Goal: Task Accomplishment & Management: Complete application form

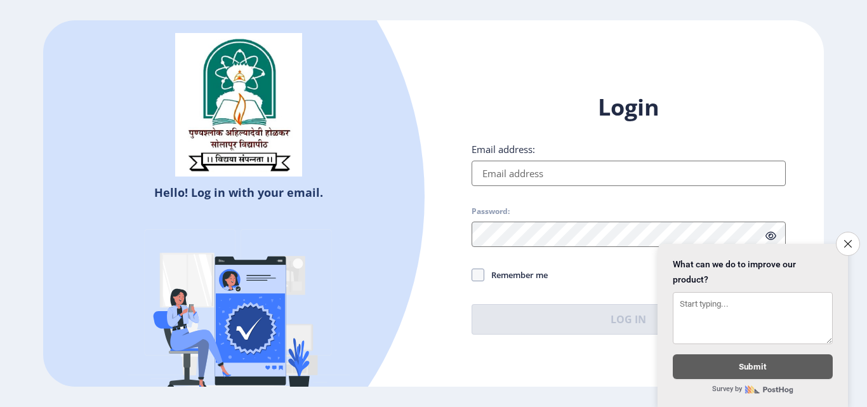
click at [515, 176] on input "Email address:" at bounding box center [629, 173] width 314 height 25
type input "[EMAIL_ADDRESS][DOMAIN_NAME]"
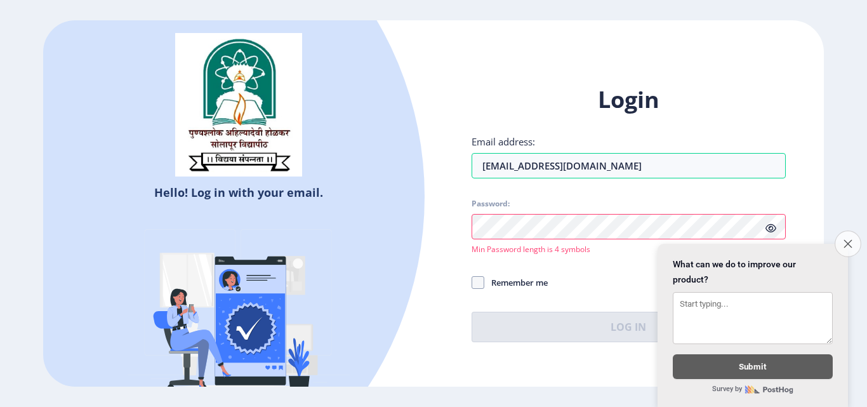
click at [846, 230] on button "Close survey" at bounding box center [848, 243] width 27 height 27
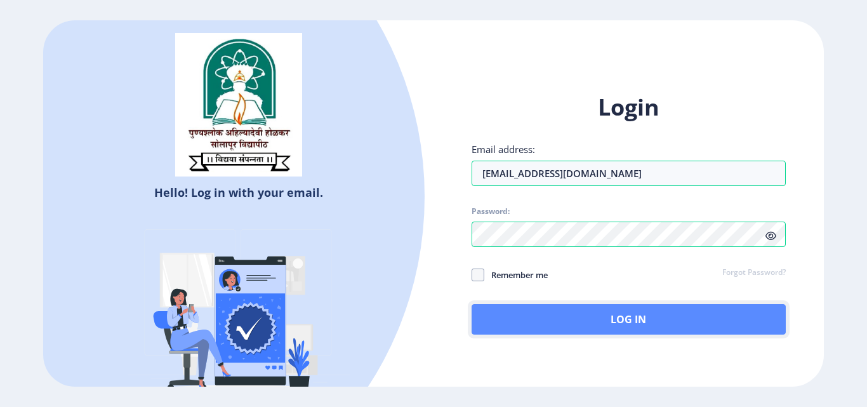
click at [572, 310] on button "Log In" at bounding box center [629, 319] width 314 height 30
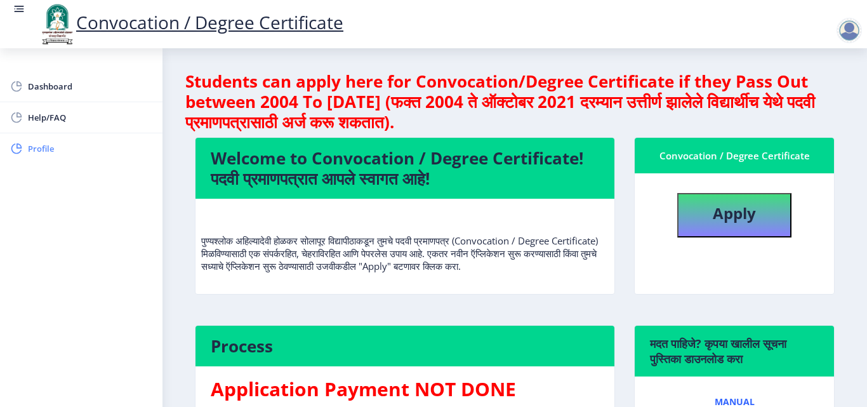
click at [43, 150] on span "Profile" at bounding box center [90, 148] width 124 height 15
select select
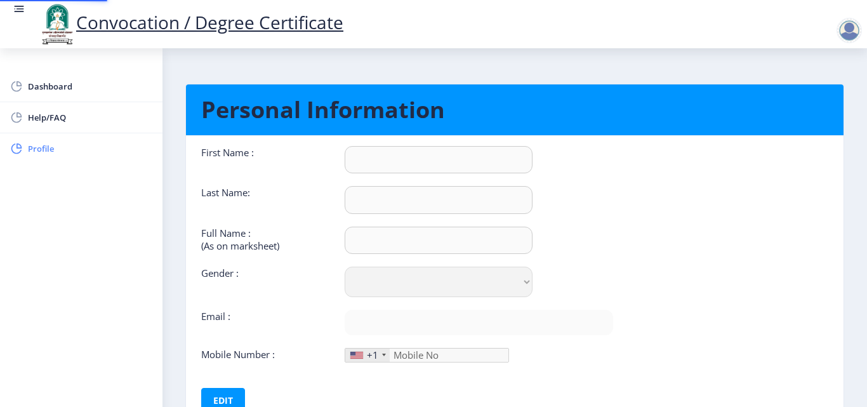
type input "[PERSON_NAME]"
type input "Khan"
type input "[PERSON_NAME] [PERSON_NAME]"
select select "[DEMOGRAPHIC_DATA]"
type input "[EMAIL_ADDRESS][DOMAIN_NAME]"
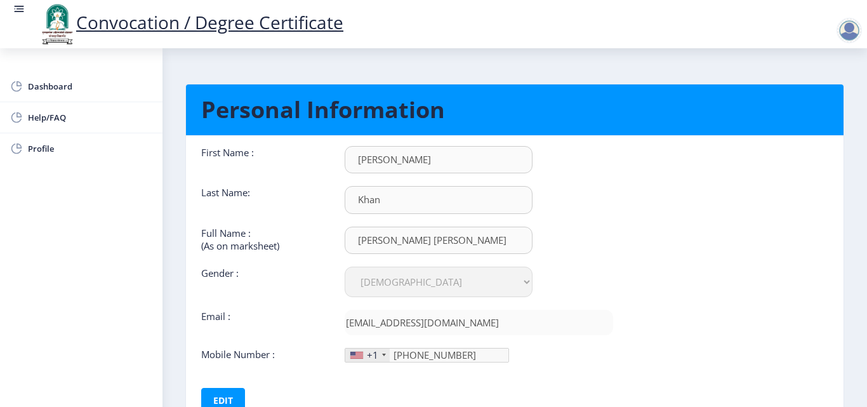
scroll to position [1, 0]
click at [344, 376] on div "First Name : Mohsin Last Name: Khan Full Name : (As on marksheet) Khan Mohsin S…" at bounding box center [407, 279] width 431 height 267
click at [375, 354] on div "+1" at bounding box center [372, 355] width 11 height 13
click at [379, 356] on div "+1" at bounding box center [367, 355] width 44 height 13
click at [225, 391] on button "Edit" at bounding box center [223, 400] width 44 height 25
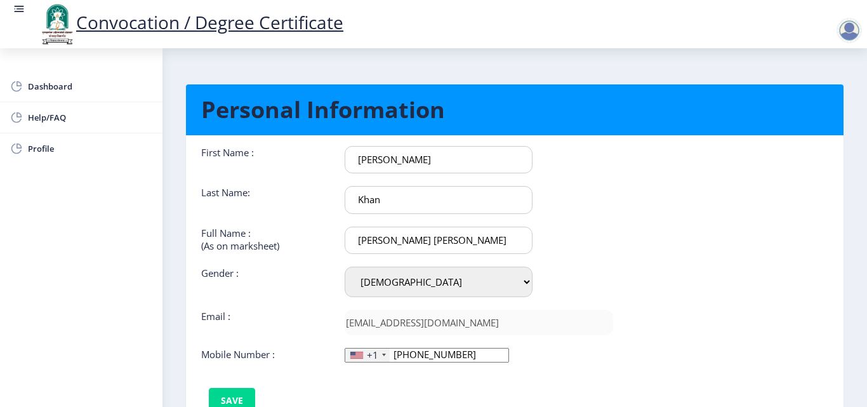
click at [355, 355] on div at bounding box center [356, 355] width 13 height 7
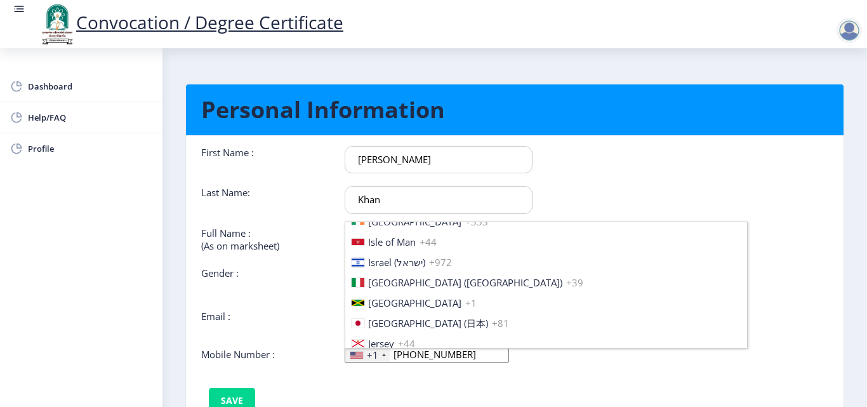
scroll to position [1943, 0]
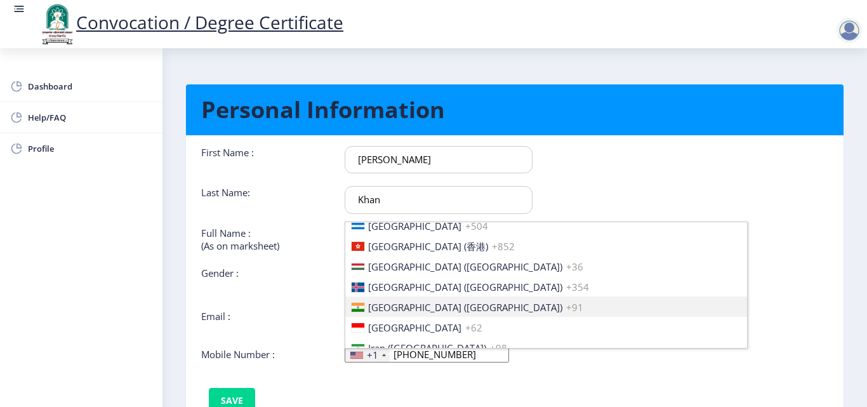
click at [397, 300] on li "India (भारत) +91" at bounding box center [546, 307] width 402 height 20
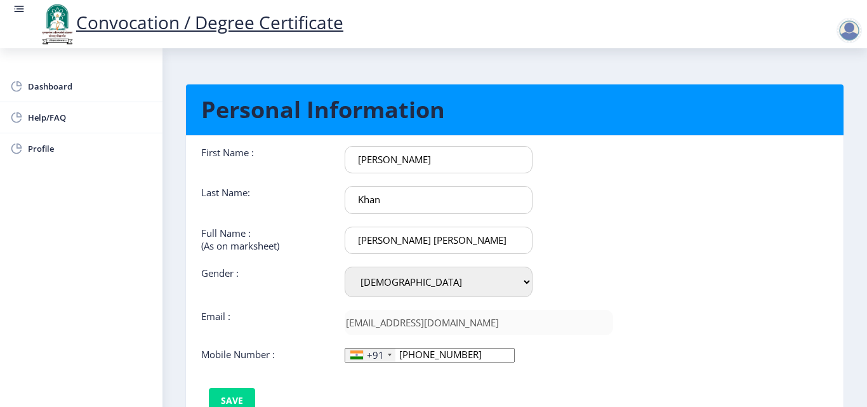
scroll to position [0, 0]
drag, startPoint x: 460, startPoint y: 354, endPoint x: 451, endPoint y: 354, distance: 8.9
click at [451, 354] on input "901-158-56" at bounding box center [430, 355] width 170 height 15
type input "9"
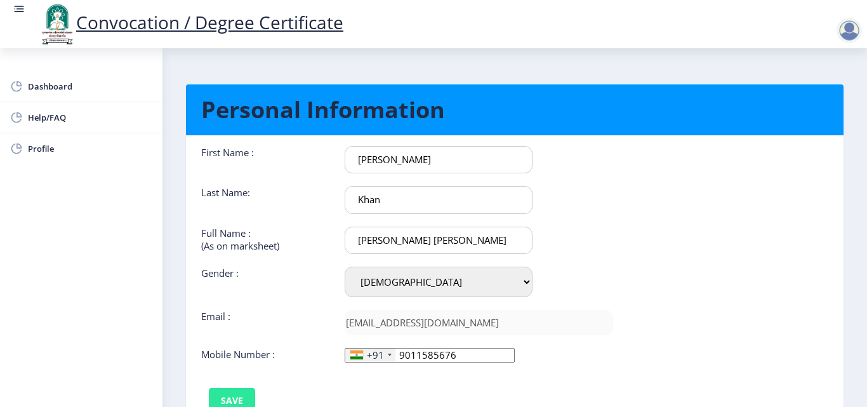
type input "9011585676"
click at [236, 397] on button "Save" at bounding box center [232, 400] width 46 height 25
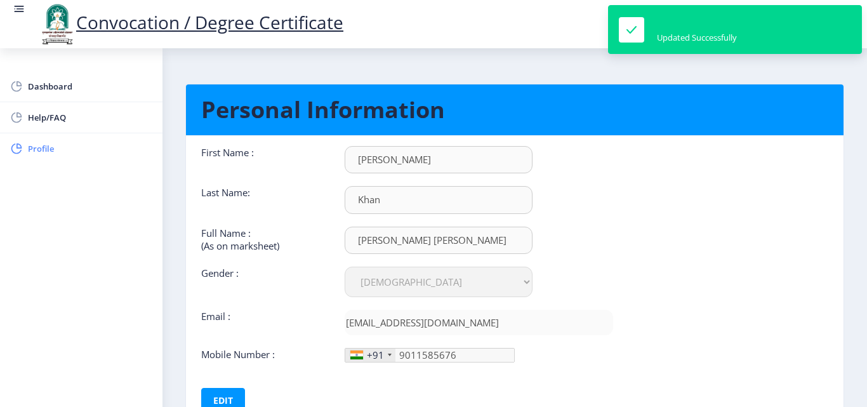
click at [49, 143] on span "Profile" at bounding box center [90, 148] width 124 height 15
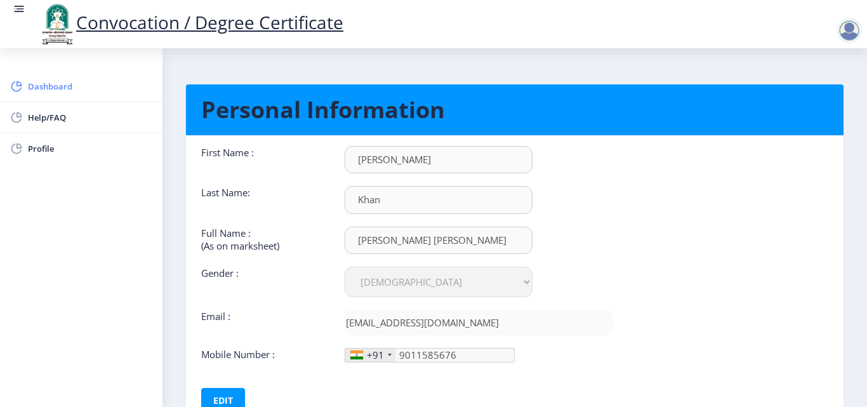
click at [58, 95] on link "Dashboard" at bounding box center [81, 86] width 163 height 30
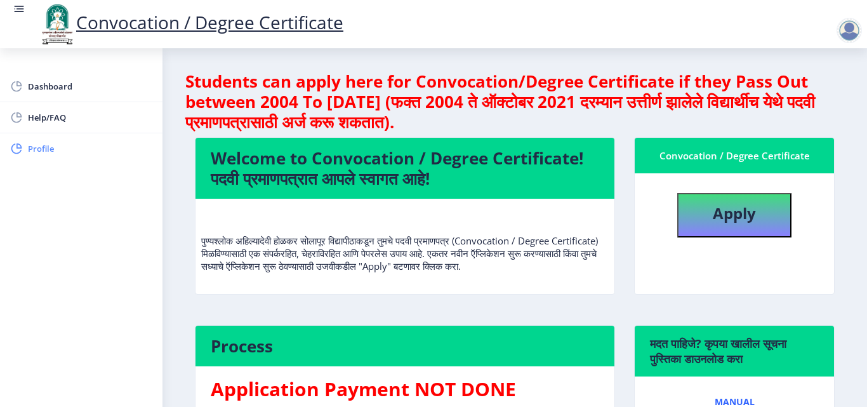
click at [44, 149] on span "Profile" at bounding box center [90, 148] width 124 height 15
select select
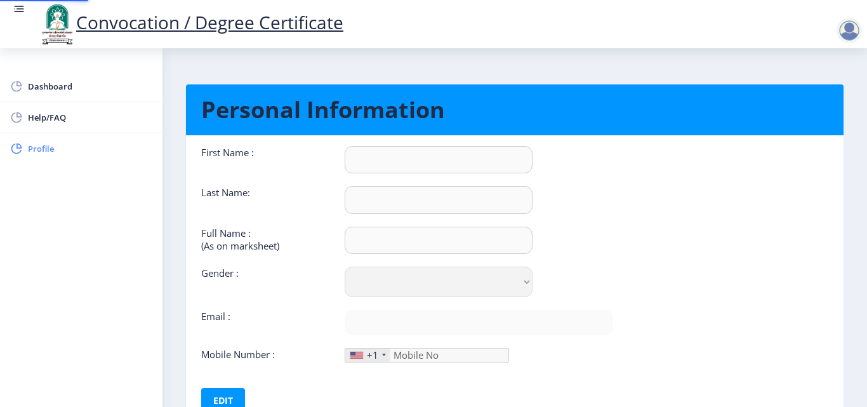
type input "[PERSON_NAME]"
type input "Khan"
type input "[PERSON_NAME] [PERSON_NAME]"
select select "[DEMOGRAPHIC_DATA]"
type input "[EMAIL_ADDRESS][DOMAIN_NAME]"
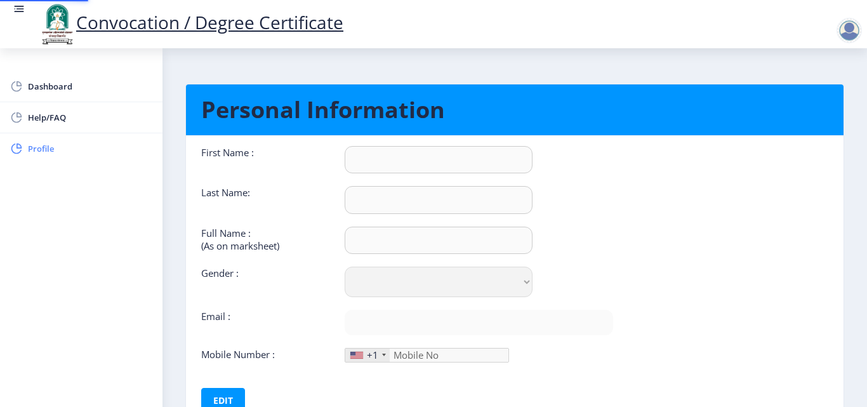
type input "9011585676"
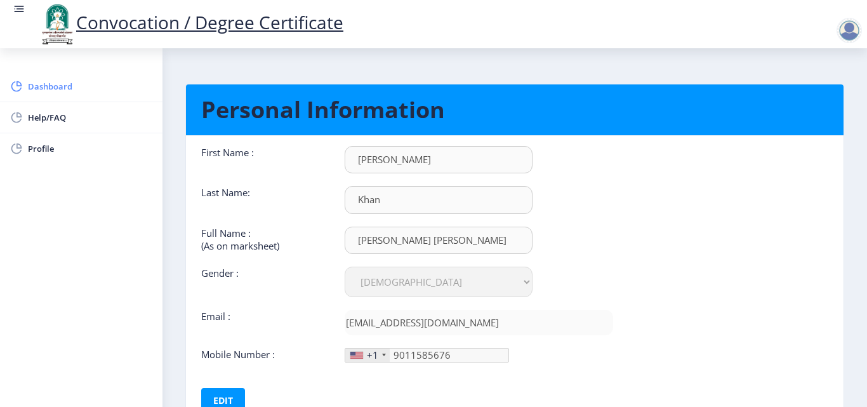
click at [62, 77] on link "Dashboard" at bounding box center [81, 86] width 163 height 30
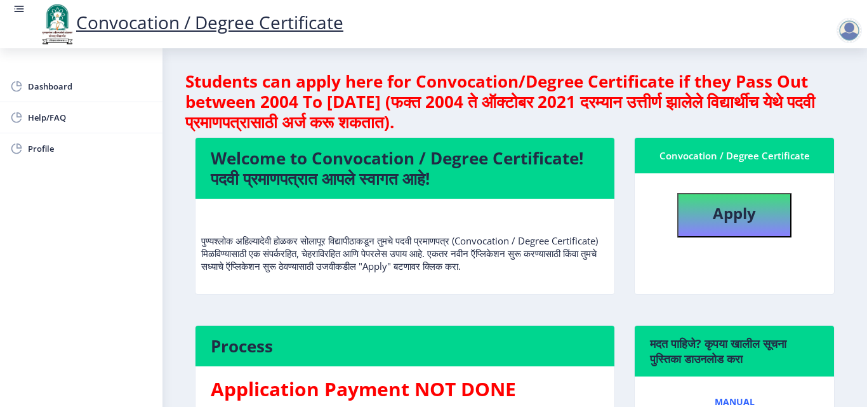
drag, startPoint x: 863, startPoint y: 142, endPoint x: 865, endPoint y: 186, distance: 44.5
click at [865, 186] on div "Convocation / Degree Certificate Dashboard Help/FAQ Profile Students can apply …" at bounding box center [433, 203] width 867 height 407
click at [745, 213] on b "Apply" at bounding box center [734, 213] width 43 height 21
select select
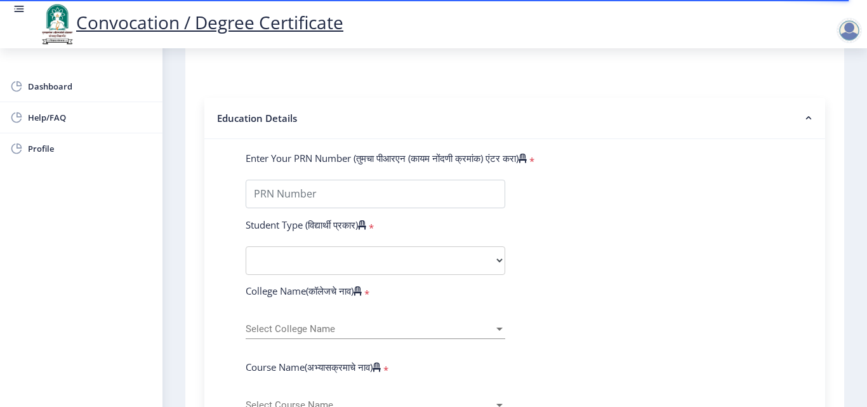
scroll to position [254, 0]
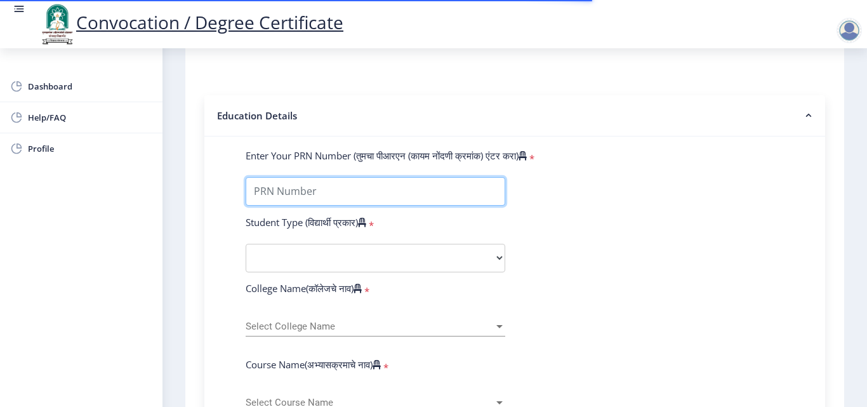
click at [434, 192] on input "Enter Your PRN Number (तुमचा पीआरएन (कायम नोंदणी क्रमांक) एंटर करा)" at bounding box center [376, 191] width 260 height 29
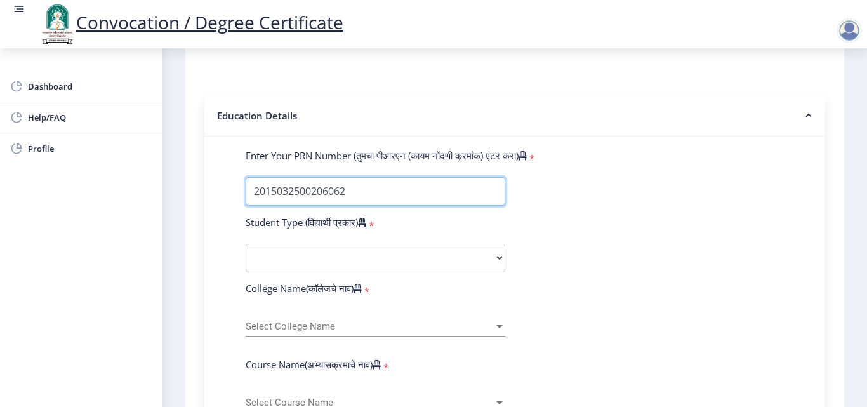
type input "2015032500206062"
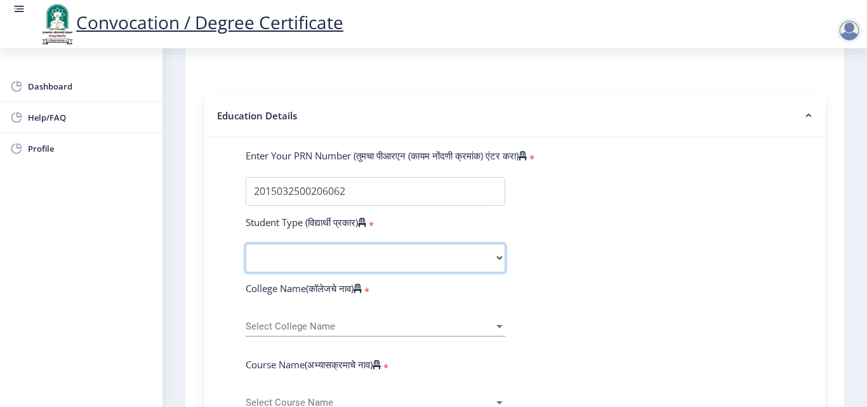
click at [378, 261] on select "Select Student Type Regular External" at bounding box center [376, 258] width 260 height 29
select select "Regular"
click at [246, 244] on select "Select Student Type Regular External" at bounding box center [376, 258] width 260 height 29
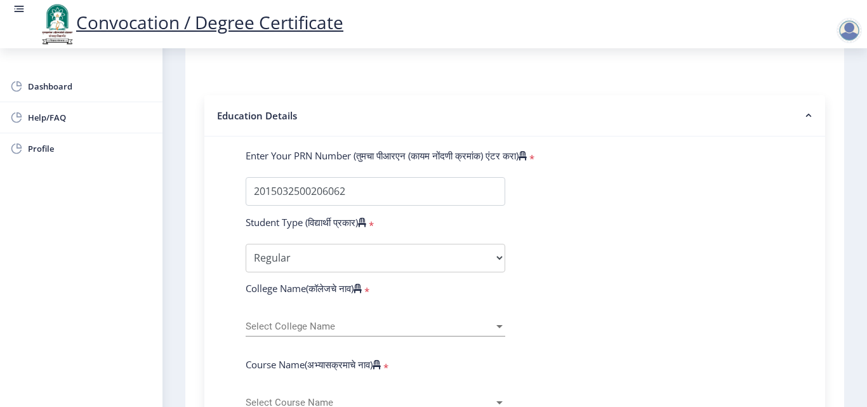
click at [419, 320] on div "Select College Name Select College Name" at bounding box center [376, 323] width 260 height 27
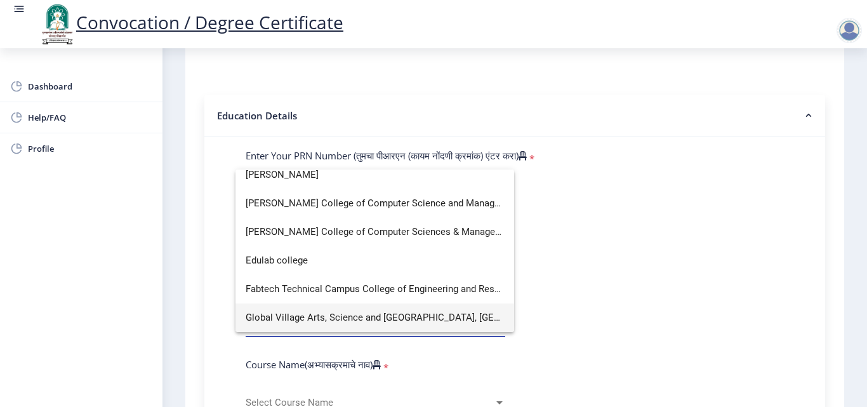
scroll to position [0, 0]
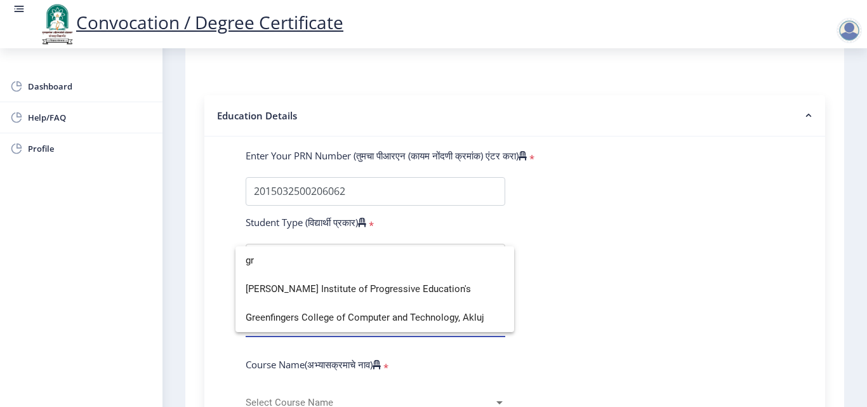
type input "gr"
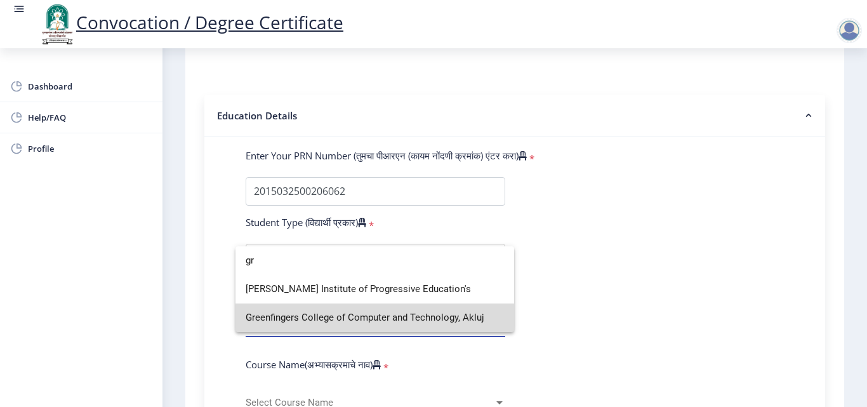
click at [419, 320] on span "Greenfingers College of Computer and Technology, Akluj" at bounding box center [375, 317] width 258 height 29
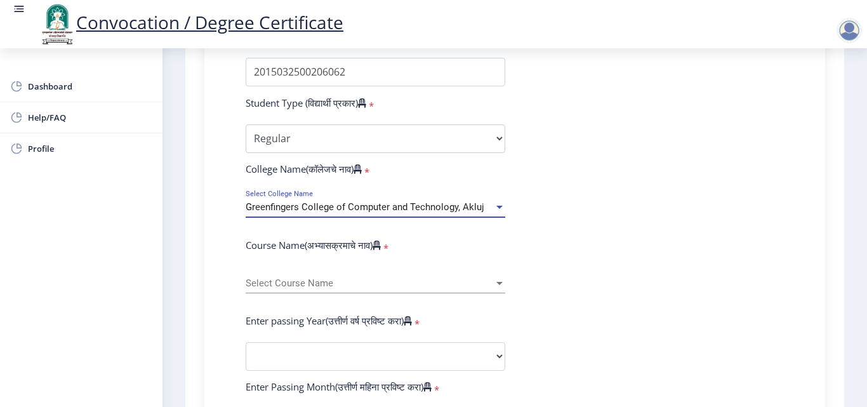
scroll to position [377, 0]
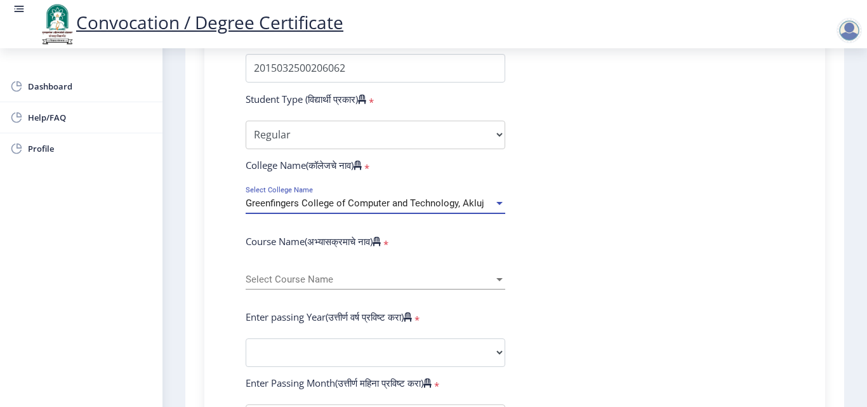
click at [494, 199] on div at bounding box center [499, 203] width 11 height 11
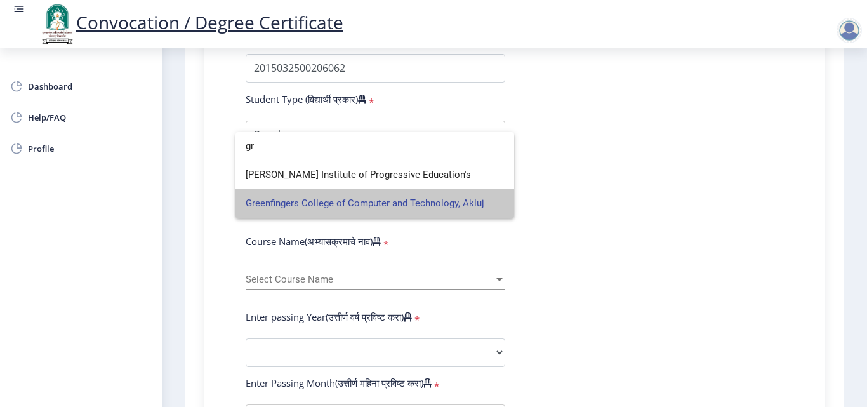
click at [492, 199] on span "Greenfingers College of Computer and Technology, Akluj" at bounding box center [375, 203] width 258 height 29
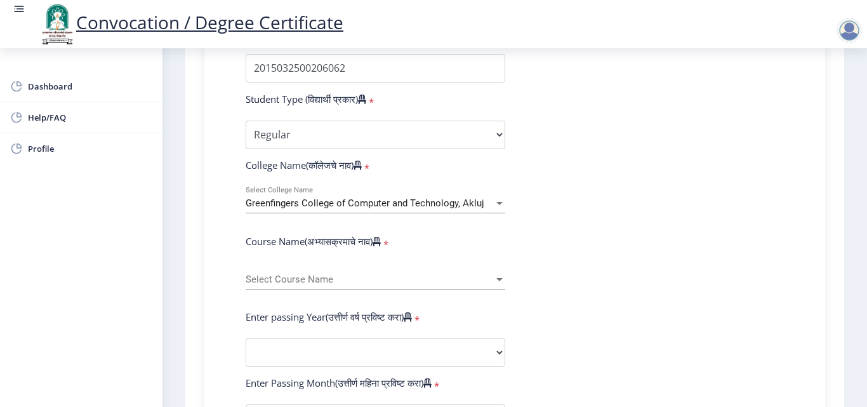
click at [403, 273] on div "Select Course Name Select Course Name" at bounding box center [376, 276] width 260 height 27
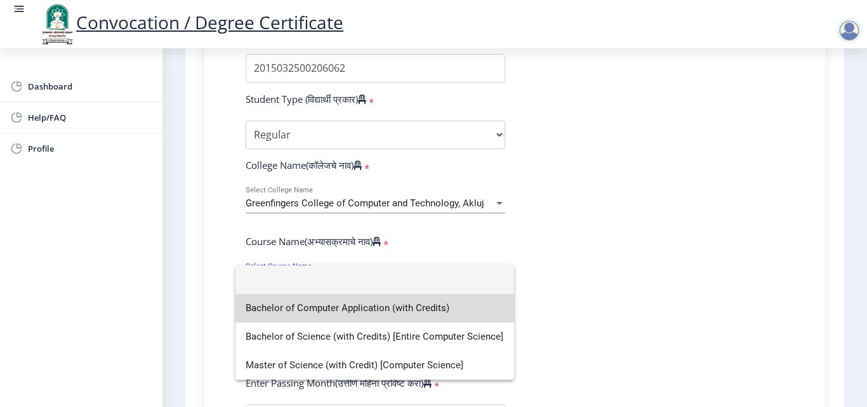
click at [376, 310] on span "Bachelor of Computer Application (with Credits)" at bounding box center [375, 308] width 258 height 29
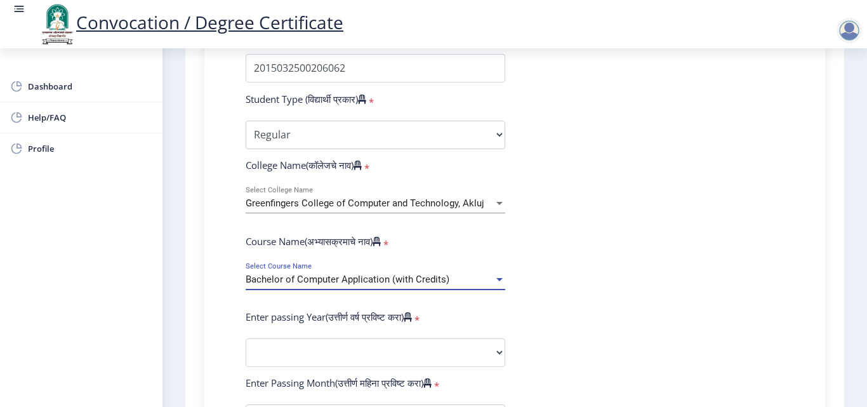
click at [463, 277] on div "Bachelor of Computer Application (with Credits)" at bounding box center [370, 279] width 248 height 11
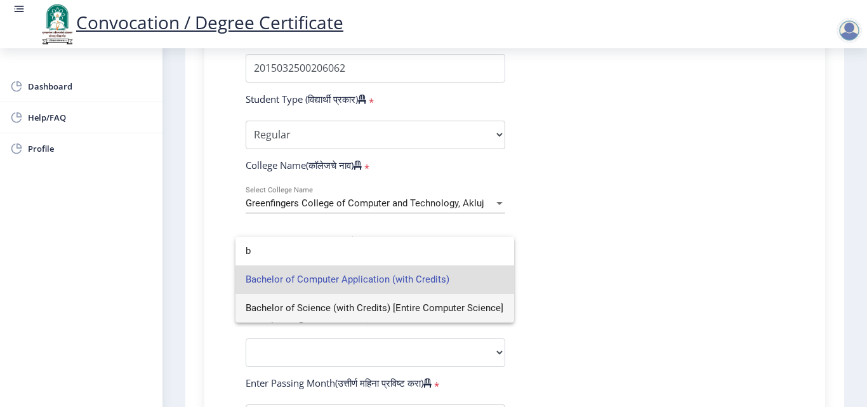
type input "b"
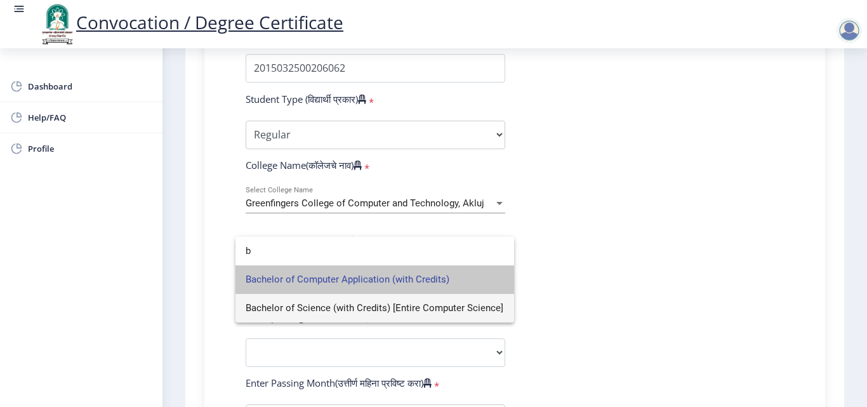
click at [463, 277] on span "Bachelor of Computer Application (with Credits)" at bounding box center [375, 279] width 258 height 29
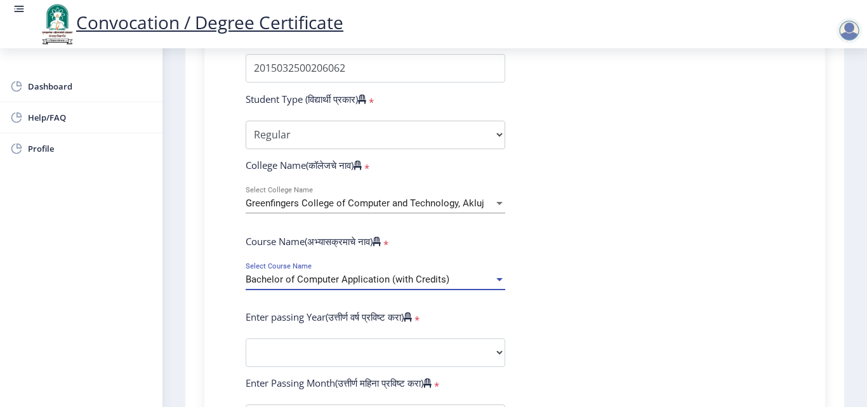
click at [454, 277] on div "Bachelor of Computer Application (with Credits)" at bounding box center [370, 279] width 248 height 11
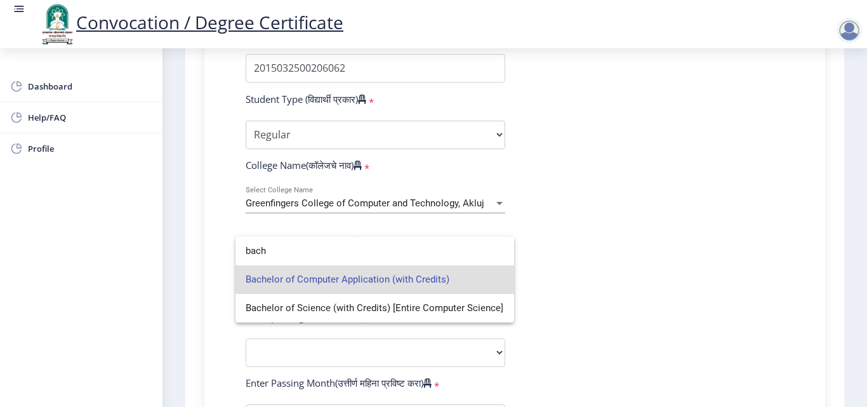
type input "bach"
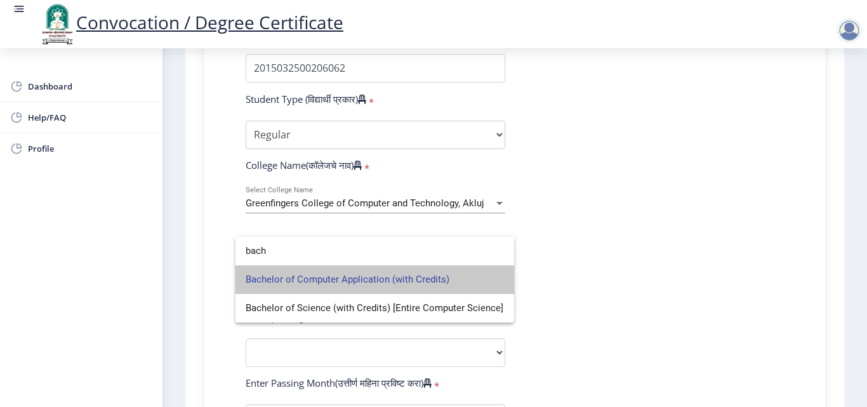
click at [454, 277] on span "Bachelor of Computer Application (with Credits)" at bounding box center [375, 279] width 258 height 29
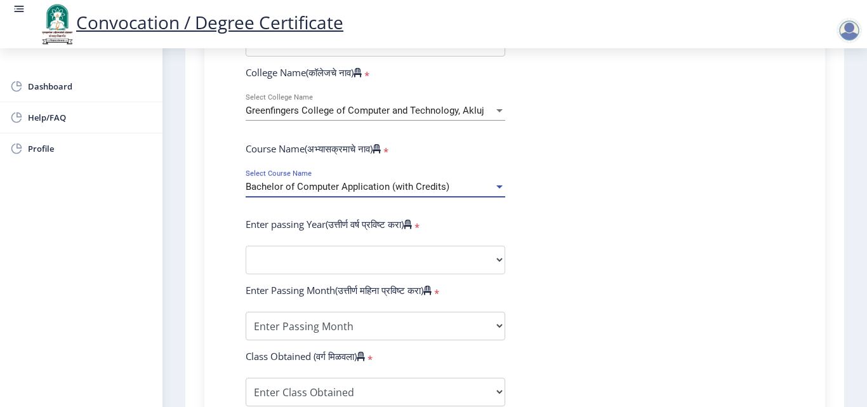
scroll to position [474, 0]
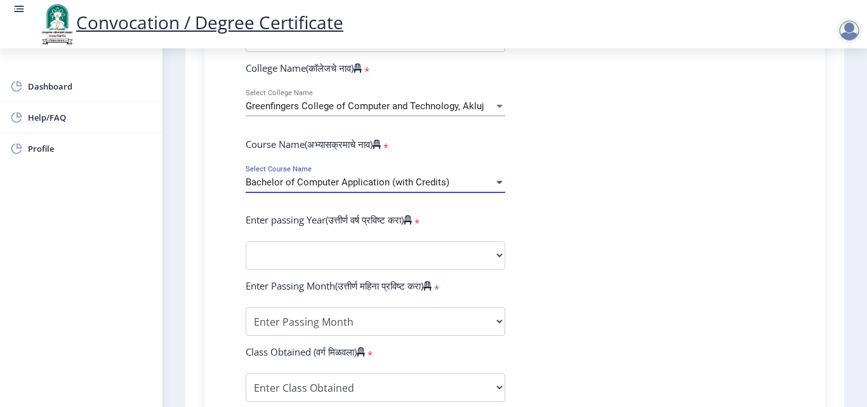
click at [443, 187] on span "Bachelor of Computer Application (with Credits)" at bounding box center [348, 182] width 204 height 11
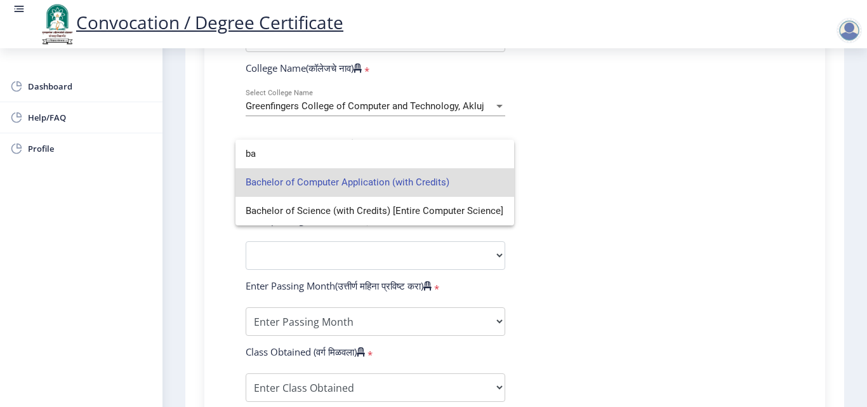
type input "b"
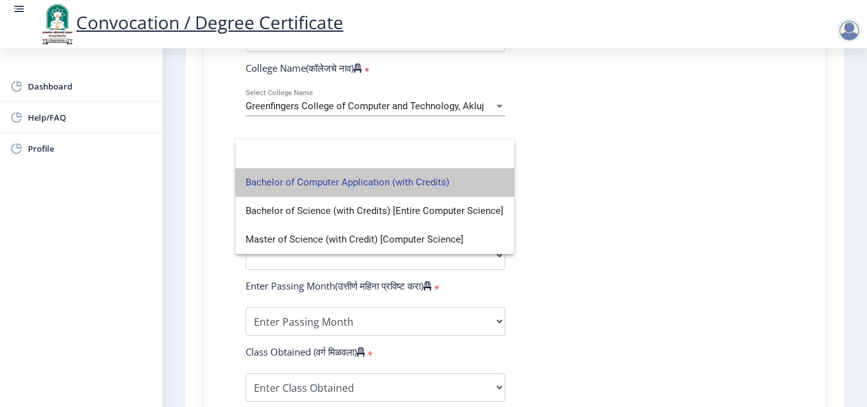
click at [424, 182] on span "Bachelor of Computer Application (with Credits)" at bounding box center [375, 182] width 258 height 29
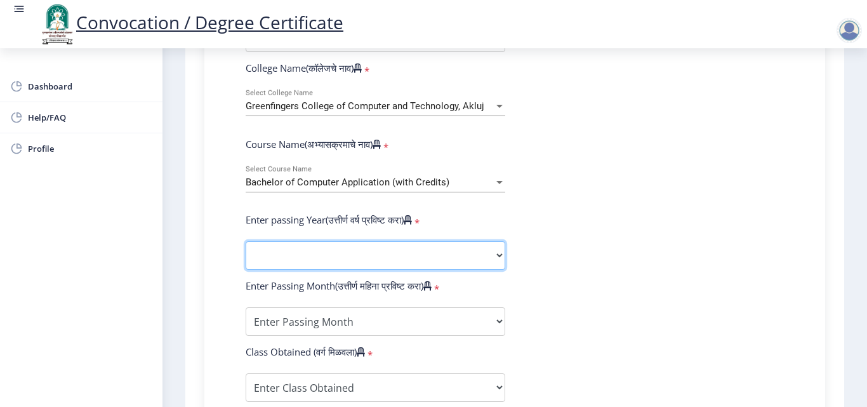
click at [361, 254] on select "2025 2024 2023 2022 2021 2020 2019 2018 2017 2016 2015 2014 2013 2012 2011 2010…" at bounding box center [376, 255] width 260 height 29
select select "2018"
click at [246, 241] on select "2025 2024 2023 2022 2021 2020 2019 2018 2017 2016 2015 2014 2013 2012 2011 2010…" at bounding box center [376, 255] width 260 height 29
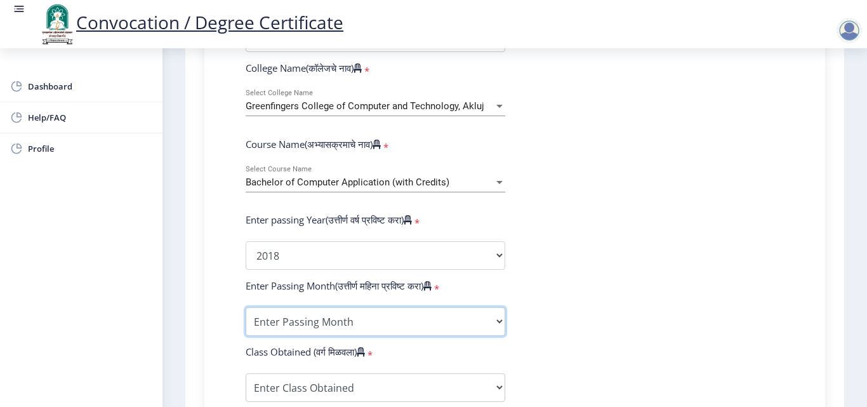
click at [358, 333] on select "Enter Passing Month March April May October November December" at bounding box center [376, 321] width 260 height 29
click at [246, 307] on select "Enter Passing Month March April May October November December" at bounding box center [376, 321] width 260 height 29
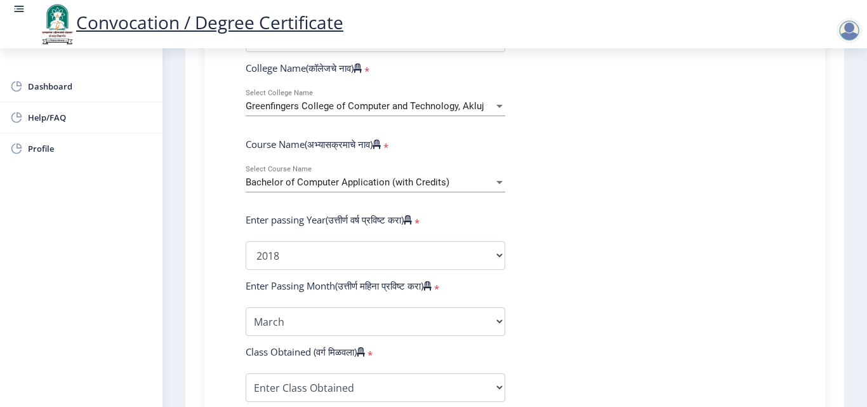
click at [341, 302] on form "Enter Your PRN Number (तुमचा पीआरएन (कायम नोंदणी क्रमांक) एंटर करा) * Student T…" at bounding box center [514, 265] width 557 height 673
click at [327, 318] on select "Enter Passing Month March April May October November December" at bounding box center [376, 321] width 260 height 29
click at [461, 328] on select "Enter Passing Month March April May October November December" at bounding box center [376, 321] width 260 height 29
select select "May"
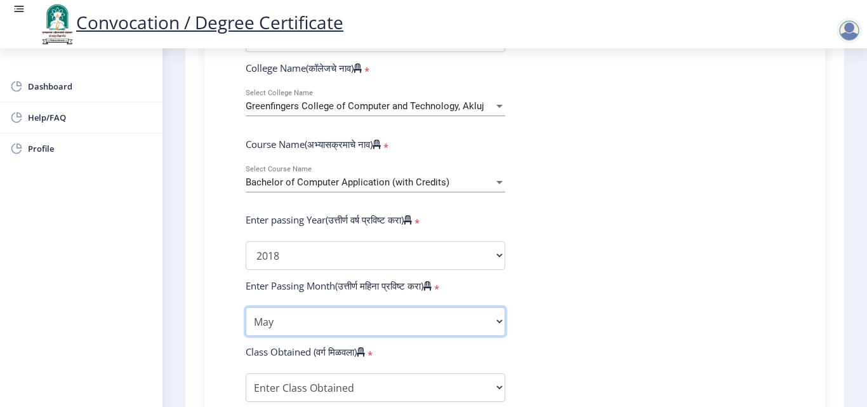
click at [246, 307] on select "Enter Passing Month March April May October November December" at bounding box center [376, 321] width 260 height 29
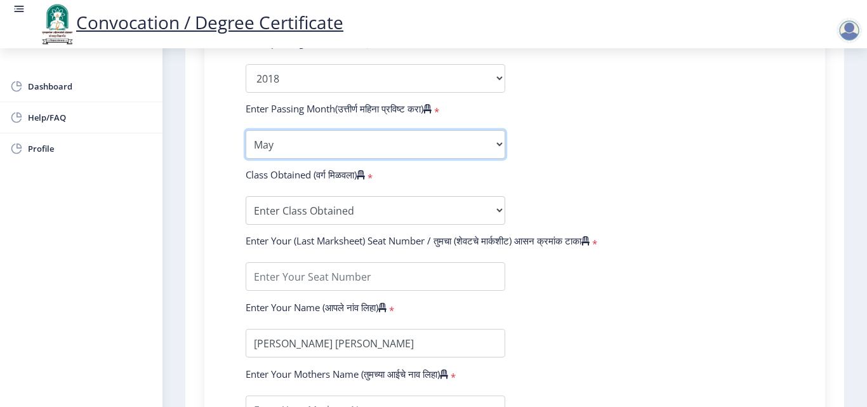
scroll to position [684, 0]
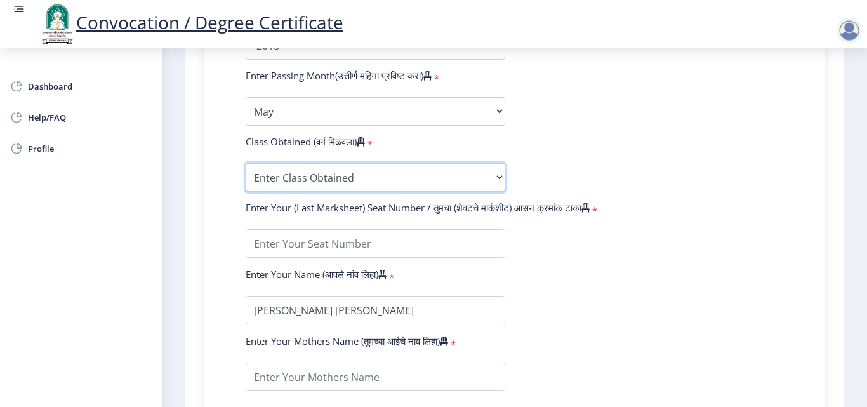
click at [418, 170] on select "Enter Class Obtained FIRST CLASS WITH DISTINCTION FIRST CLASS HIGHER SECOND CLA…" at bounding box center [376, 177] width 260 height 29
select select "Grade A"
click at [246, 163] on select "Enter Class Obtained FIRST CLASS WITH DISTINCTION FIRST CLASS HIGHER SECOND CLA…" at bounding box center [376, 177] width 260 height 29
click at [474, 180] on select "Enter Class Obtained FIRST CLASS WITH DISTINCTION FIRST CLASS HIGHER SECOND CLA…" at bounding box center [376, 177] width 260 height 29
click at [246, 163] on select "Enter Class Obtained FIRST CLASS WITH DISTINCTION FIRST CLASS HIGHER SECOND CLA…" at bounding box center [376, 177] width 260 height 29
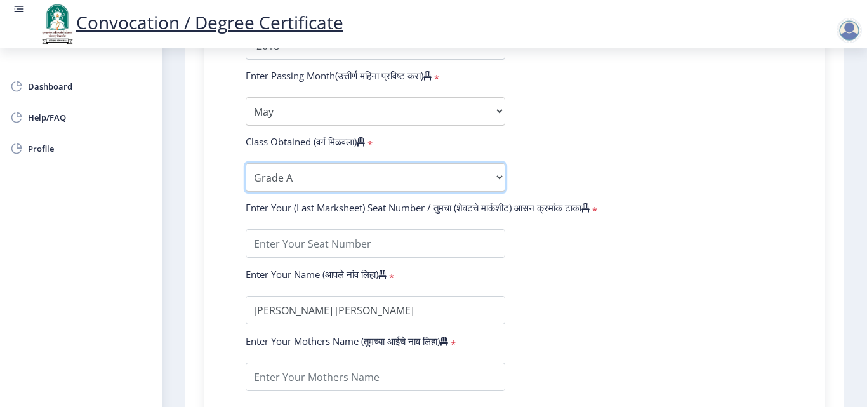
click at [493, 176] on select "Enter Class Obtained FIRST CLASS WITH DISTINCTION FIRST CLASS HIGHER SECOND CLA…" at bounding box center [376, 177] width 260 height 29
click at [246, 163] on select "Enter Class Obtained FIRST CLASS WITH DISTINCTION FIRST CLASS HIGHER SECOND CLA…" at bounding box center [376, 177] width 260 height 29
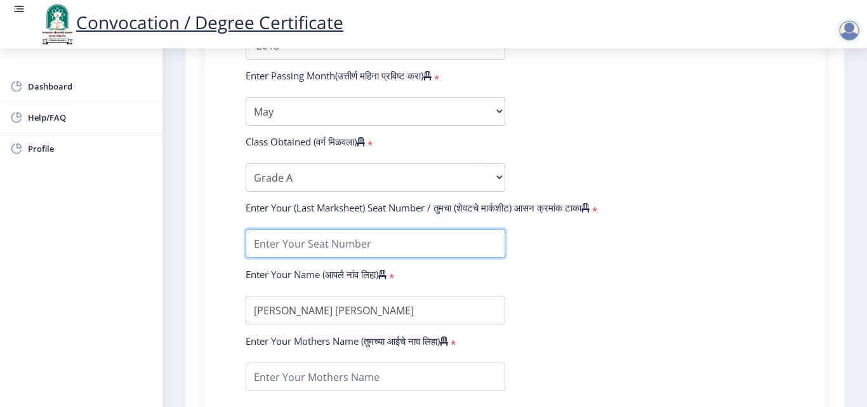
click at [271, 247] on input "textarea" at bounding box center [376, 243] width 260 height 29
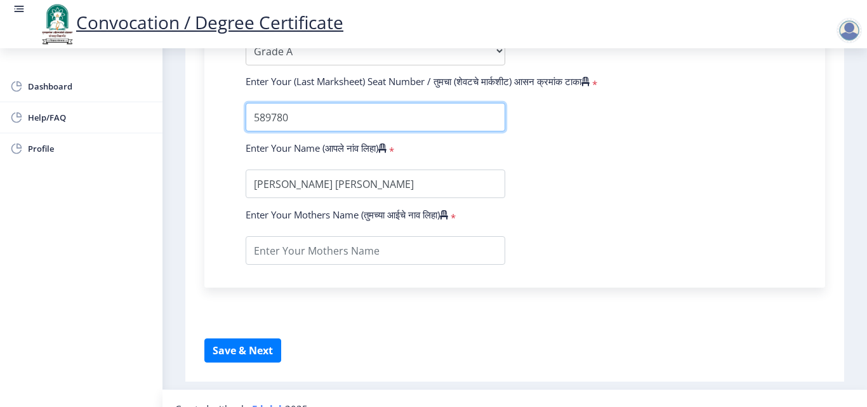
scroll to position [795, 0]
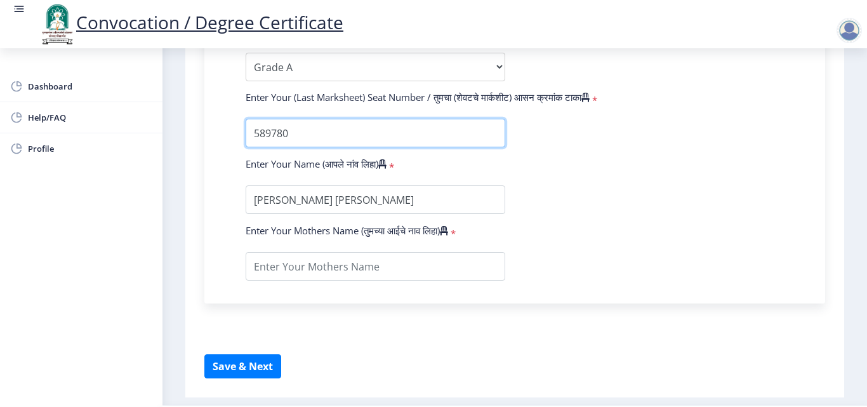
type input "589780"
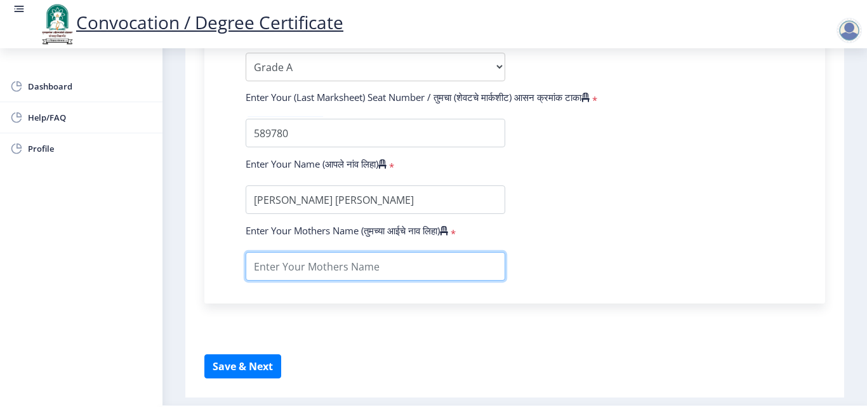
click at [331, 263] on input "textarea" at bounding box center [376, 266] width 260 height 29
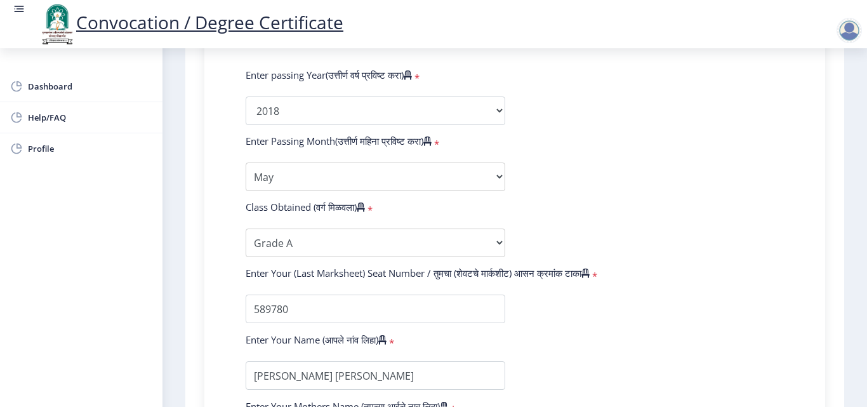
scroll to position [594, 0]
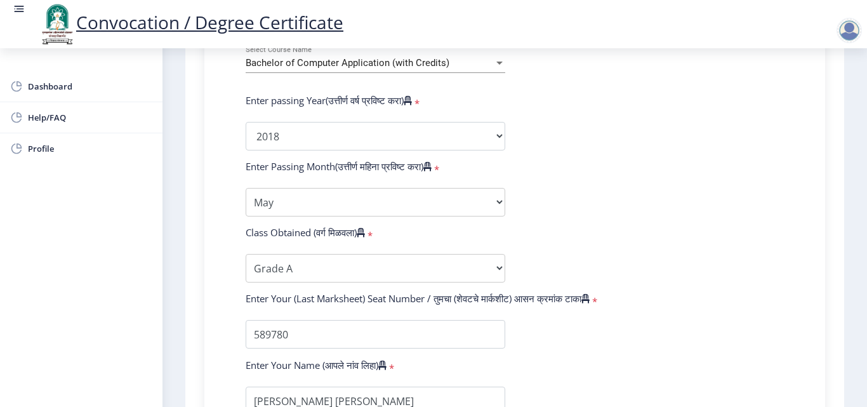
type input "Shabana"
drag, startPoint x: 857, startPoint y: 246, endPoint x: 858, endPoint y: 273, distance: 26.7
click at [858, 273] on nb-layout-column "1 First step 2 Second step 3 Third step Instructions (सूचना) 1. पदवी प्रमाणपत्र…" at bounding box center [515, 31] width 705 height 1152
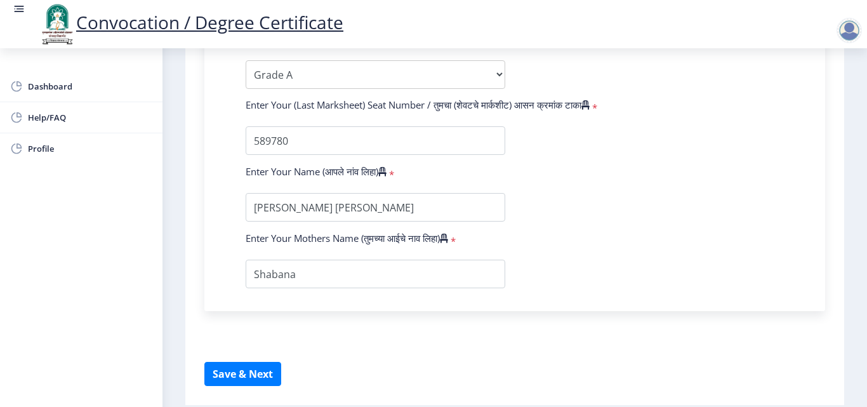
scroll to position [832, 0]
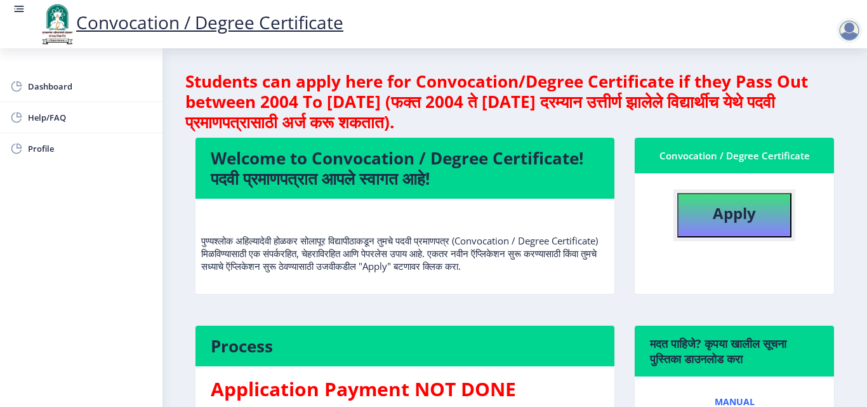
click at [735, 212] on b "Apply" at bounding box center [734, 213] width 43 height 21
select select
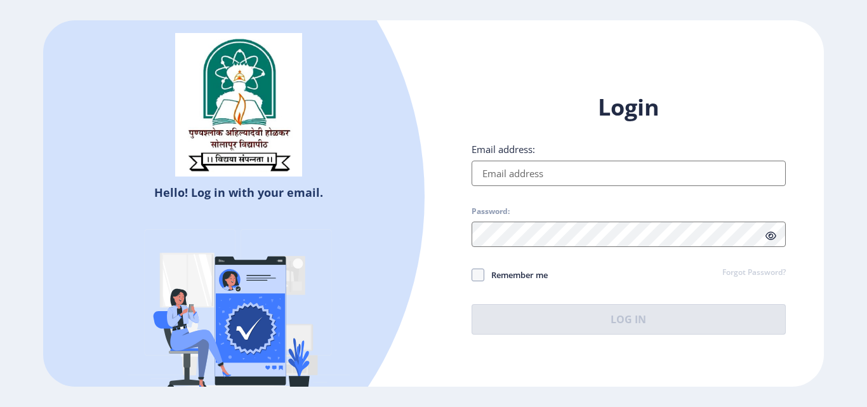
click at [559, 175] on input "Email address:" at bounding box center [629, 173] width 314 height 25
type input "[EMAIL_ADDRESS][DOMAIN_NAME]"
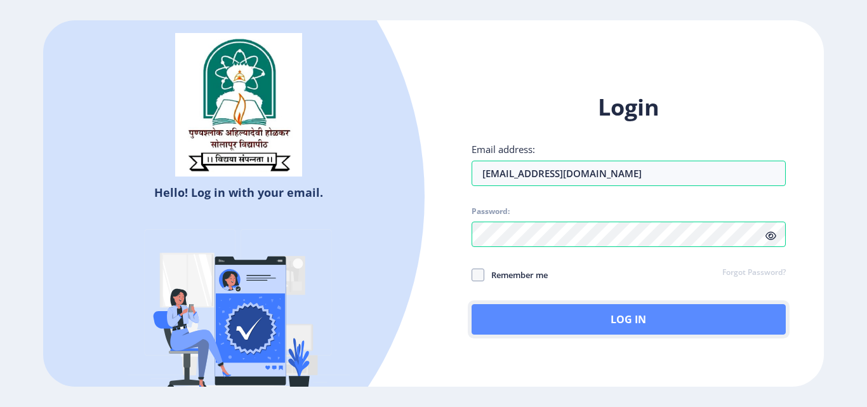
click at [579, 324] on button "Log In" at bounding box center [629, 319] width 314 height 30
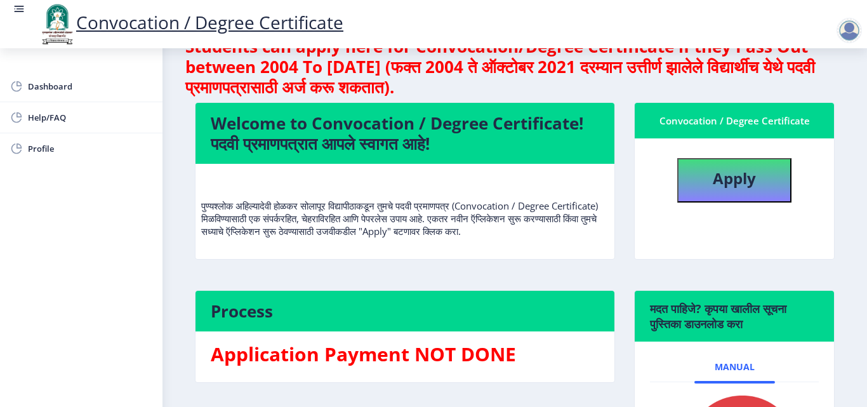
scroll to position [36, 0]
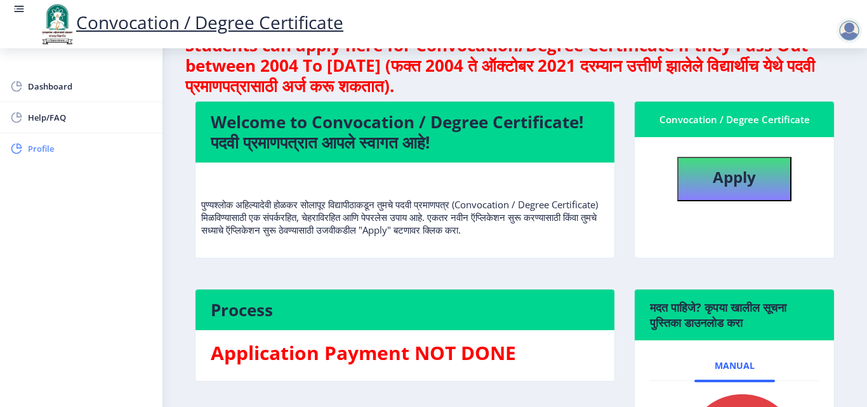
click at [73, 150] on span "Profile" at bounding box center [90, 148] width 124 height 15
select select
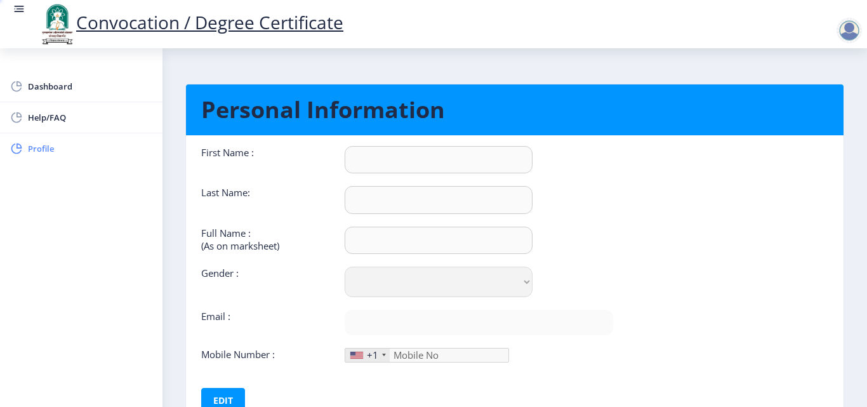
type input "[PERSON_NAME]"
type input "Khan"
type input "[PERSON_NAME] [PERSON_NAME]"
select select "[DEMOGRAPHIC_DATA]"
type input "[EMAIL_ADDRESS][DOMAIN_NAME]"
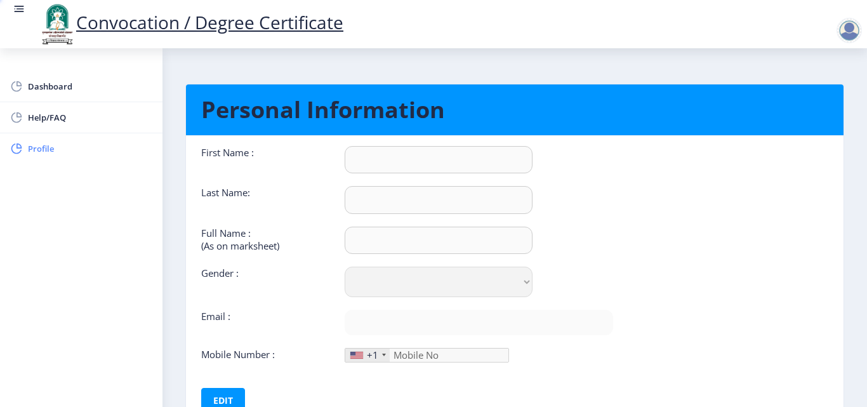
type input "9011585676"
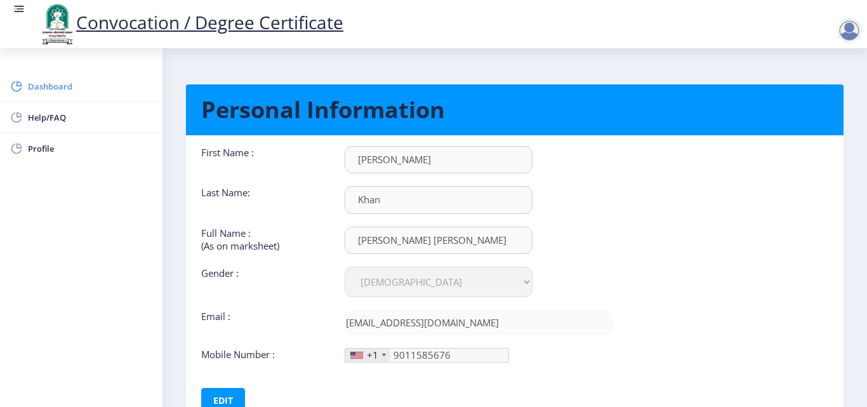
click at [90, 97] on link "Dashboard" at bounding box center [81, 86] width 163 height 30
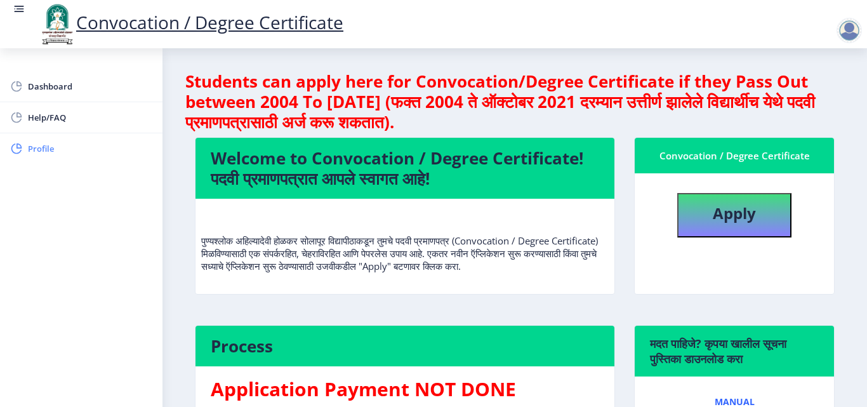
click at [17, 150] on rect at bounding box center [16, 148] width 13 height 13
select select "[DEMOGRAPHIC_DATA]"
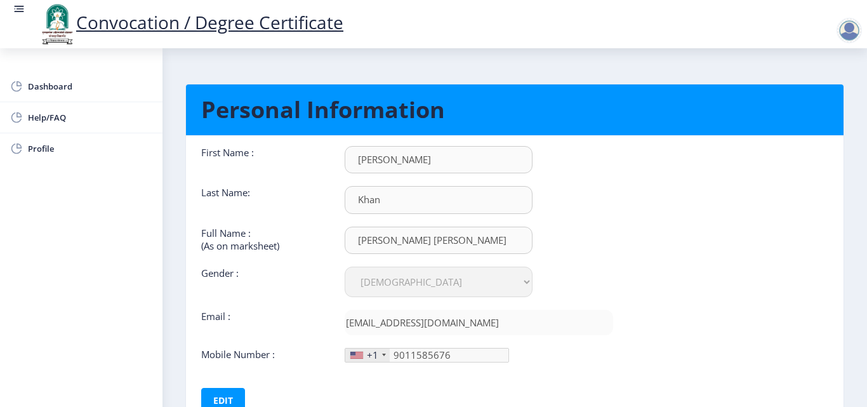
click at [377, 358] on div "+1" at bounding box center [372, 355] width 11 height 13
click at [232, 392] on button "Edit" at bounding box center [223, 400] width 44 height 25
click at [356, 356] on div at bounding box center [356, 355] width 13 height 7
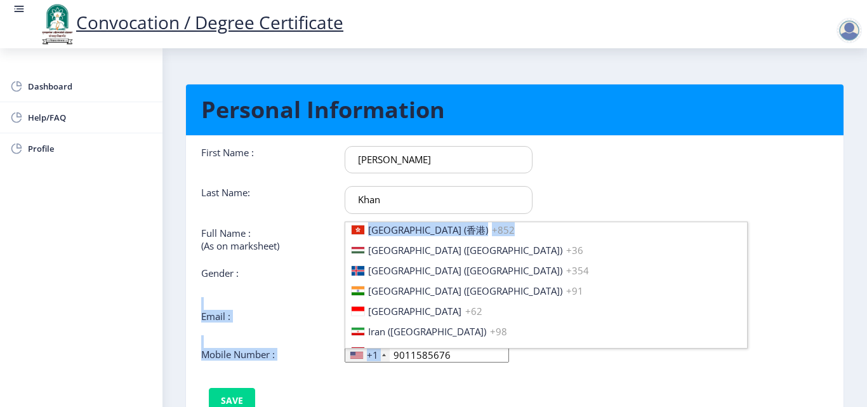
scroll to position [1917, 0]
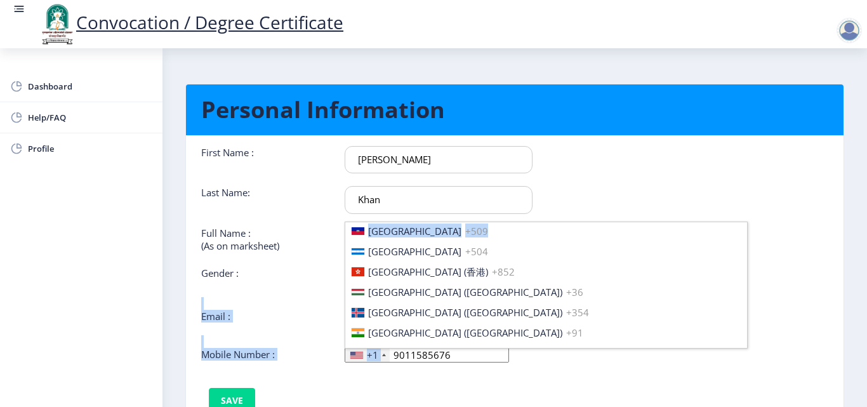
drag, startPoint x: 646, startPoint y: 276, endPoint x: 641, endPoint y: 228, distance: 48.6
click at [641, 228] on nb-card-body "First Name : Mohsin Last Name: Khan Full Name : (As on marksheet) Khan Mohsin S…" at bounding box center [515, 280] width 677 height 288
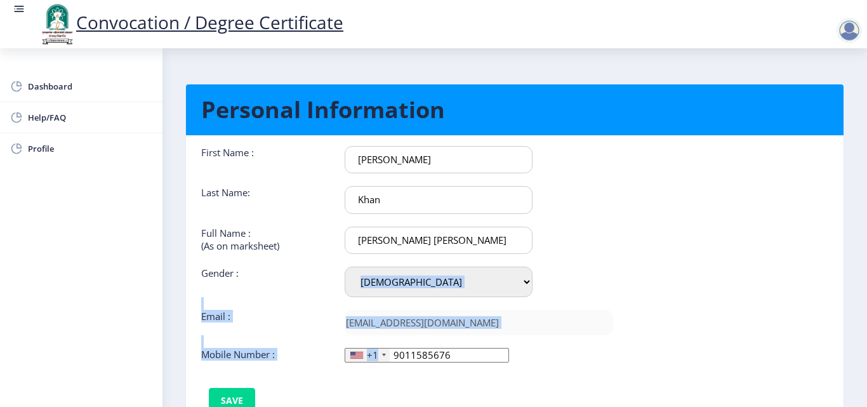
click at [644, 297] on nb-card-body "First Name : Mohsin Last Name: Khan Full Name : (As on marksheet) Khan Mohsin S…" at bounding box center [515, 280] width 677 height 288
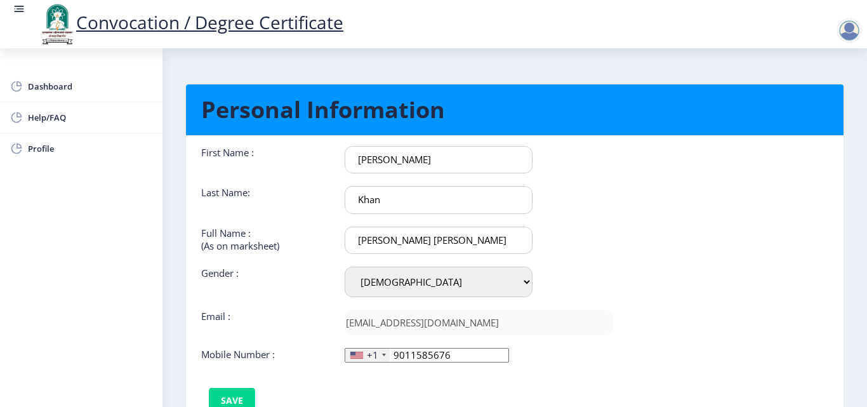
click at [371, 356] on div "+1" at bounding box center [372, 355] width 11 height 13
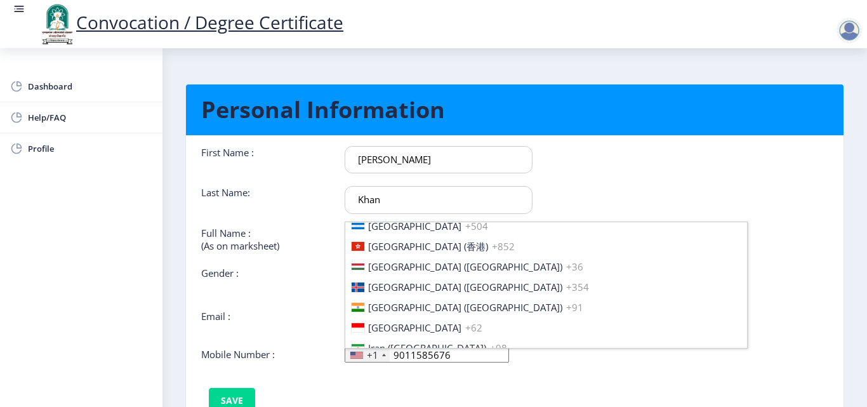
scroll to position [1976, 0]
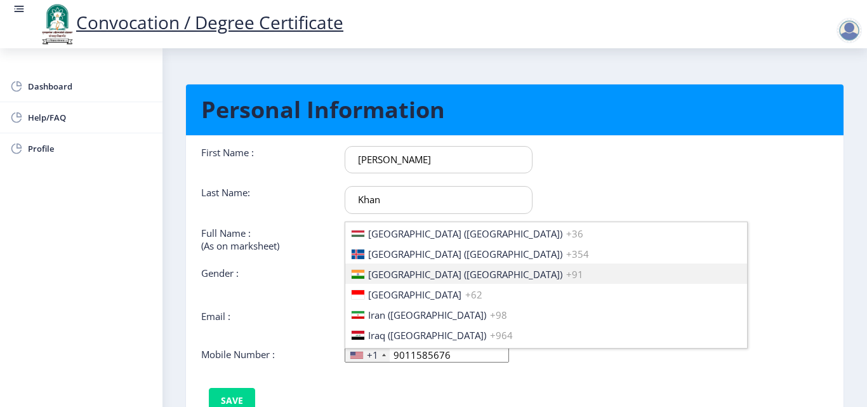
click at [566, 276] on span "+91" at bounding box center [574, 274] width 17 height 13
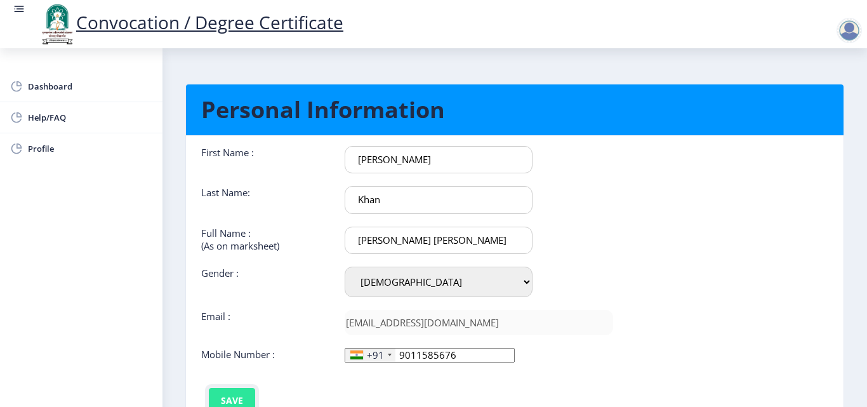
click at [242, 392] on button "Save" at bounding box center [232, 400] width 46 height 25
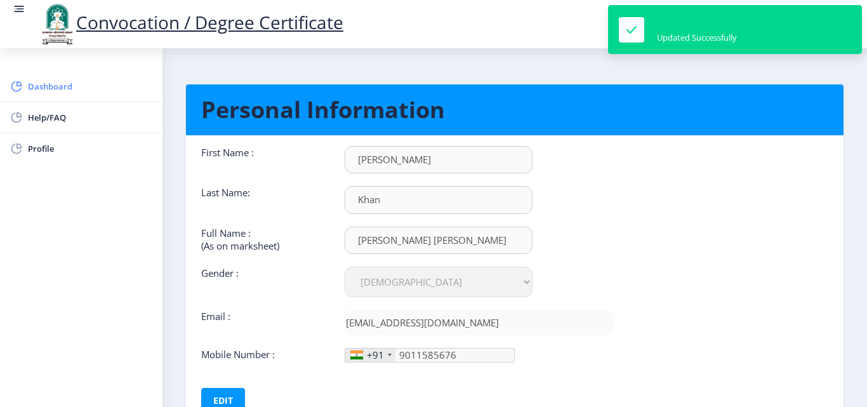
click at [55, 88] on span "Dashboard" at bounding box center [90, 86] width 124 height 15
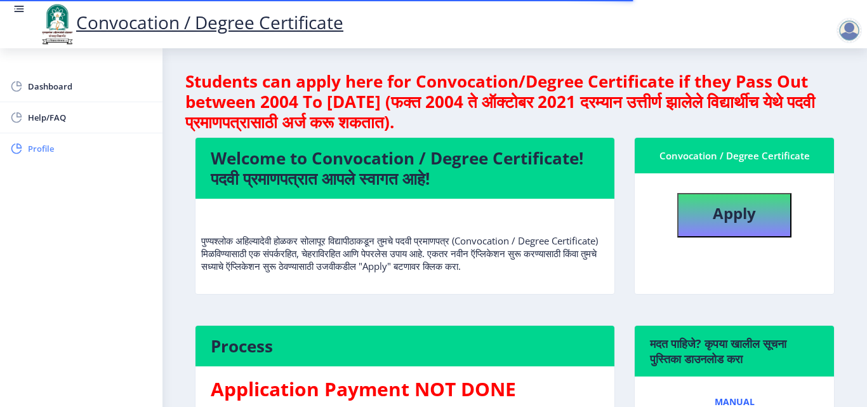
click at [51, 139] on link "Profile" at bounding box center [81, 148] width 163 height 30
select select "[DEMOGRAPHIC_DATA]"
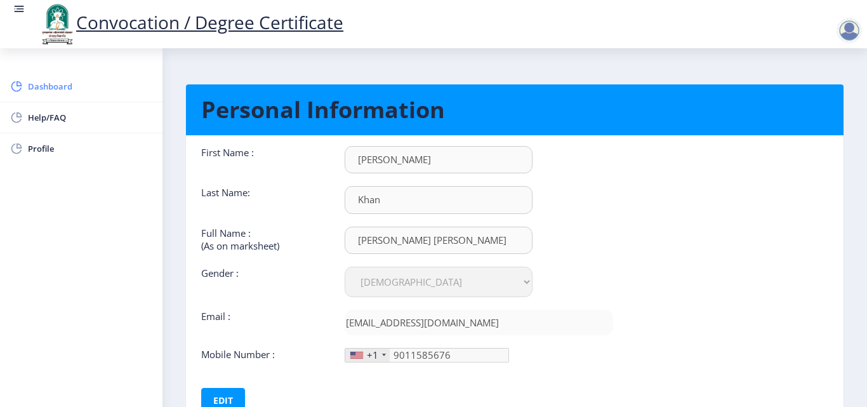
click at [43, 88] on span "Dashboard" at bounding box center [90, 86] width 124 height 15
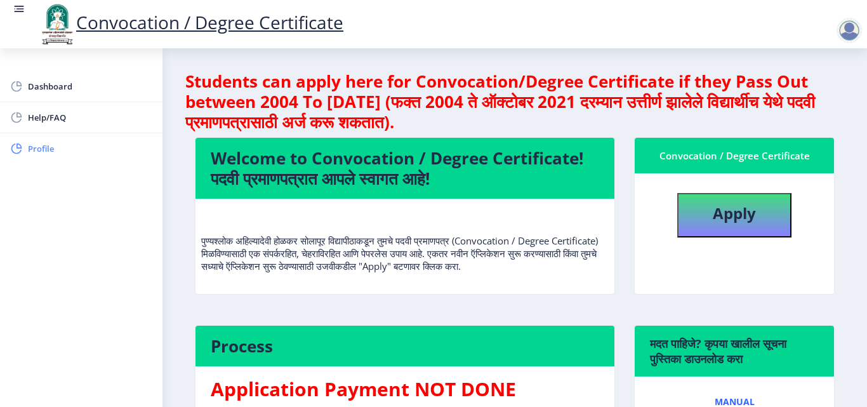
click at [41, 138] on link "Profile" at bounding box center [81, 148] width 163 height 30
select select
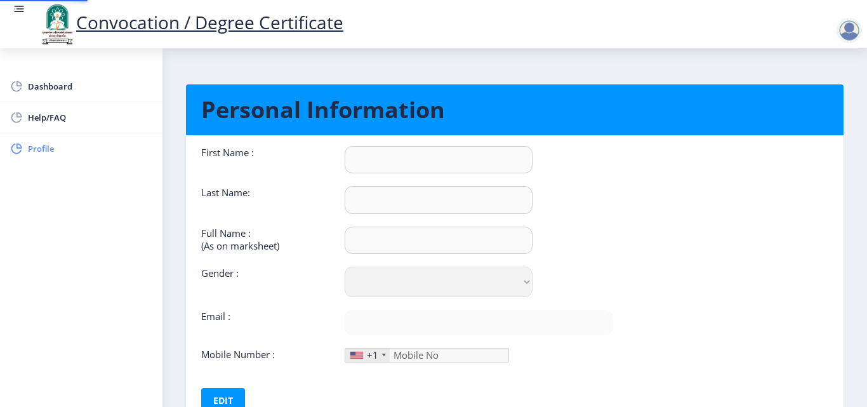
type input "[PERSON_NAME]"
type input "Khan"
type input "[PERSON_NAME] [PERSON_NAME]"
select select "[DEMOGRAPHIC_DATA]"
type input "[EMAIL_ADDRESS][DOMAIN_NAME]"
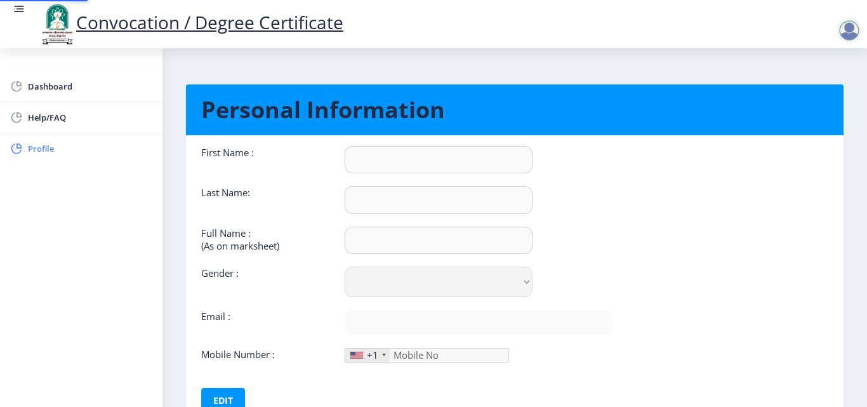
type input "9011585676"
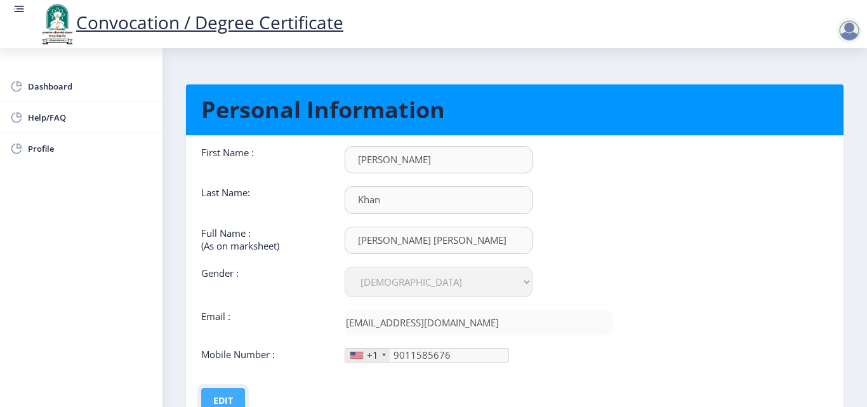
click at [218, 389] on button "Edit" at bounding box center [223, 400] width 44 height 25
click at [392, 352] on input "9011585676" at bounding box center [427, 355] width 164 height 15
click at [371, 360] on div "+1" at bounding box center [372, 355] width 11 height 13
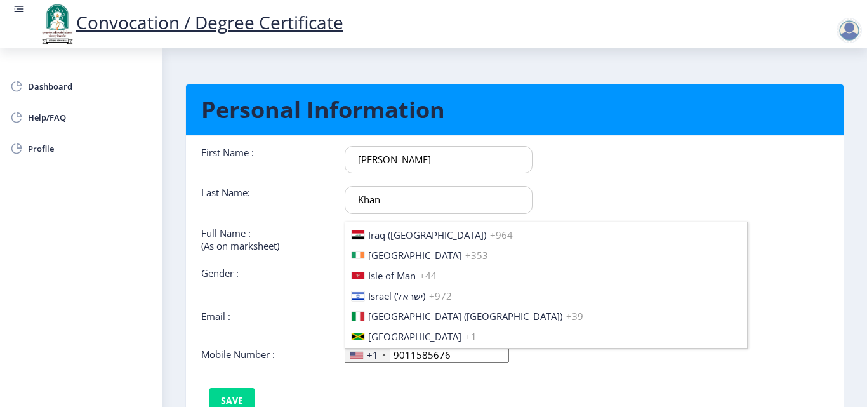
scroll to position [1909, 0]
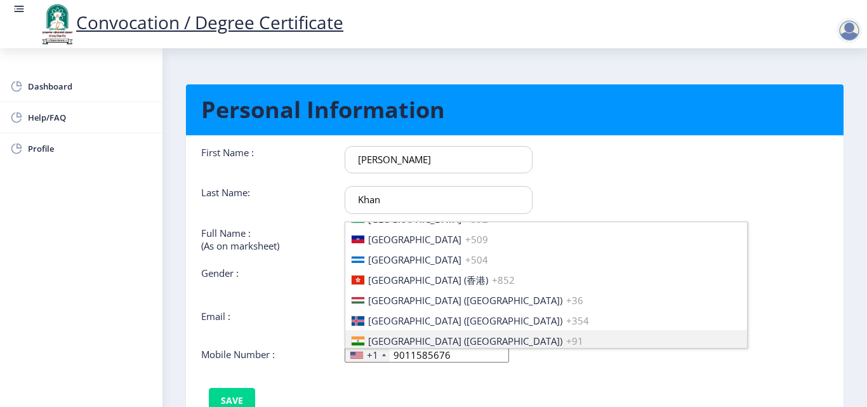
click at [400, 338] on span "[GEOGRAPHIC_DATA] ([GEOGRAPHIC_DATA])" at bounding box center [465, 341] width 194 height 13
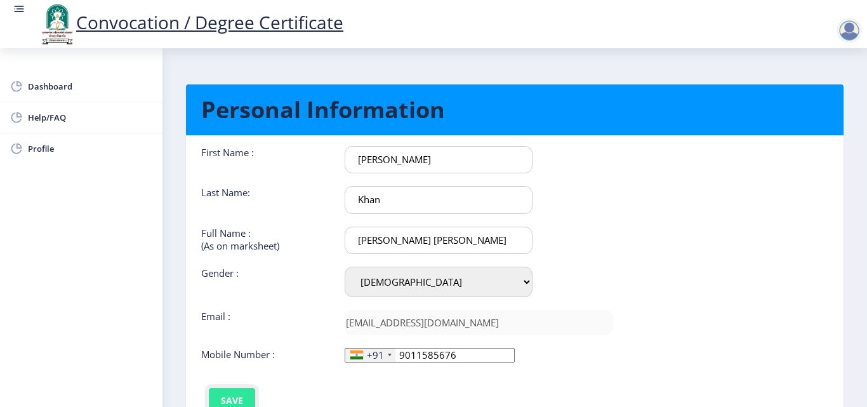
click at [230, 392] on button "Save" at bounding box center [232, 400] width 46 height 25
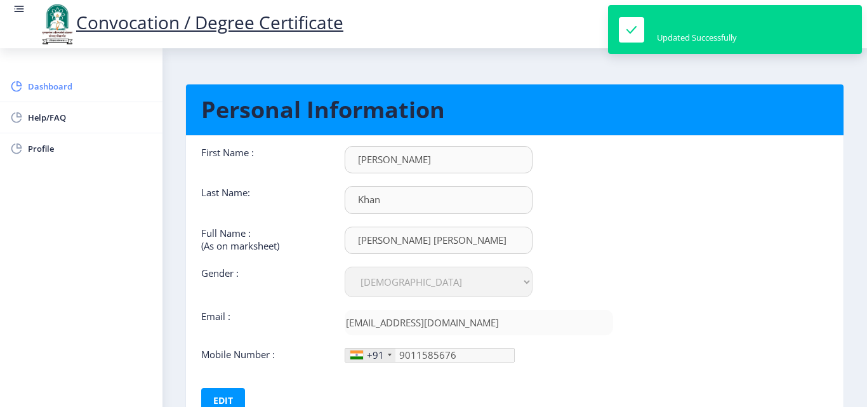
click at [65, 88] on span "Dashboard" at bounding box center [90, 86] width 124 height 15
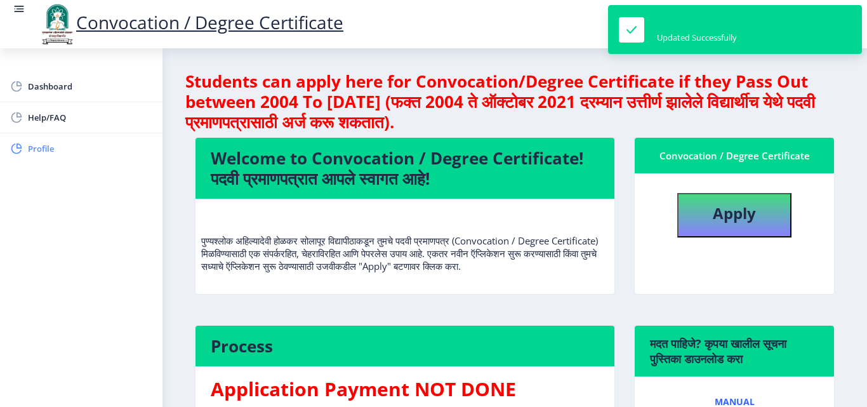
click at [34, 155] on span "Profile" at bounding box center [90, 148] width 124 height 15
select select
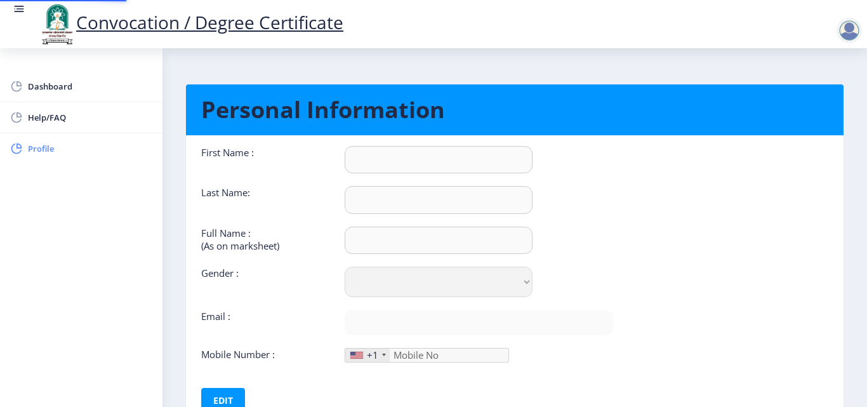
type input "[PERSON_NAME]"
type input "Khan"
type input "[PERSON_NAME] [PERSON_NAME]"
select select "[DEMOGRAPHIC_DATA]"
type input "[EMAIL_ADDRESS][DOMAIN_NAME]"
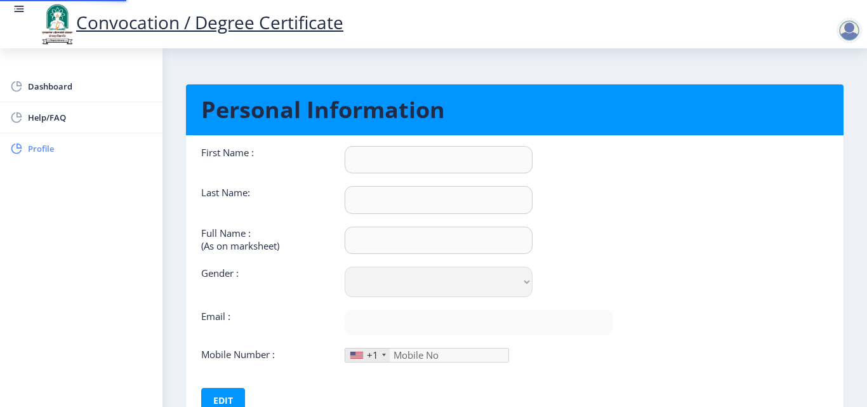
type input "9011585676"
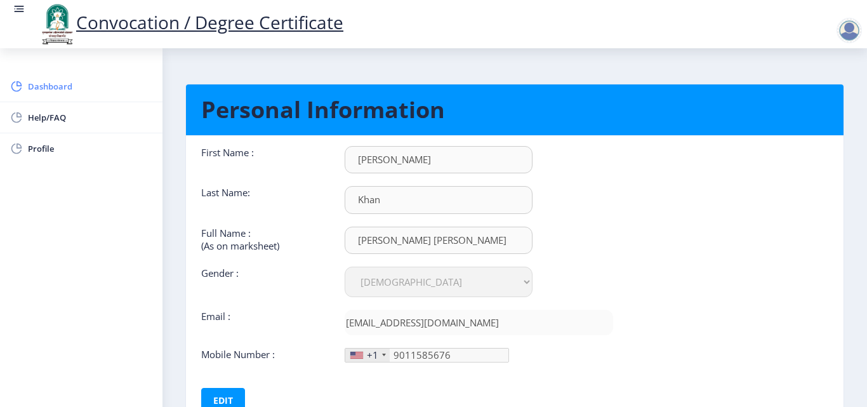
click at [60, 79] on span "Dashboard" at bounding box center [90, 86] width 124 height 15
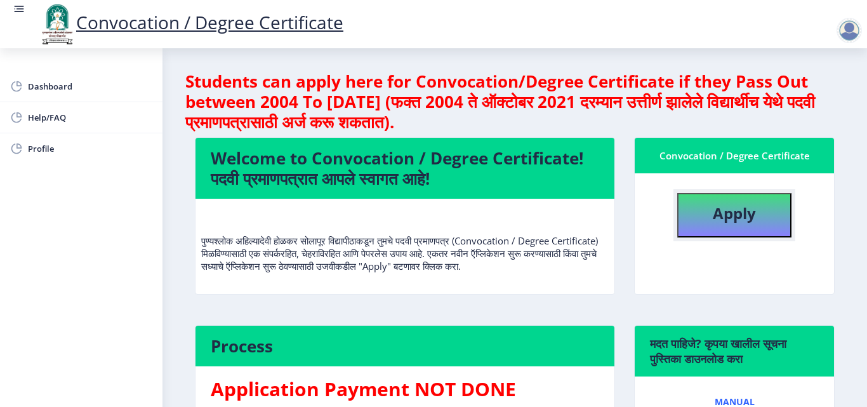
click at [749, 208] on b "Apply" at bounding box center [734, 213] width 43 height 21
select select
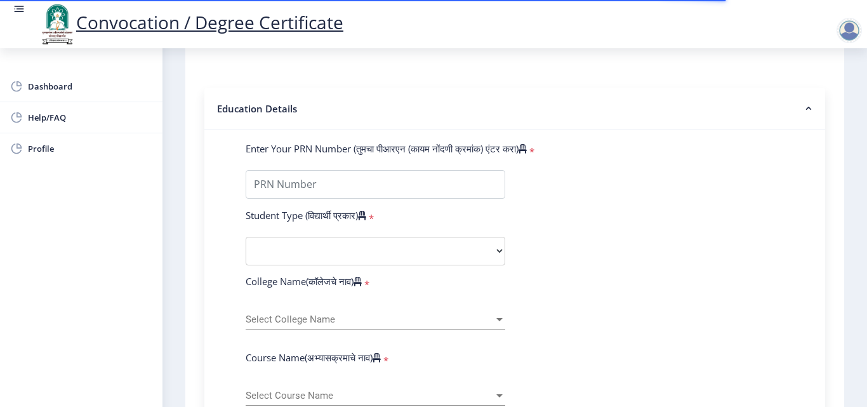
scroll to position [262, 0]
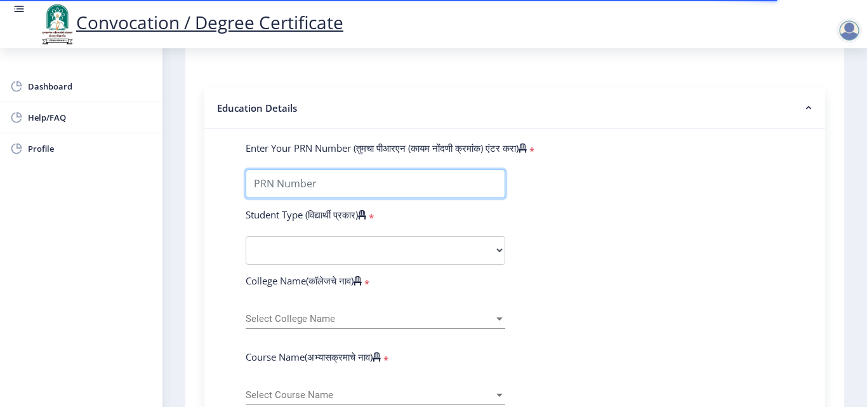
click at [328, 186] on input "Enter Your PRN Number (तुमचा पीआरएन (कायम नोंदणी क्रमांक) एंटर करा)" at bounding box center [376, 184] width 260 height 29
type input "2015032500206062"
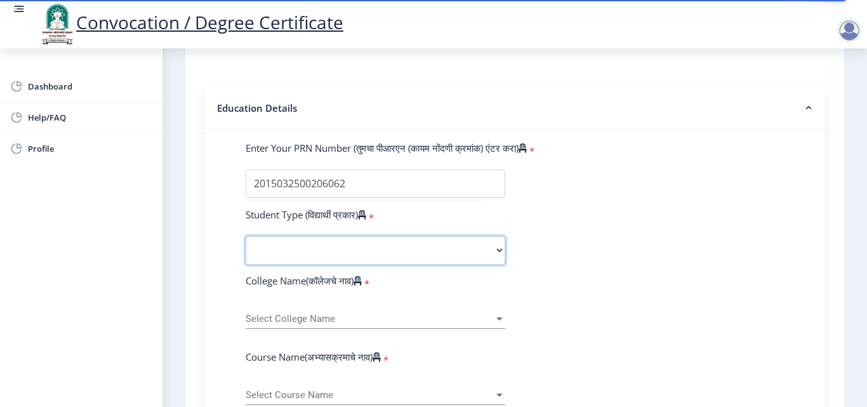
click at [342, 242] on select "Select Student Type Regular External" at bounding box center [376, 250] width 260 height 29
select select "Regular"
click at [246, 236] on select "Select Student Type Regular External" at bounding box center [376, 250] width 260 height 29
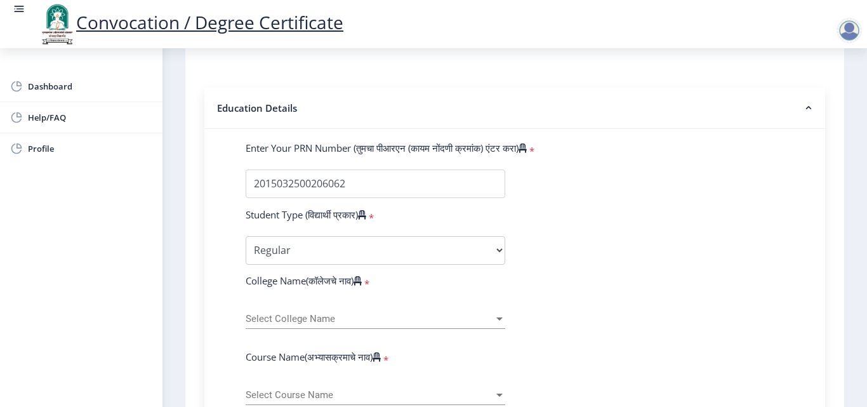
click at [331, 324] on div "Select College Name Select College Name" at bounding box center [376, 315] width 260 height 27
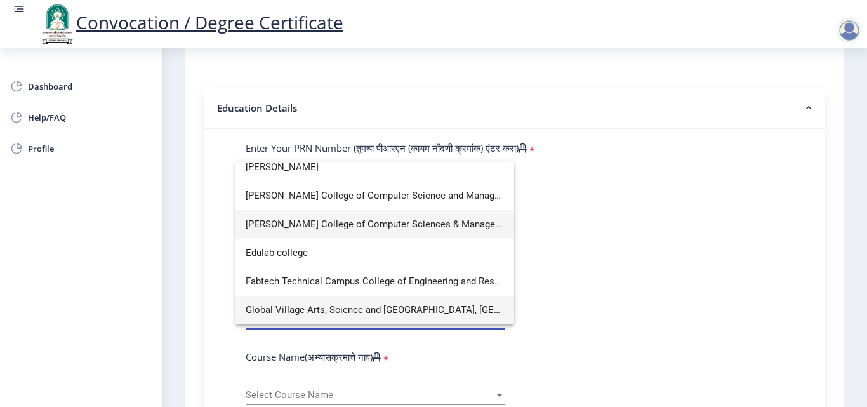
scroll to position [0, 0]
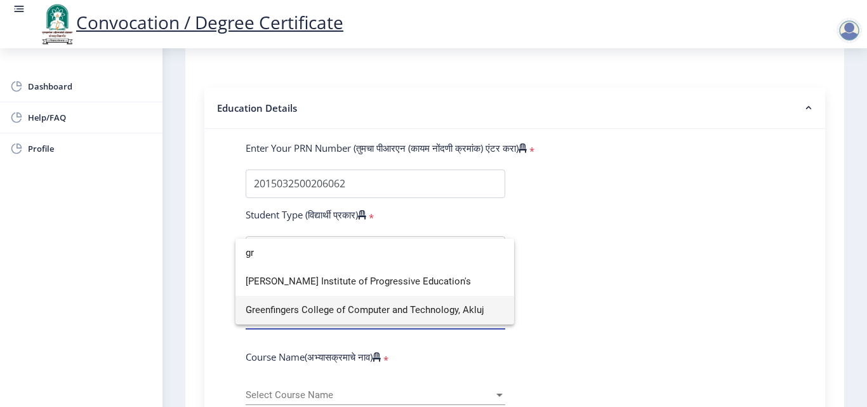
type input "gr"
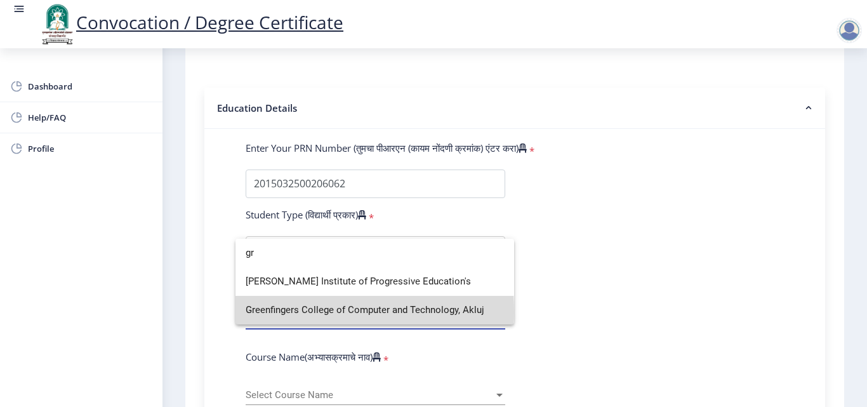
click at [281, 312] on span "Greenfingers College of Computer and Technology, Akluj" at bounding box center [375, 310] width 258 height 29
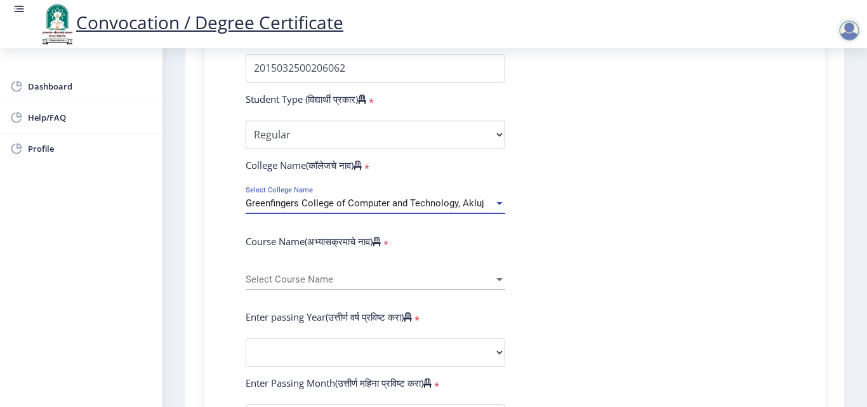
scroll to position [381, 0]
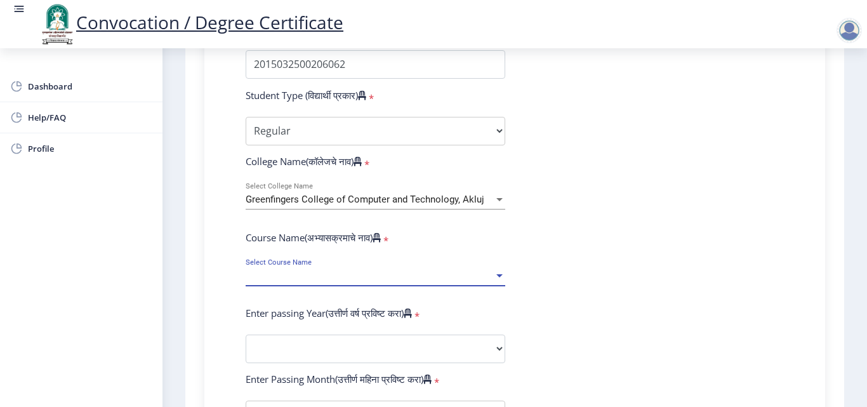
click at [363, 276] on span "Select Course Name" at bounding box center [370, 275] width 248 height 11
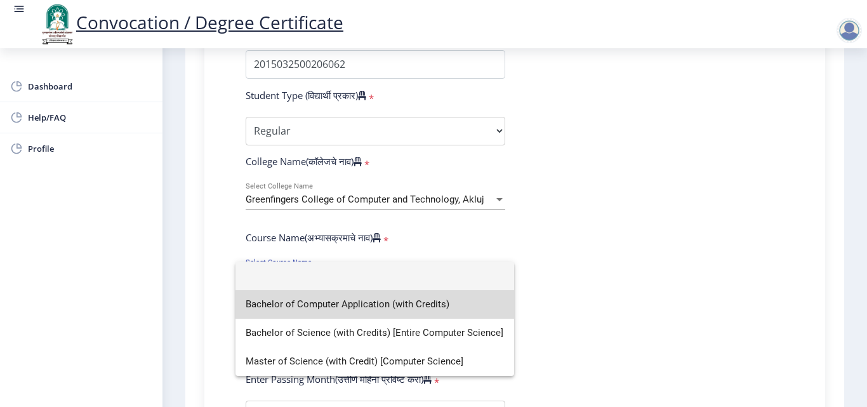
click at [387, 305] on span "Bachelor of Computer Application (with Credits)" at bounding box center [375, 304] width 258 height 29
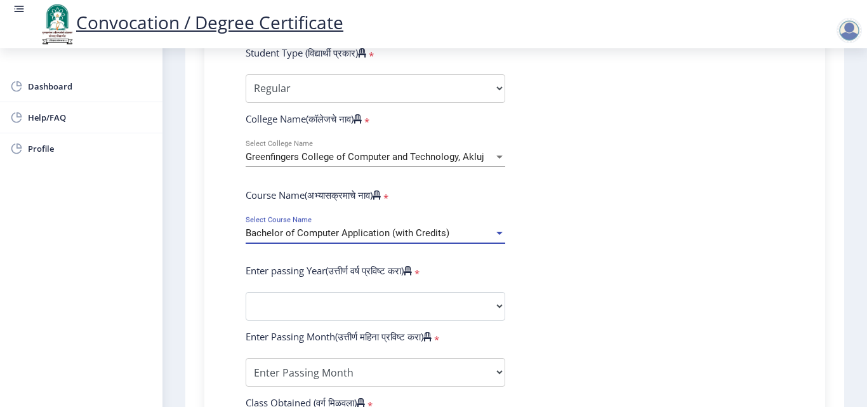
scroll to position [431, 0]
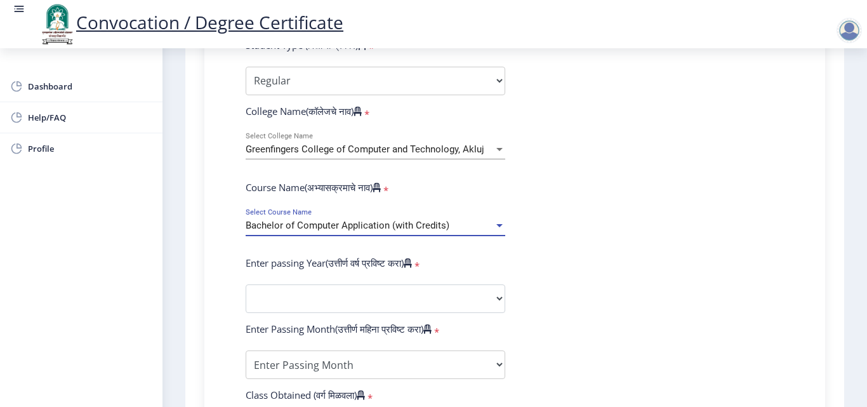
click at [432, 229] on span "Bachelor of Computer Application (with Credits)" at bounding box center [348, 225] width 204 height 11
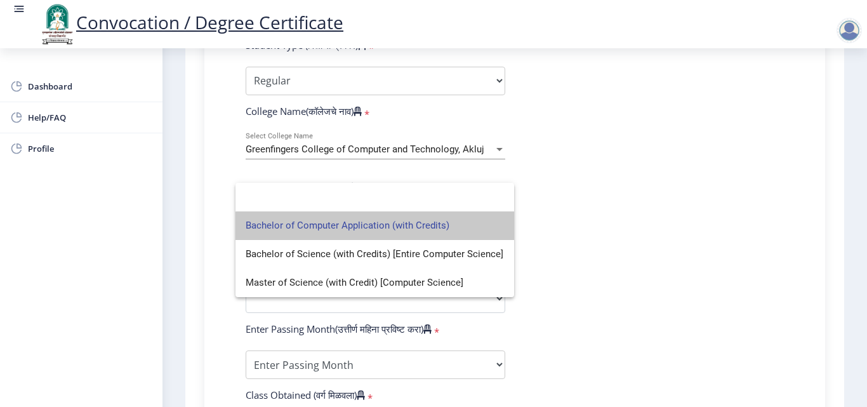
click at [410, 234] on span "Bachelor of Computer Application (with Credits)" at bounding box center [375, 225] width 258 height 29
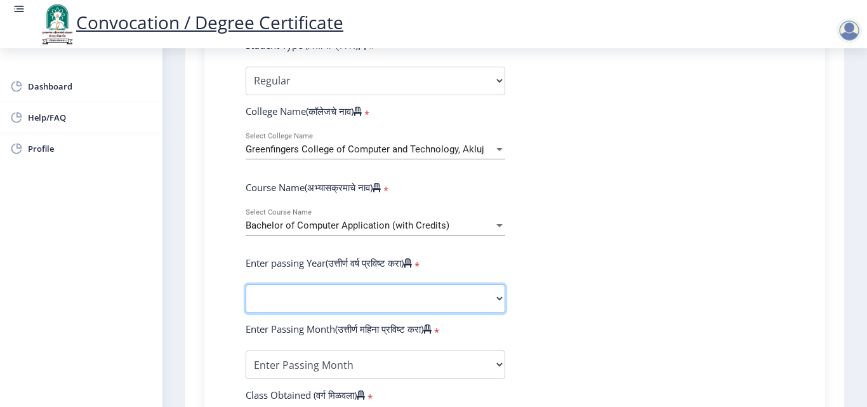
click at [349, 293] on select "2025 2024 2023 2022 2021 2020 2019 2018 2017 2016 2015 2014 2013 2012 2011 2010…" at bounding box center [376, 298] width 260 height 29
select select "2018"
click at [246, 284] on select "2025 2024 2023 2022 2021 2020 2019 2018 2017 2016 2015 2014 2013 2012 2011 2010…" at bounding box center [376, 298] width 260 height 29
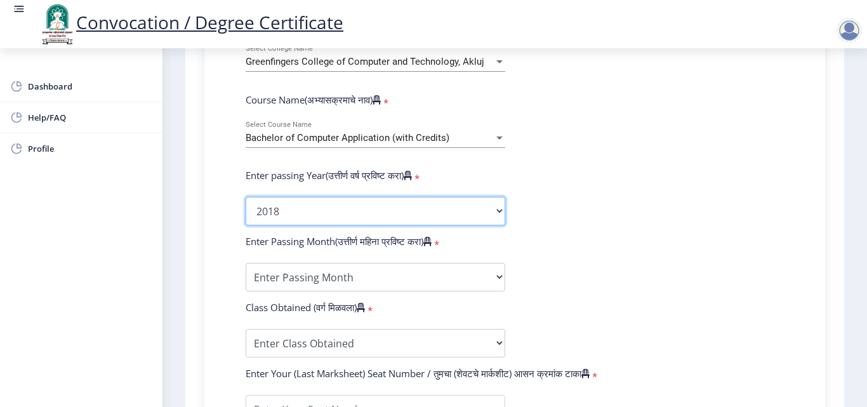
scroll to position [516, 0]
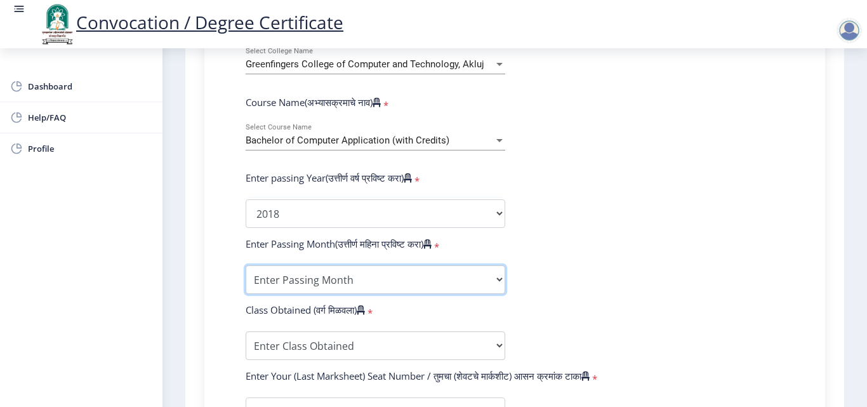
click at [392, 286] on select "Enter Passing Month March April May October November December" at bounding box center [376, 279] width 260 height 29
select select "May"
click at [246, 265] on select "Enter Passing Month March April May October November December" at bounding box center [376, 279] width 260 height 29
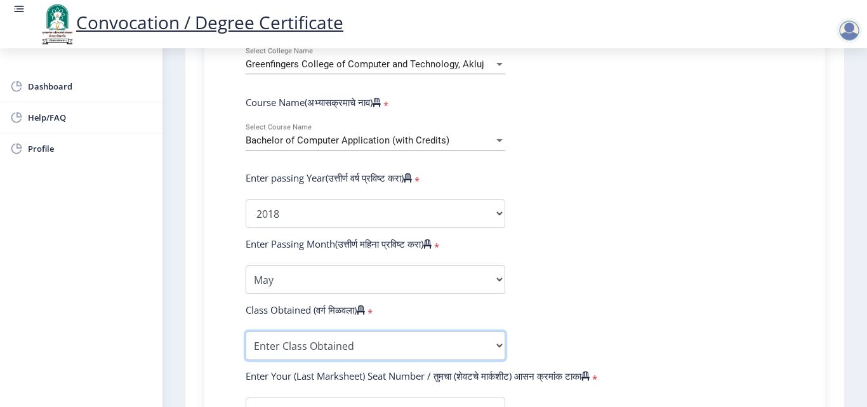
click at [475, 339] on select "Enter Class Obtained FIRST CLASS WITH DISTINCTION FIRST CLASS HIGHER SECOND CLA…" at bounding box center [376, 345] width 260 height 29
select select "Grade A"
click at [246, 331] on select "Enter Class Obtained FIRST CLASS WITH DISTINCTION FIRST CLASS HIGHER SECOND CLA…" at bounding box center [376, 345] width 260 height 29
click at [473, 352] on select "Enter Class Obtained FIRST CLASS WITH DISTINCTION FIRST CLASS HIGHER SECOND CLA…" at bounding box center [376, 345] width 260 height 29
click at [246, 331] on select "Enter Class Obtained FIRST CLASS WITH DISTINCTION FIRST CLASS HIGHER SECOND CLA…" at bounding box center [376, 345] width 260 height 29
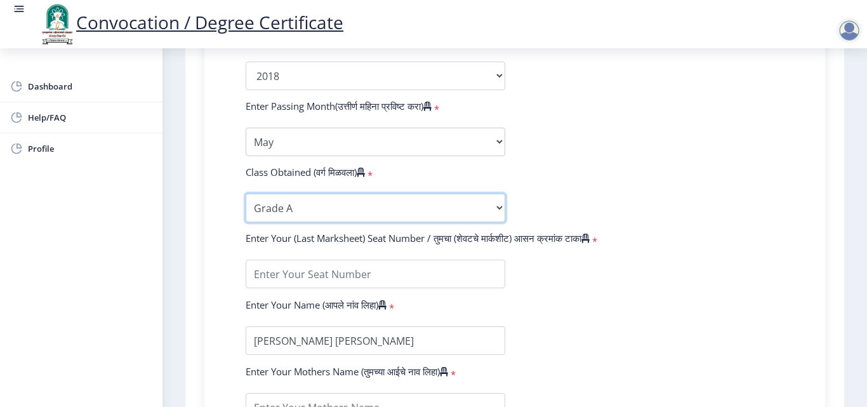
scroll to position [675, 0]
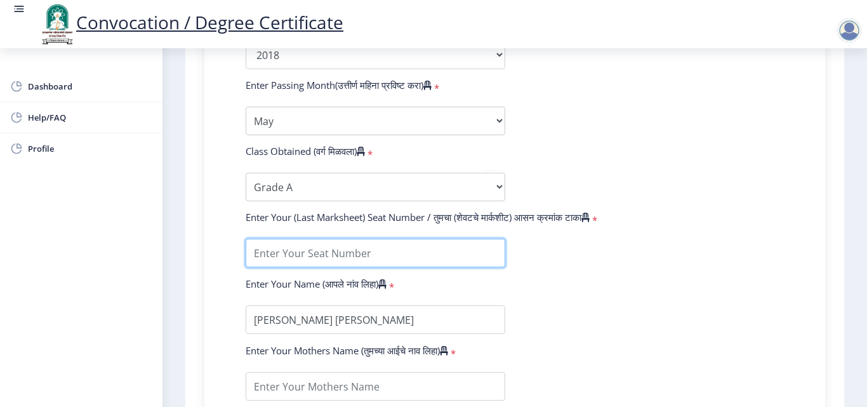
click at [330, 243] on input "textarea" at bounding box center [376, 253] width 260 height 29
type input "589780"
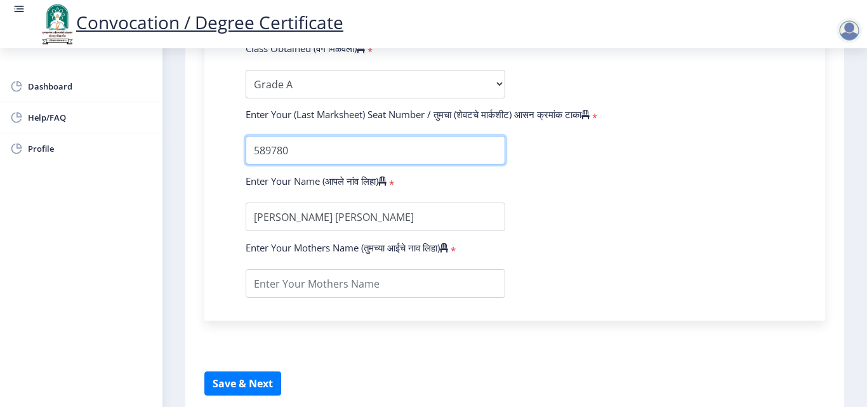
scroll to position [783, 0]
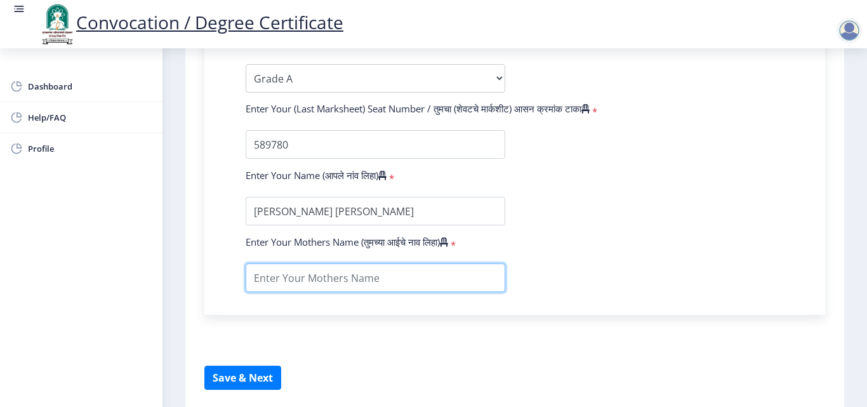
click at [370, 270] on input "textarea" at bounding box center [376, 277] width 260 height 29
type input "Shabana"
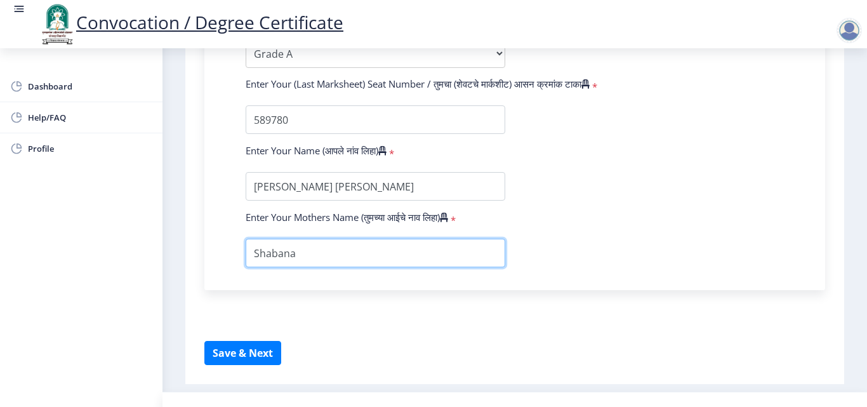
scroll to position [832, 0]
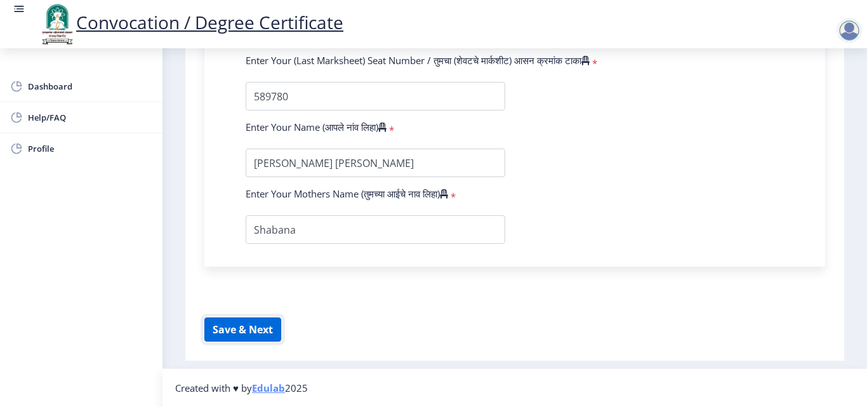
click at [251, 328] on button "Save & Next" at bounding box center [242, 329] width 77 height 24
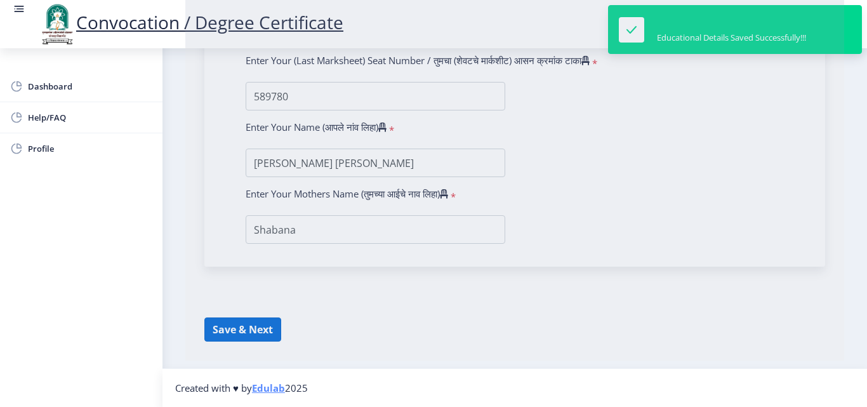
select select
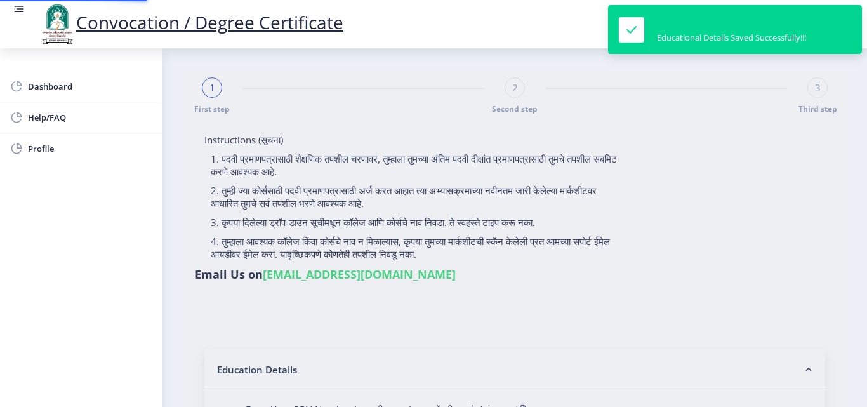
type input "2015032500206062"
select select "Regular"
select select "2018"
select select "May"
select select "Grade A"
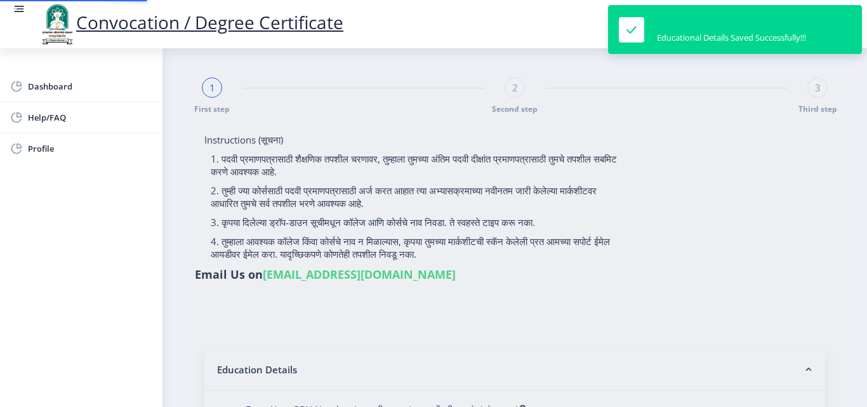
type input "589780"
type input "Shabana"
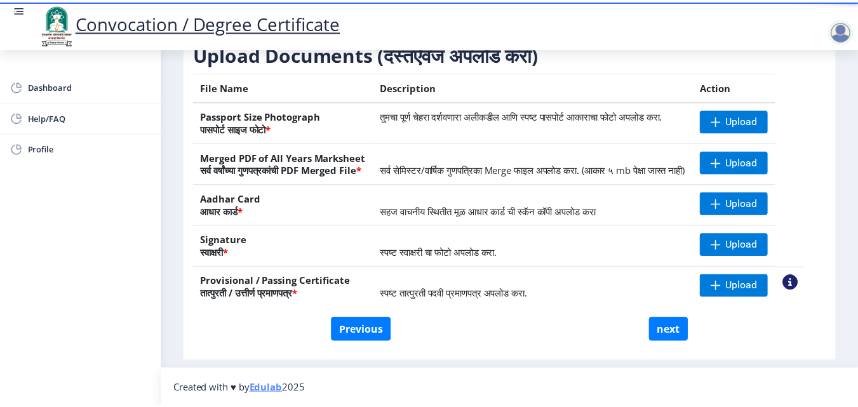
scroll to position [205, 0]
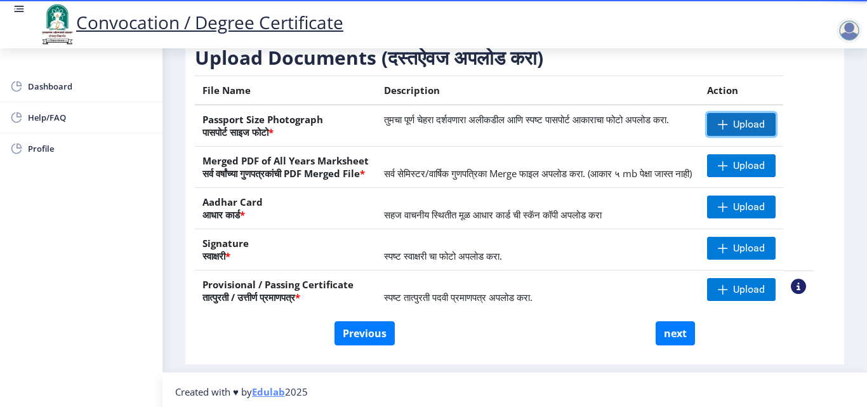
click at [760, 136] on span "Upload" at bounding box center [741, 124] width 69 height 23
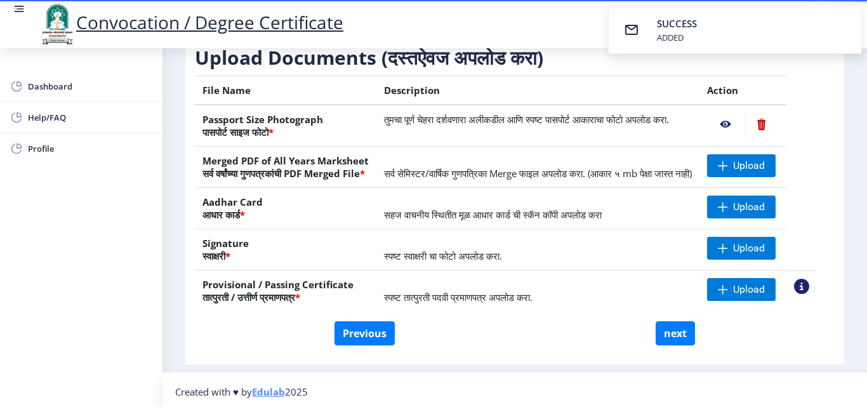
click at [740, 136] on nb-action at bounding box center [725, 124] width 37 height 23
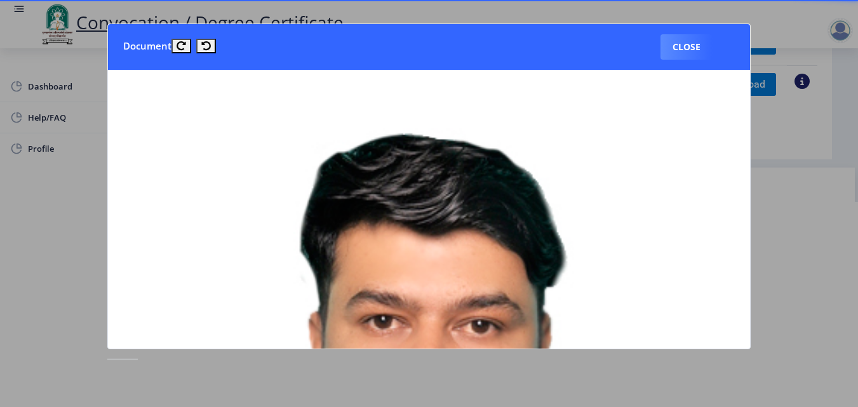
click at [183, 50] on icon at bounding box center [182, 46] width 10 height 10
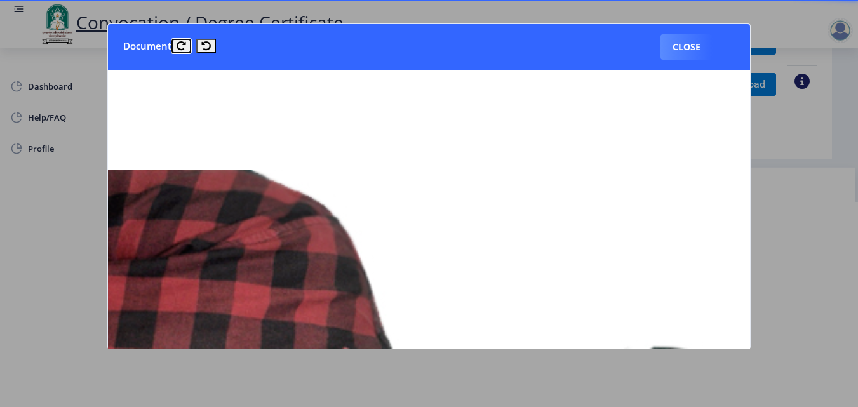
click at [183, 50] on icon at bounding box center [182, 46] width 10 height 10
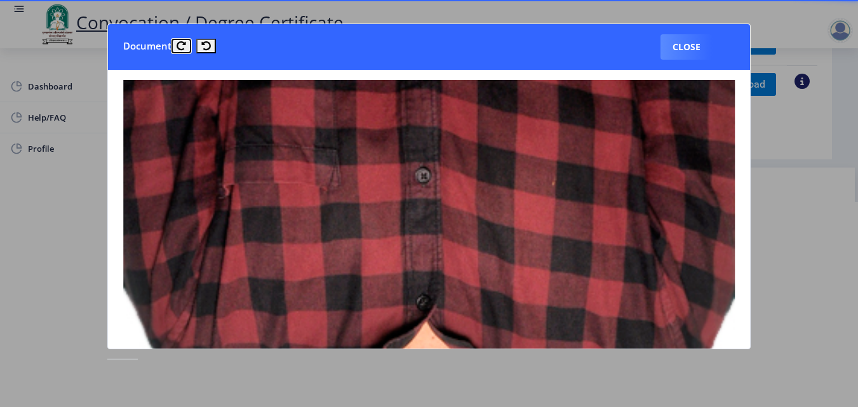
click at [183, 50] on icon at bounding box center [182, 46] width 10 height 10
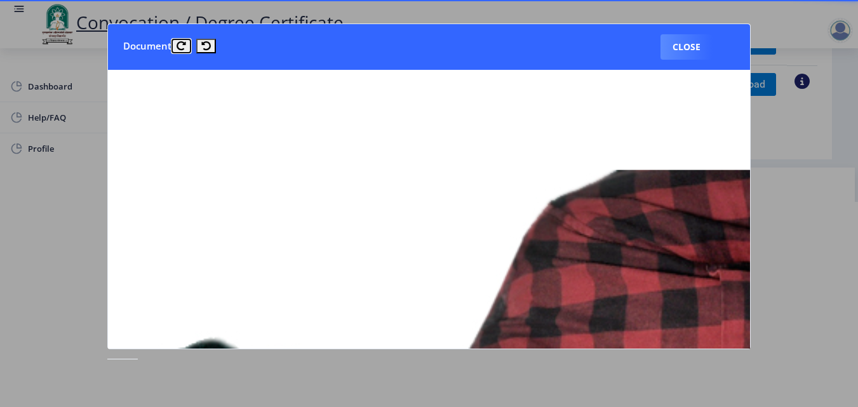
click at [183, 50] on icon at bounding box center [182, 46] width 10 height 10
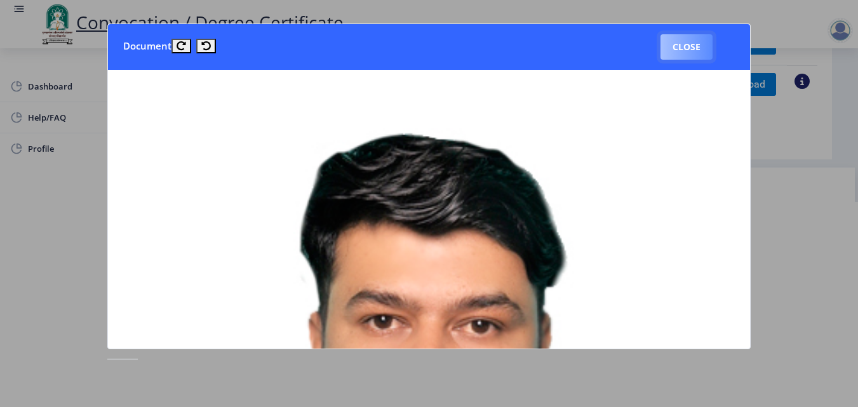
click at [672, 55] on button "Close" at bounding box center [686, 46] width 52 height 25
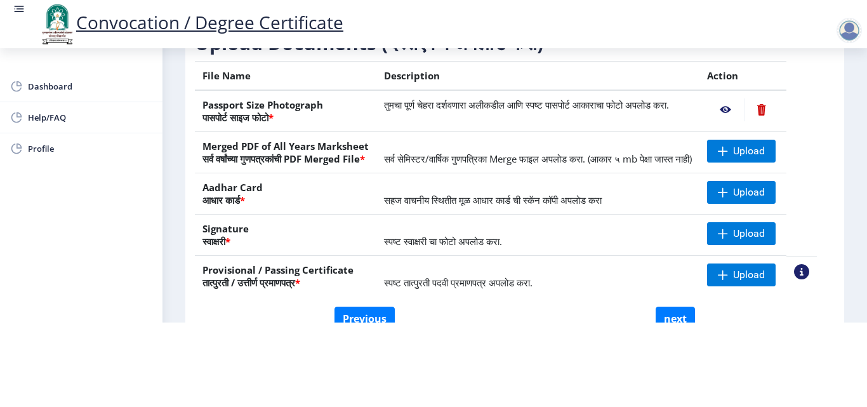
scroll to position [134, 0]
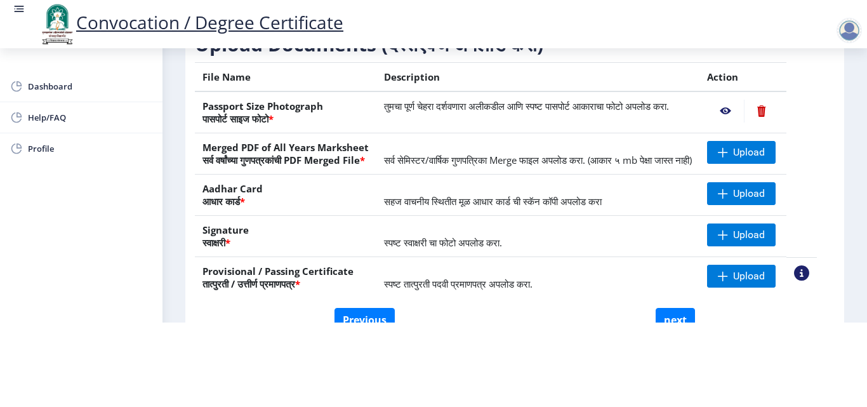
click at [743, 100] on nb-action at bounding box center [725, 111] width 37 height 23
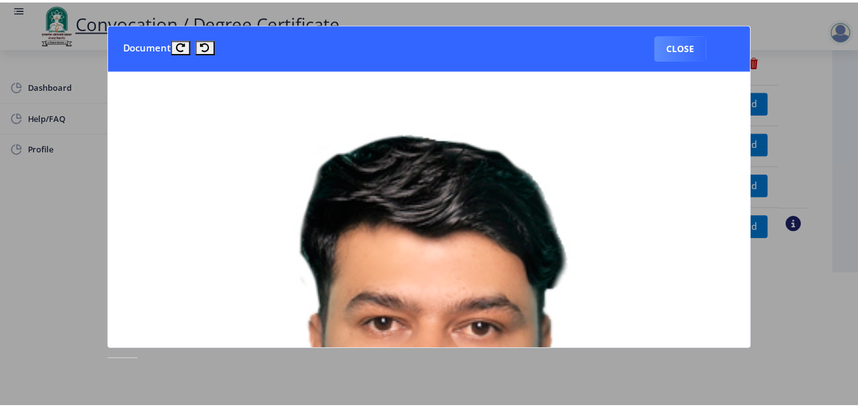
scroll to position [0, 0]
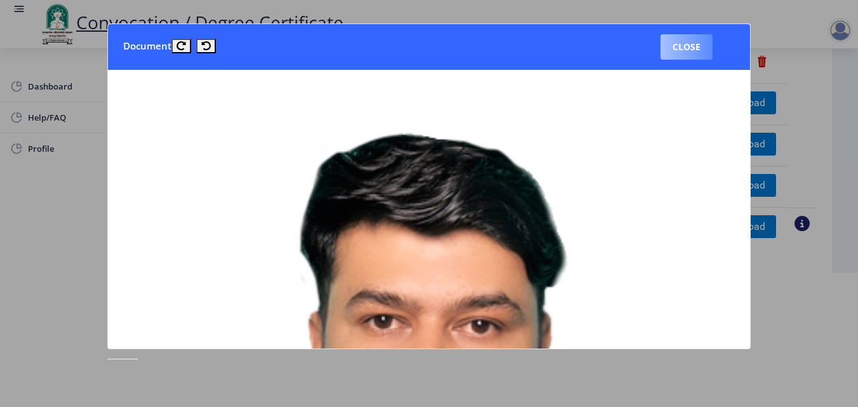
click at [695, 42] on button "Close" at bounding box center [686, 46] width 52 height 25
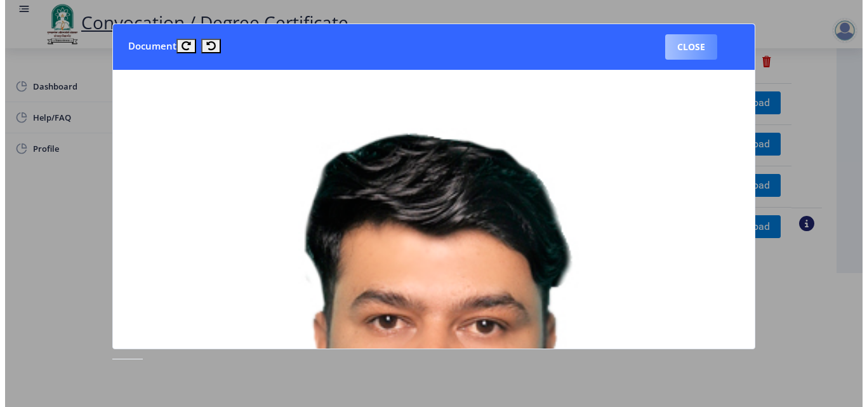
scroll to position [110, 0]
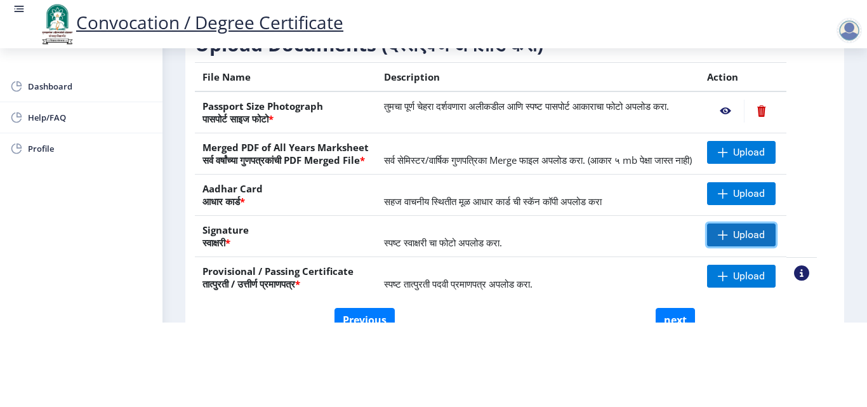
click at [765, 239] on span "Upload" at bounding box center [749, 235] width 32 height 13
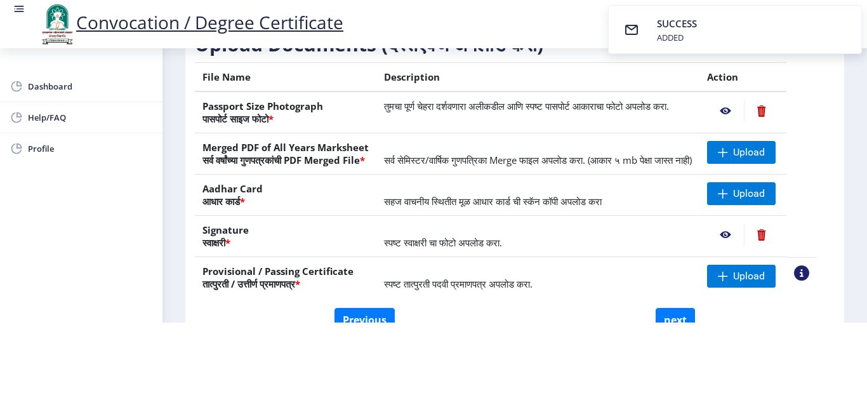
click at [744, 237] on nb-action at bounding box center [725, 234] width 37 height 23
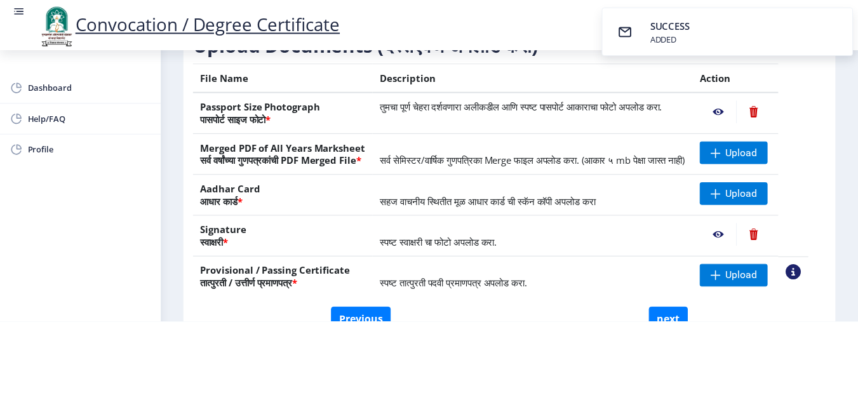
scroll to position [0, 0]
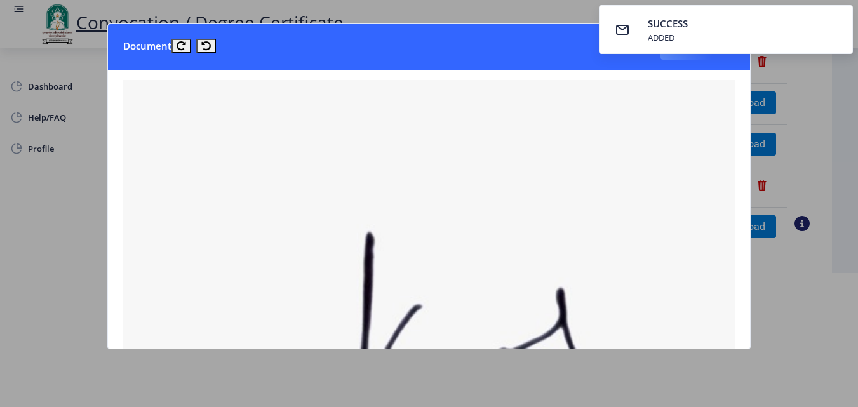
click at [679, 56] on nb-toastr-container "SUCCESS ADDED" at bounding box center [726, 29] width 264 height 59
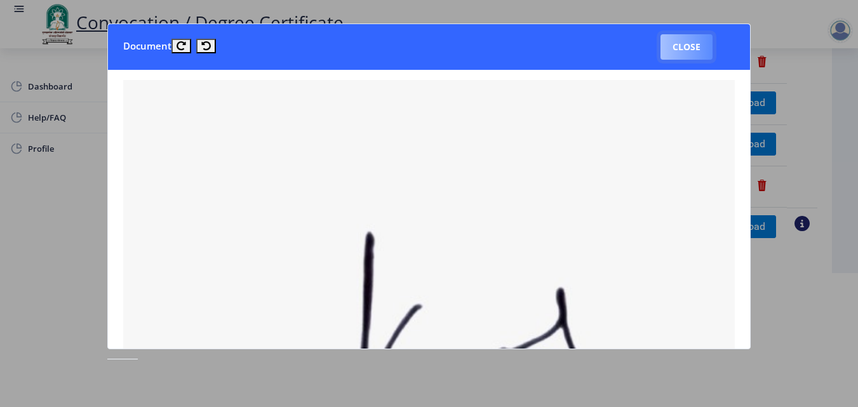
click at [683, 45] on button "Close" at bounding box center [686, 46] width 52 height 25
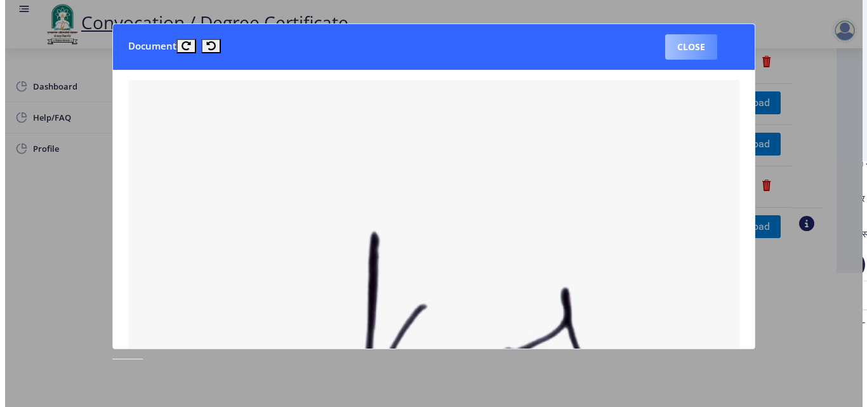
scroll to position [110, 0]
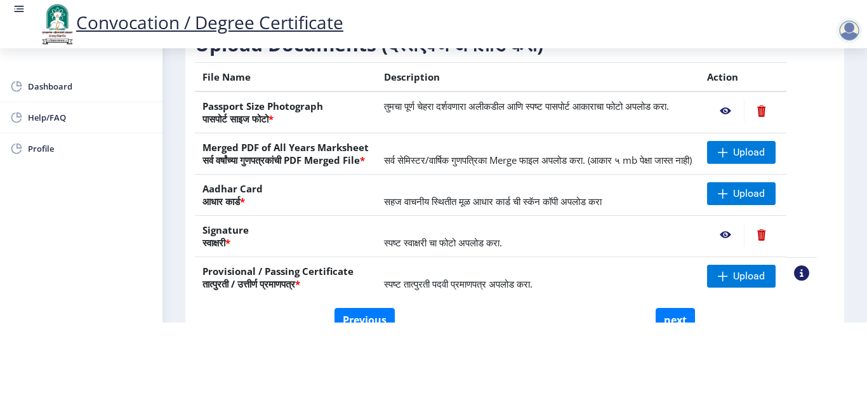
click at [779, 102] on nb-action at bounding box center [761, 111] width 35 height 23
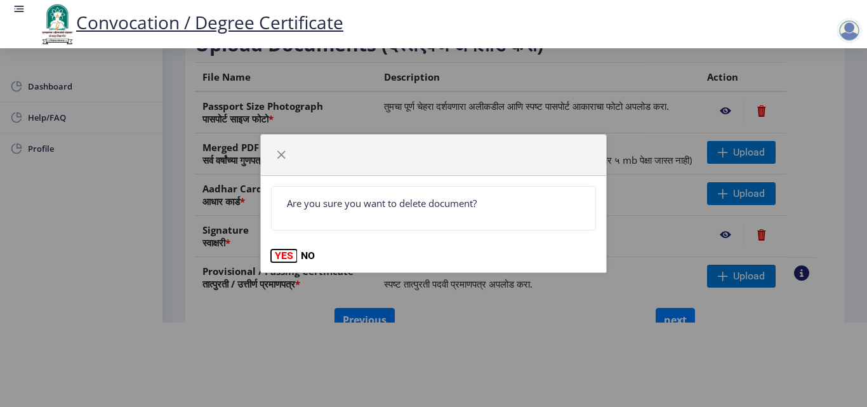
click at [272, 260] on button "YES" at bounding box center [284, 256] width 26 height 13
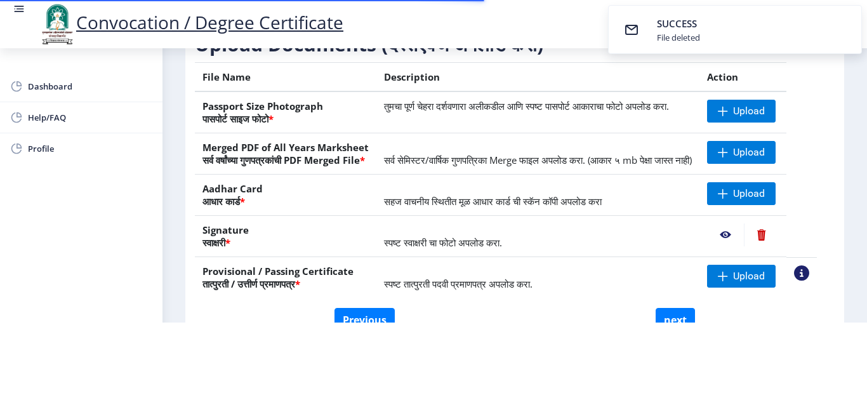
click at [779, 237] on nb-action at bounding box center [761, 234] width 35 height 23
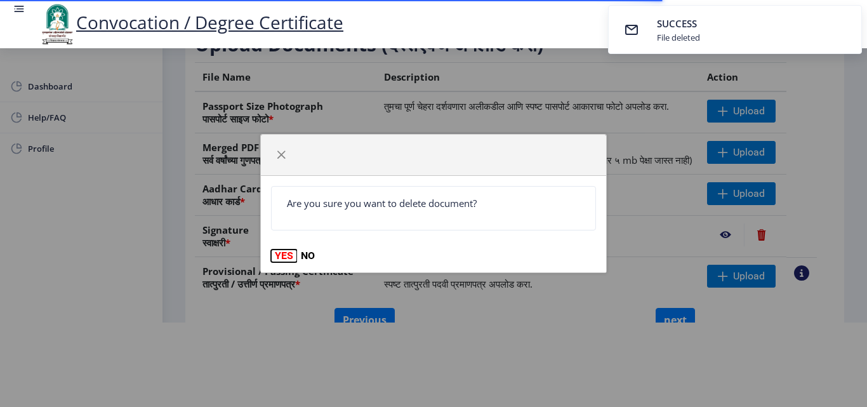
click at [281, 259] on button "YES" at bounding box center [284, 256] width 26 height 13
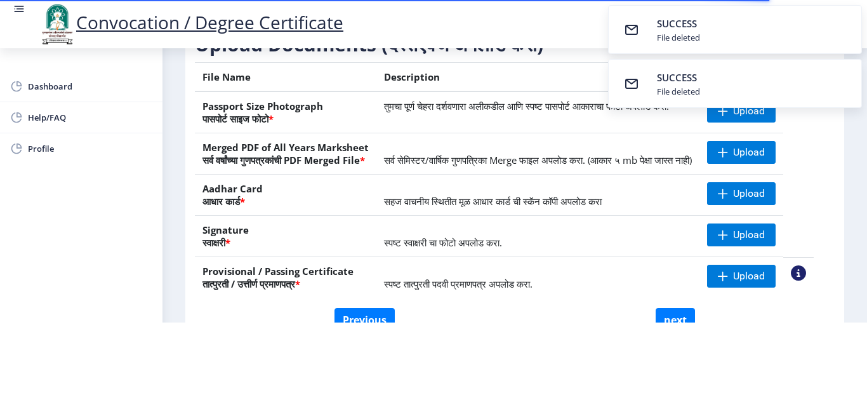
click at [517, 63] on th "Description" at bounding box center [538, 77] width 323 height 29
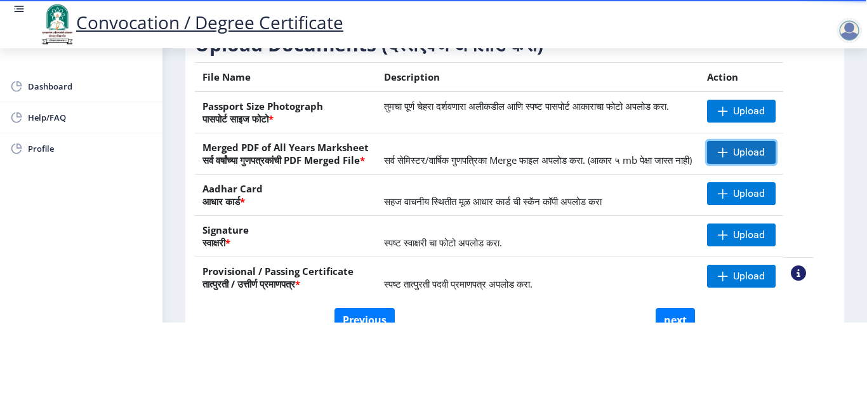
click at [765, 146] on span "Upload" at bounding box center [749, 152] width 32 height 13
click at [761, 150] on span "Upload" at bounding box center [741, 152] width 69 height 23
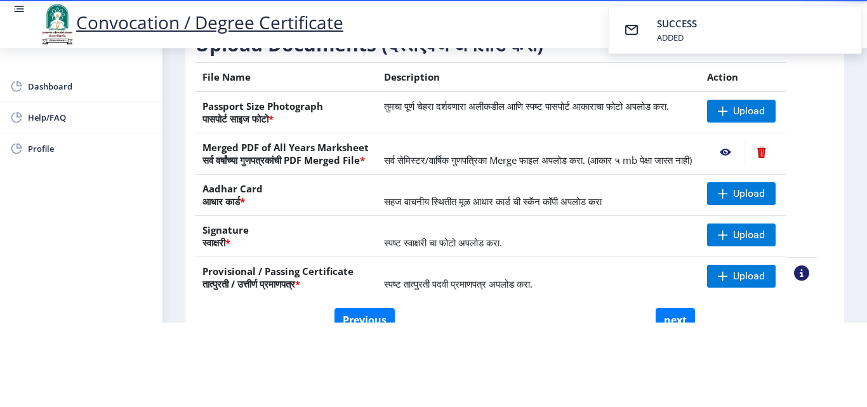
click at [738, 141] on nb-action at bounding box center [725, 152] width 37 height 23
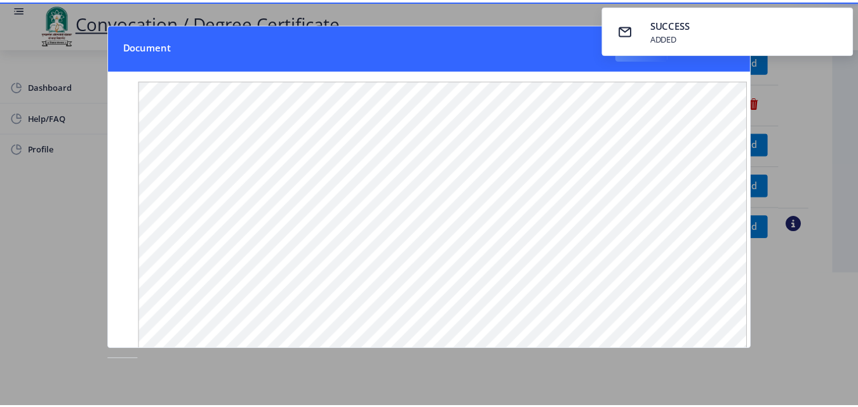
scroll to position [0, 0]
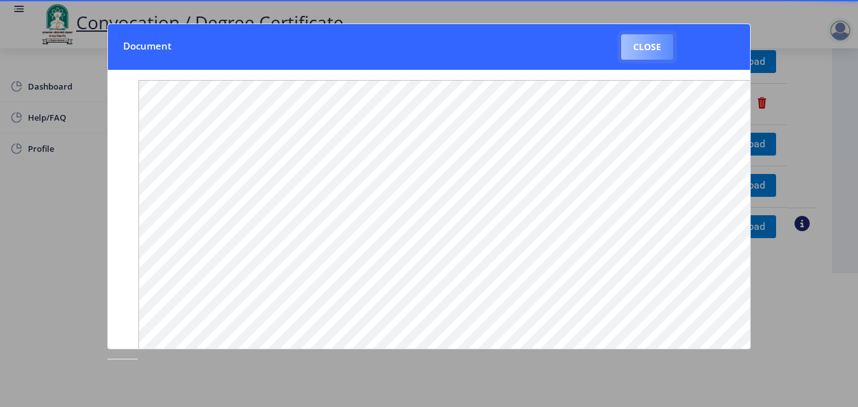
click at [639, 57] on button "Close" at bounding box center [647, 46] width 52 height 25
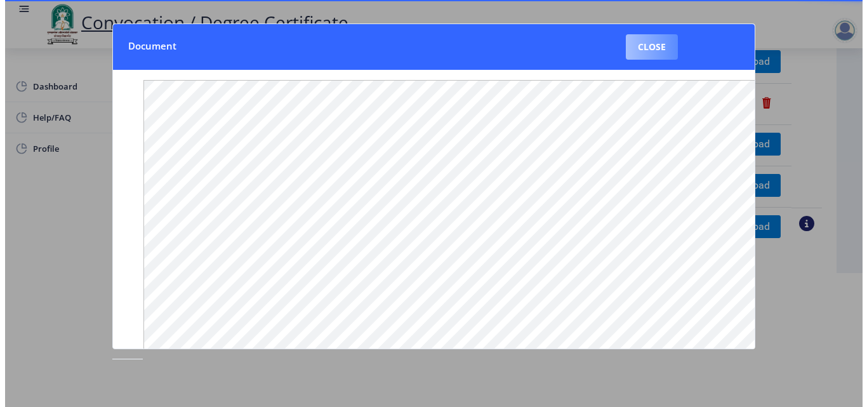
scroll to position [110, 0]
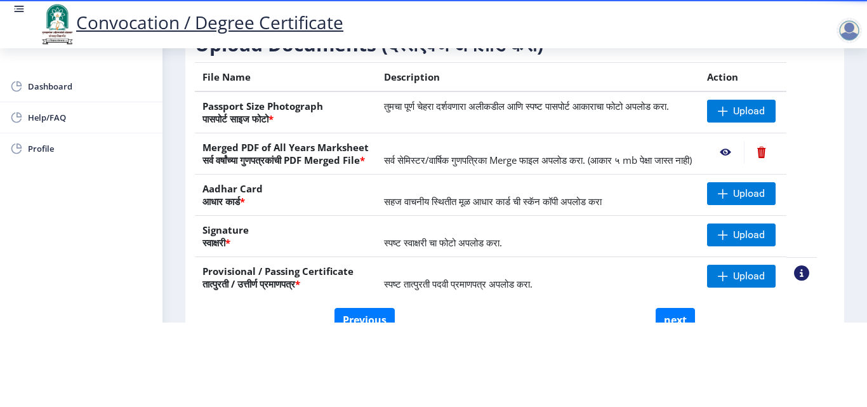
click at [774, 141] on nb-action at bounding box center [761, 152] width 35 height 23
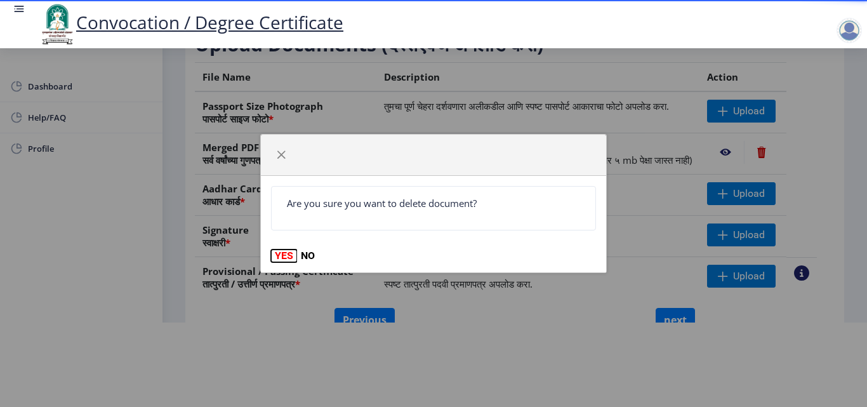
click at [278, 252] on button "YES" at bounding box center [284, 256] width 26 height 13
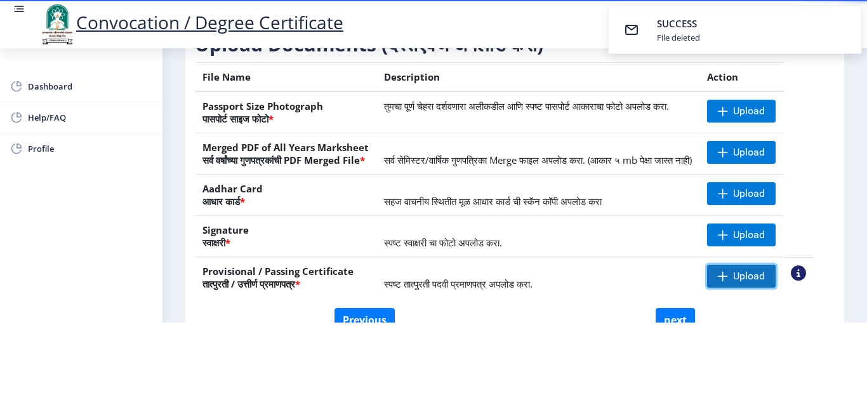
click at [757, 277] on span "Upload" at bounding box center [749, 276] width 32 height 13
click at [806, 279] on nb-action at bounding box center [798, 272] width 15 height 15
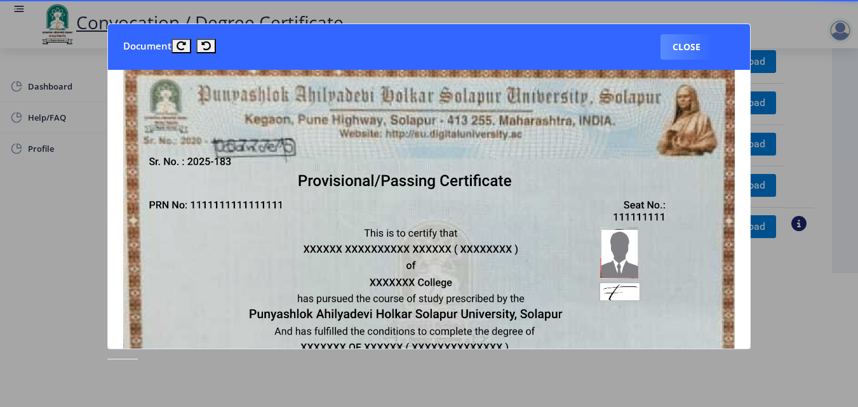
scroll to position [0, 0]
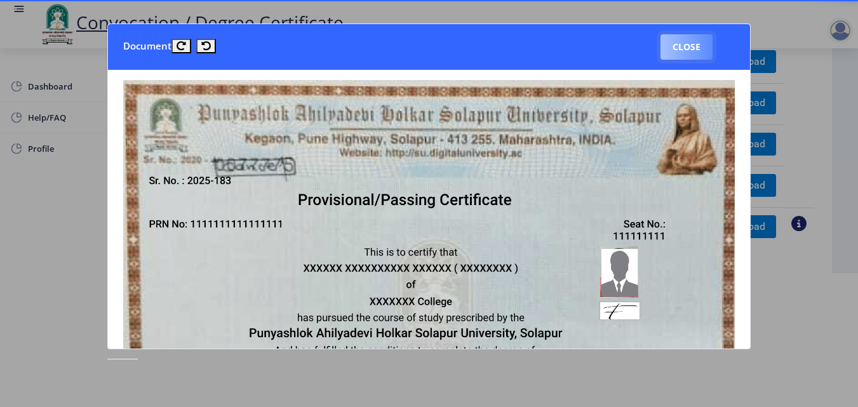
click at [702, 55] on button "Close" at bounding box center [686, 46] width 52 height 25
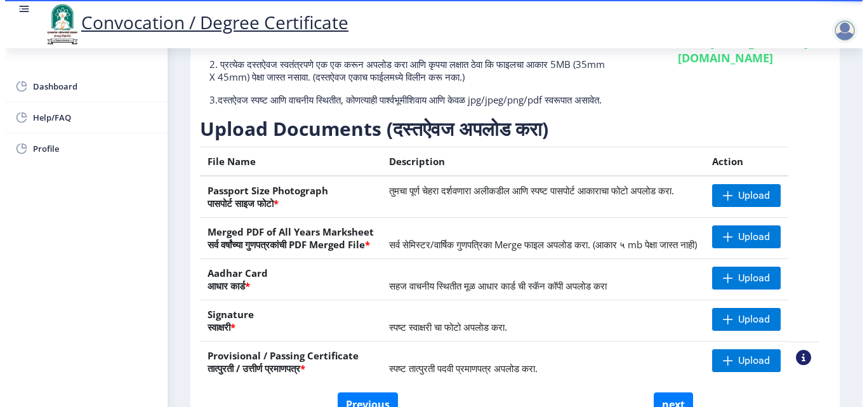
scroll to position [110, 0]
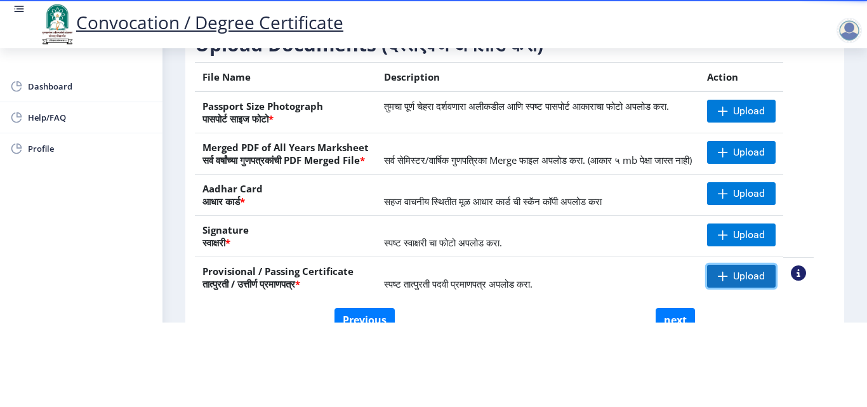
click at [756, 283] on span "Upload" at bounding box center [741, 276] width 69 height 23
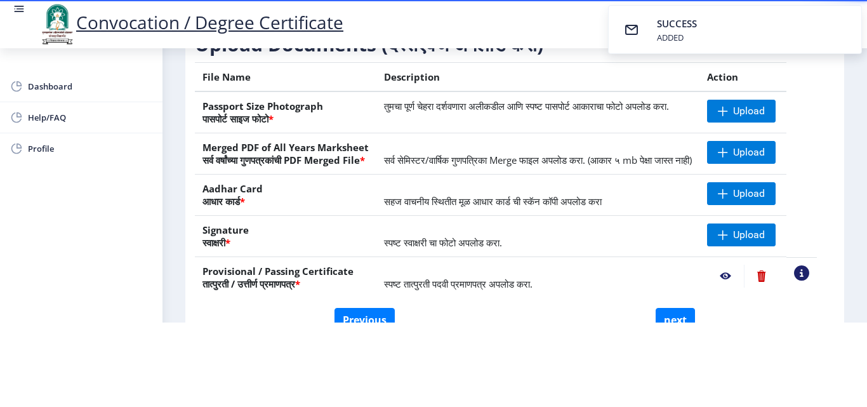
click at [739, 277] on nb-action at bounding box center [725, 276] width 37 height 23
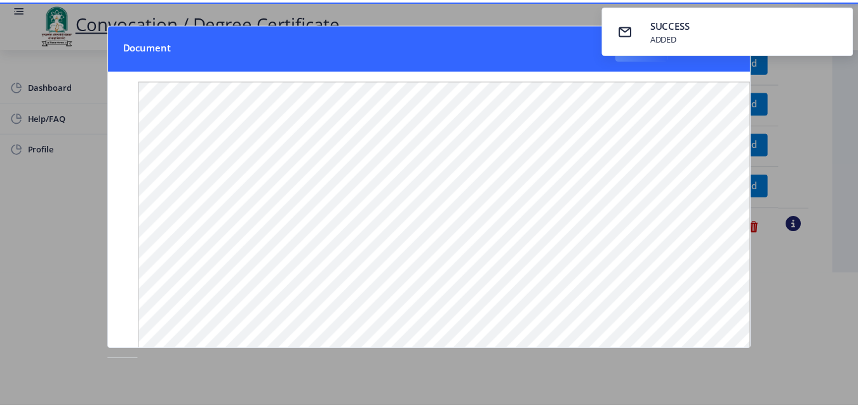
scroll to position [0, 0]
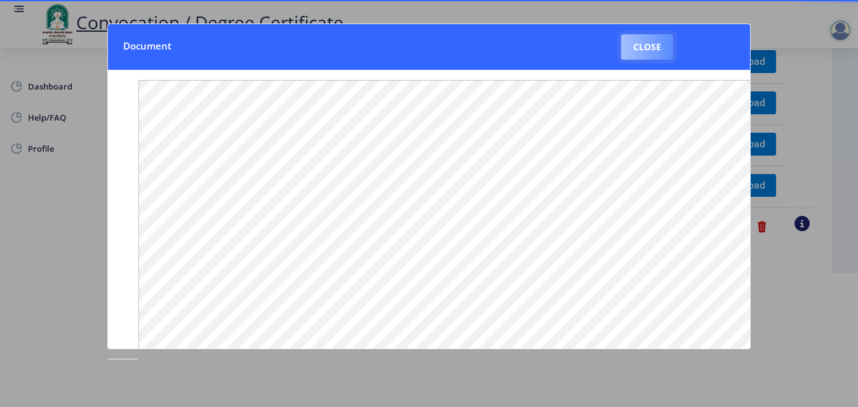
click at [641, 57] on button "Close" at bounding box center [647, 46] width 52 height 25
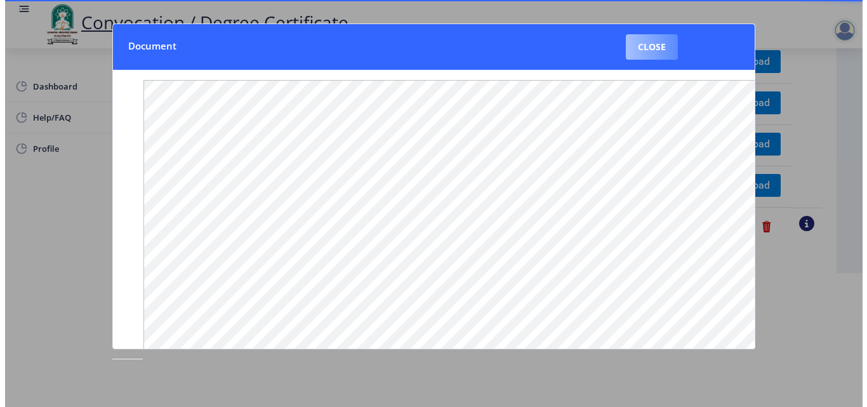
scroll to position [110, 0]
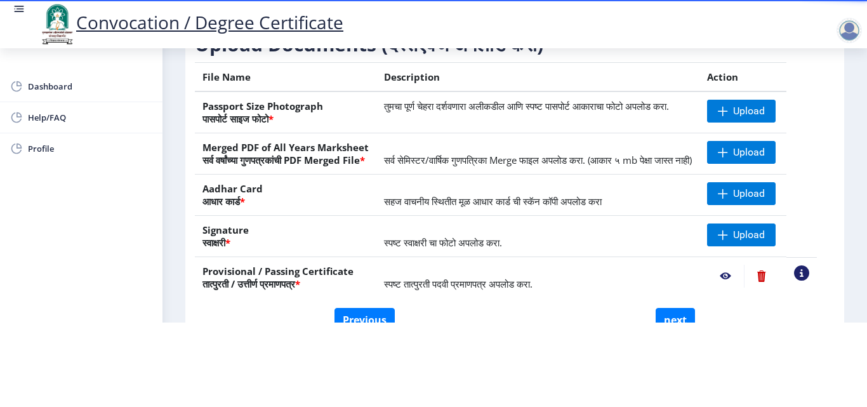
click at [772, 272] on nb-action at bounding box center [761, 276] width 35 height 23
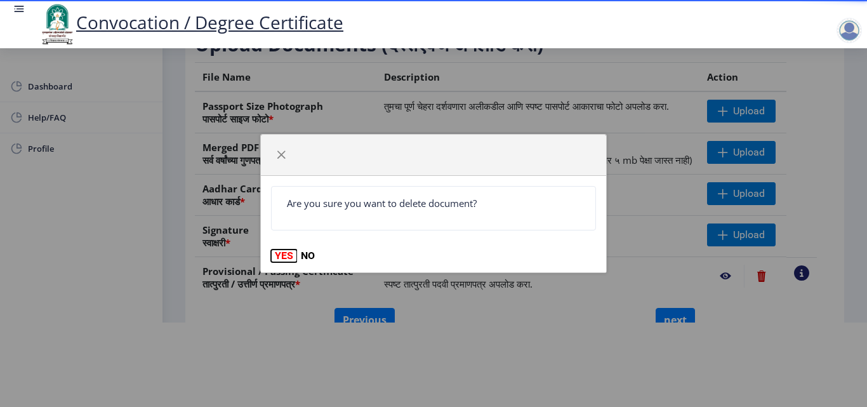
click at [274, 253] on button "YES" at bounding box center [284, 256] width 26 height 13
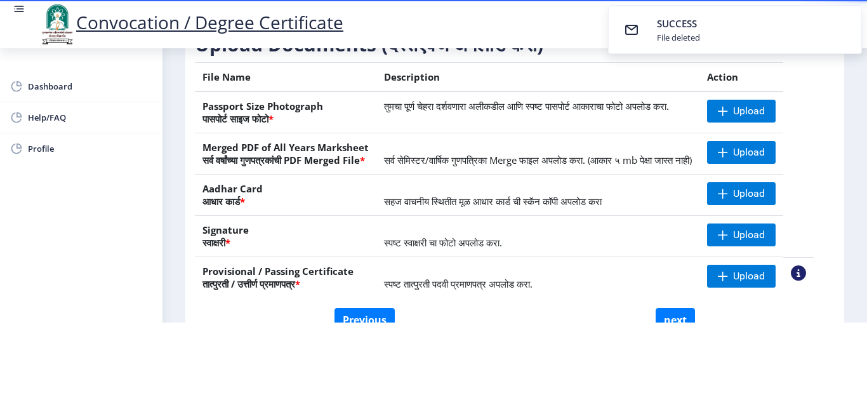
click at [806, 276] on nb-action at bounding box center [798, 272] width 15 height 15
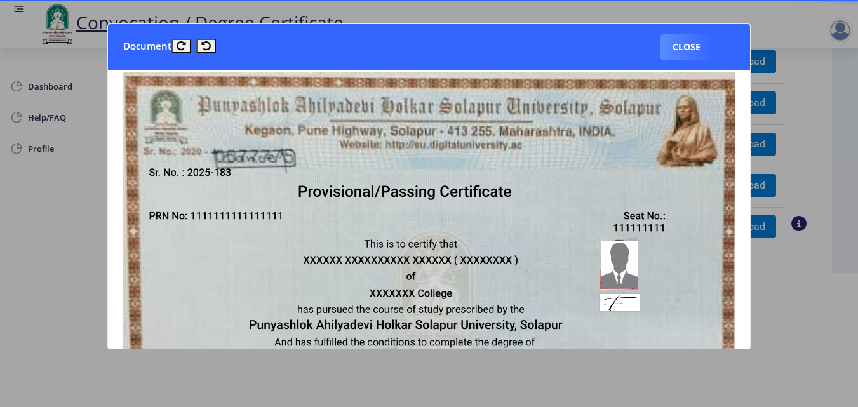
scroll to position [0, 0]
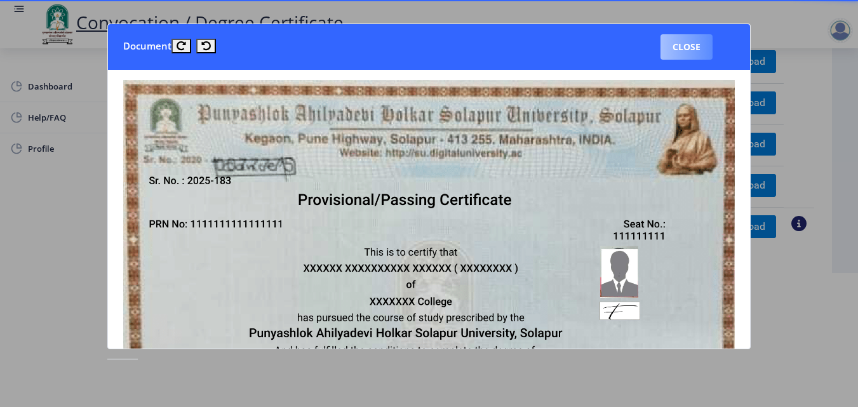
click at [661, 46] on button "Close" at bounding box center [686, 46] width 52 height 25
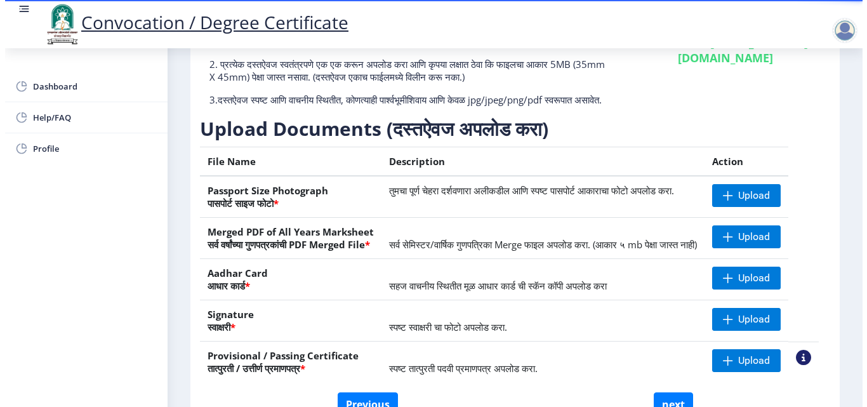
scroll to position [110, 0]
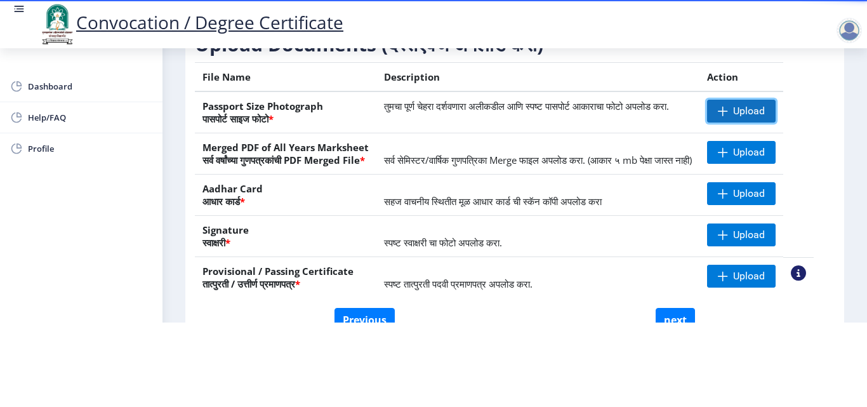
click at [765, 105] on span "Upload" at bounding box center [749, 111] width 32 height 13
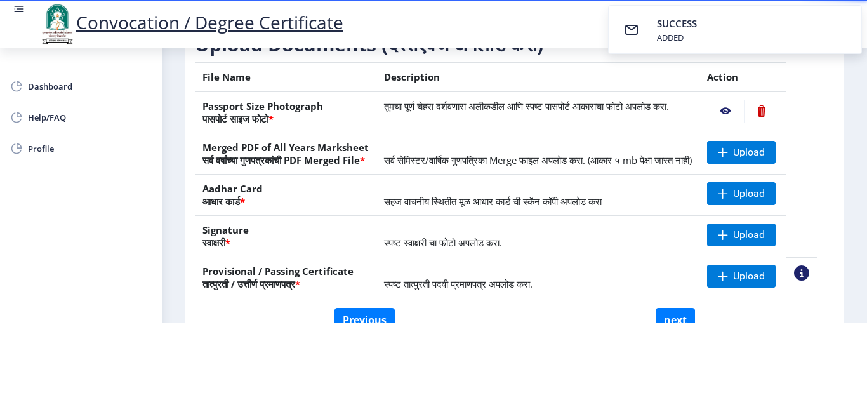
click at [736, 100] on nb-action at bounding box center [725, 111] width 37 height 23
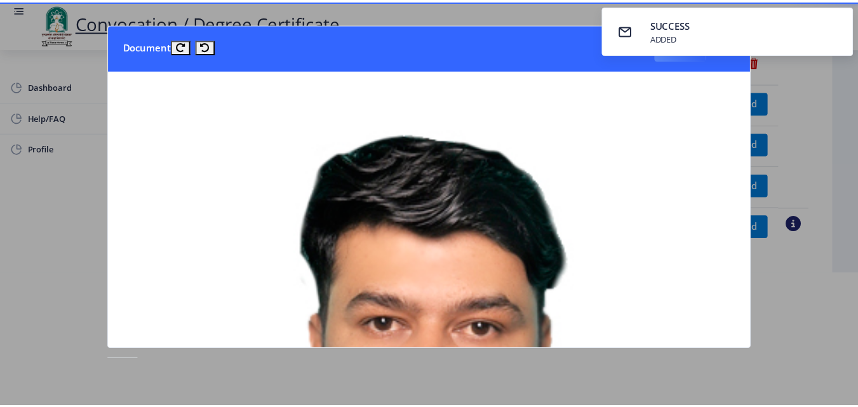
scroll to position [0, 0]
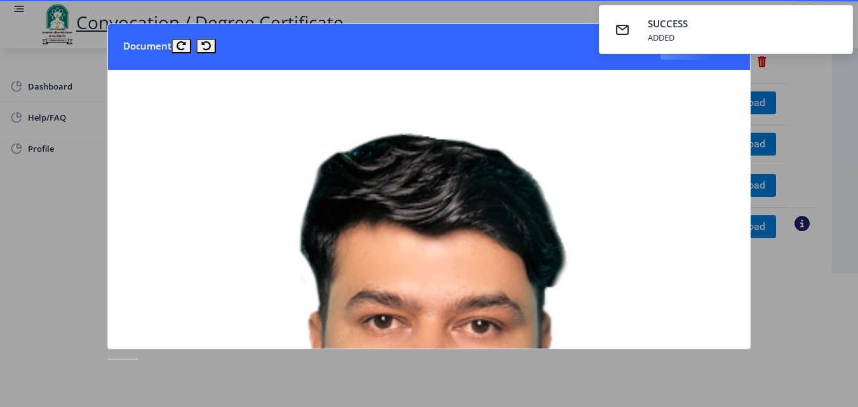
drag, startPoint x: 750, startPoint y: 109, endPoint x: 753, endPoint y: 137, distance: 28.1
click at [750, 137] on nb-card-body at bounding box center [429, 209] width 642 height 279
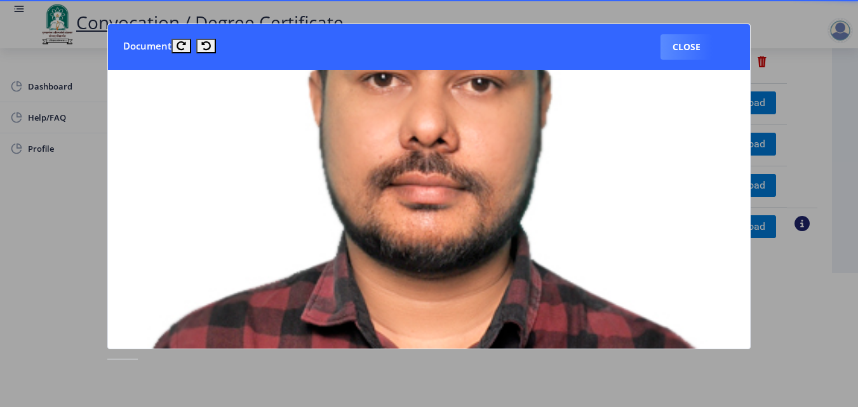
scroll to position [262, 0]
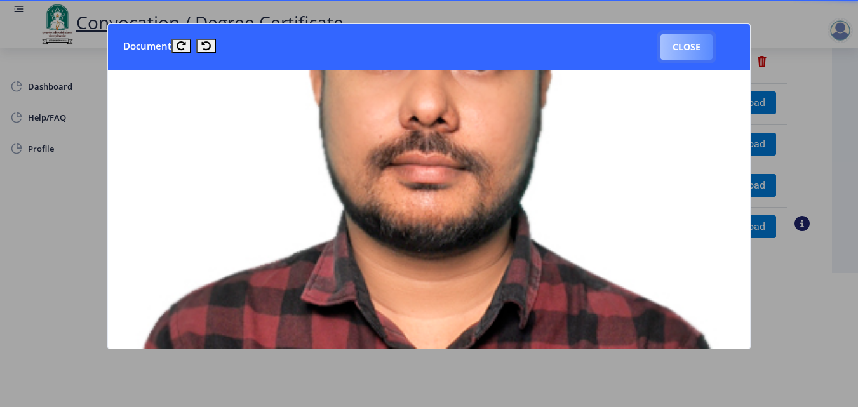
click at [686, 55] on button "Close" at bounding box center [686, 46] width 52 height 25
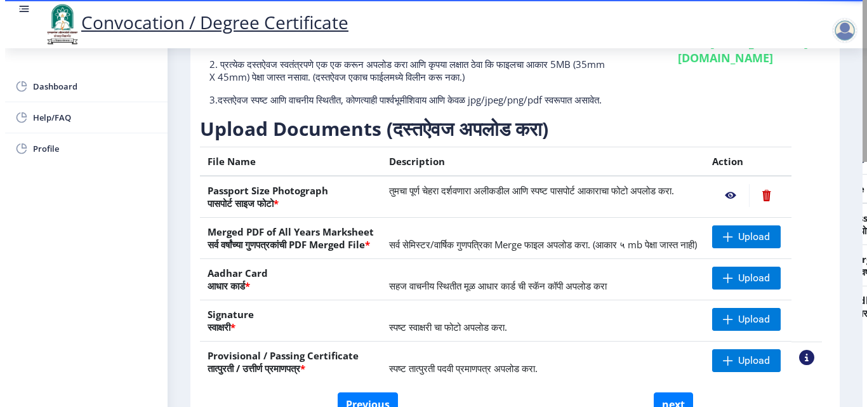
scroll to position [110, 0]
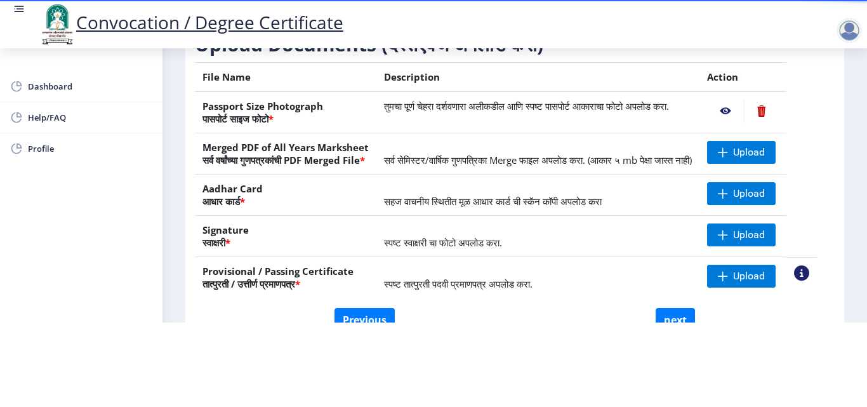
click at [810, 275] on nb-action at bounding box center [801, 272] width 15 height 15
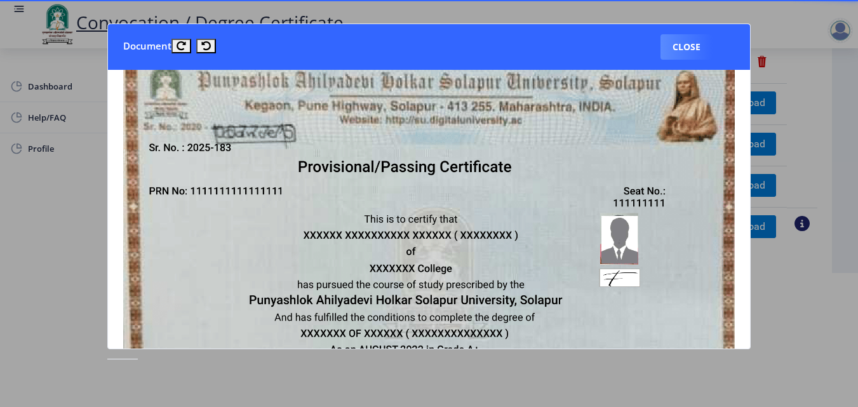
scroll to position [0, 0]
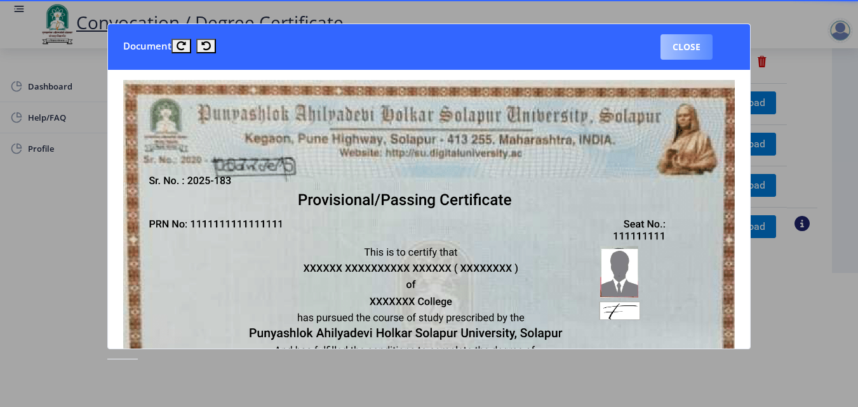
click at [690, 45] on button "Close" at bounding box center [686, 46] width 52 height 25
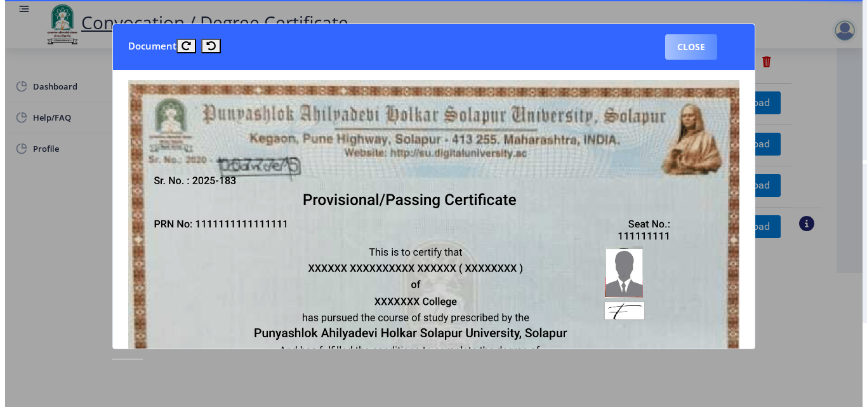
scroll to position [110, 0]
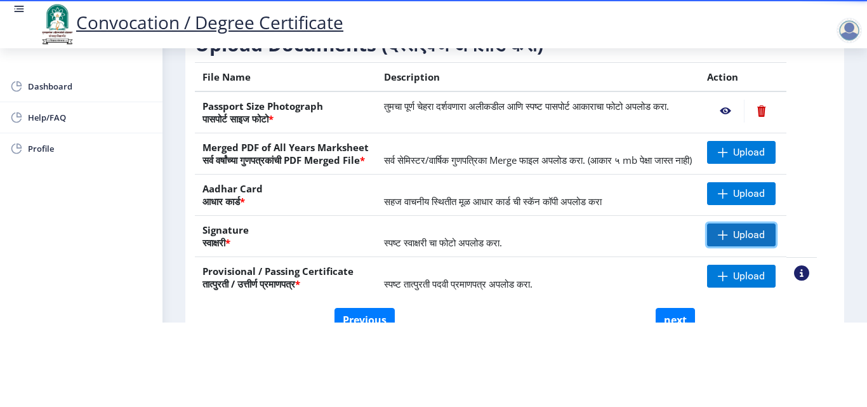
click at [747, 225] on span "Upload" at bounding box center [741, 234] width 69 height 23
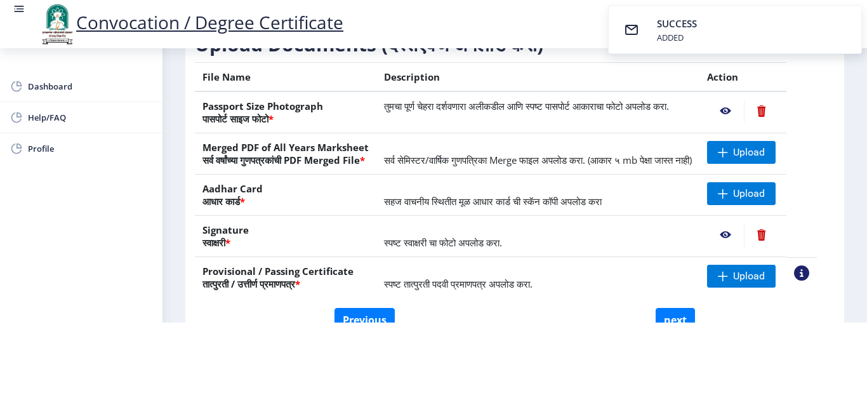
click at [742, 236] on nb-action at bounding box center [725, 234] width 37 height 23
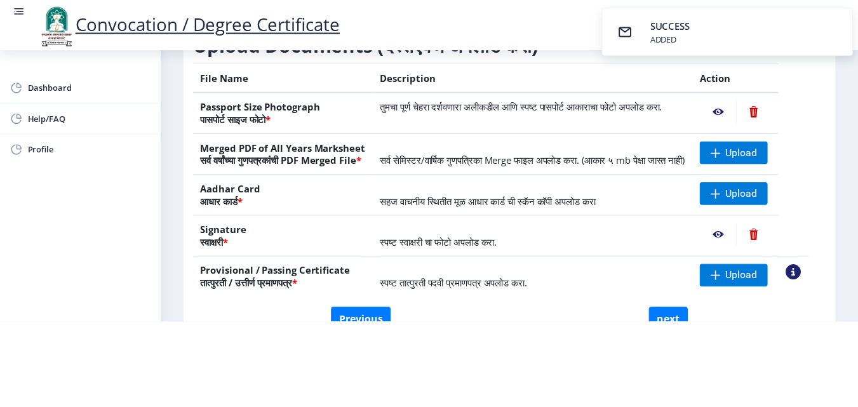
scroll to position [0, 0]
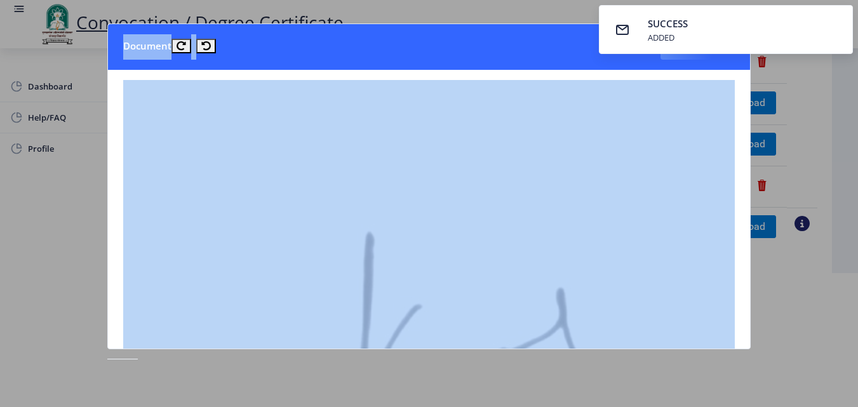
drag, startPoint x: 750, startPoint y: 130, endPoint x: 757, endPoint y: 168, distance: 38.7
click at [757, 168] on div "SUCCESS ADDED Document Close" at bounding box center [429, 203] width 858 height 407
click at [632, 160] on img at bounding box center [428, 337] width 611 height 514
click at [610, 88] on img at bounding box center [428, 337] width 611 height 514
click at [691, 63] on nb-card-header "Document Close" at bounding box center [429, 47] width 642 height 46
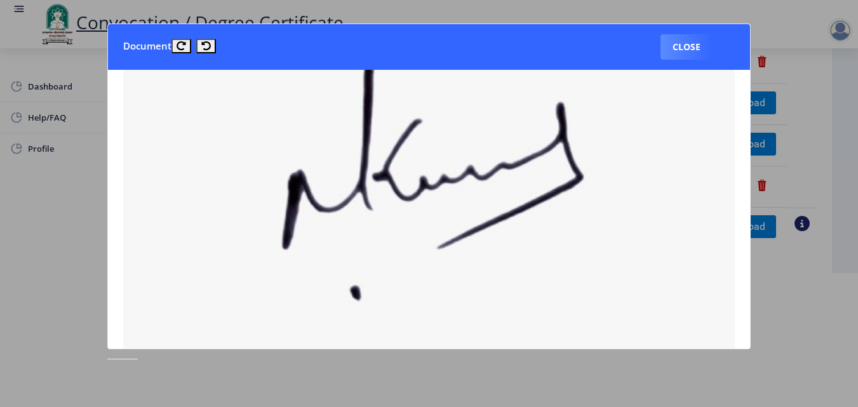
scroll to position [172, 0]
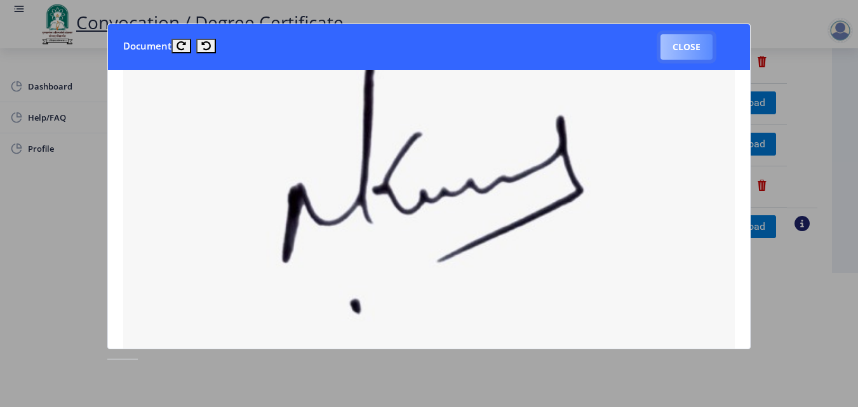
click at [690, 53] on button "Close" at bounding box center [686, 46] width 52 height 25
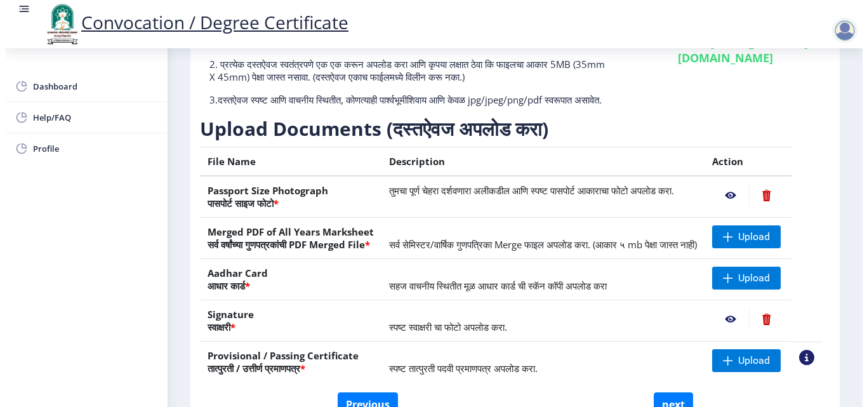
scroll to position [110, 0]
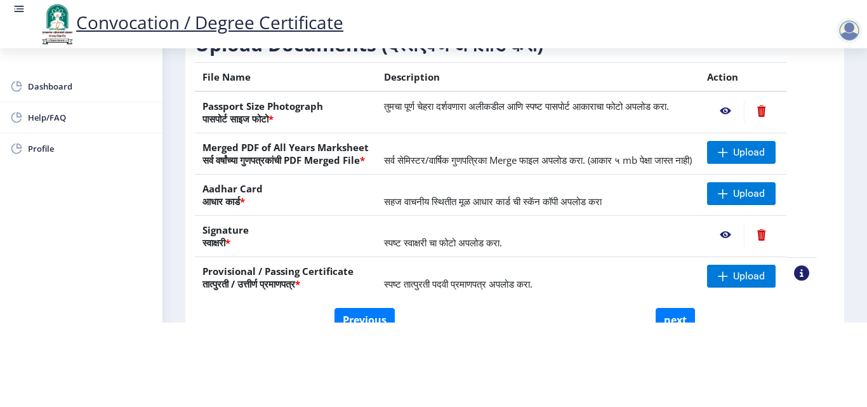
click at [742, 101] on nb-action at bounding box center [725, 111] width 37 height 23
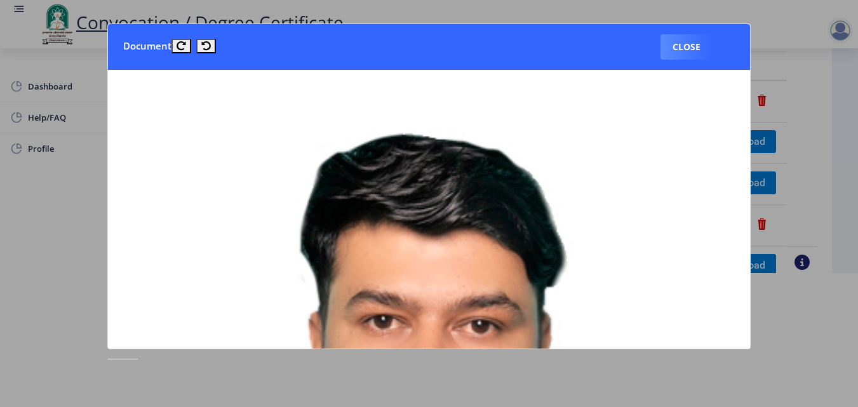
scroll to position [95, 0]
drag, startPoint x: 838, startPoint y: 0, endPoint x: 539, endPoint y: 13, distance: 299.3
click at [539, 13] on div at bounding box center [429, 203] width 858 height 407
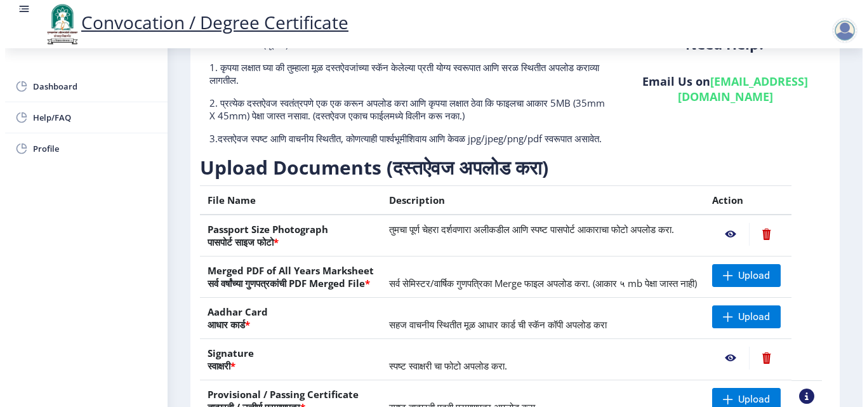
scroll to position [110, 0]
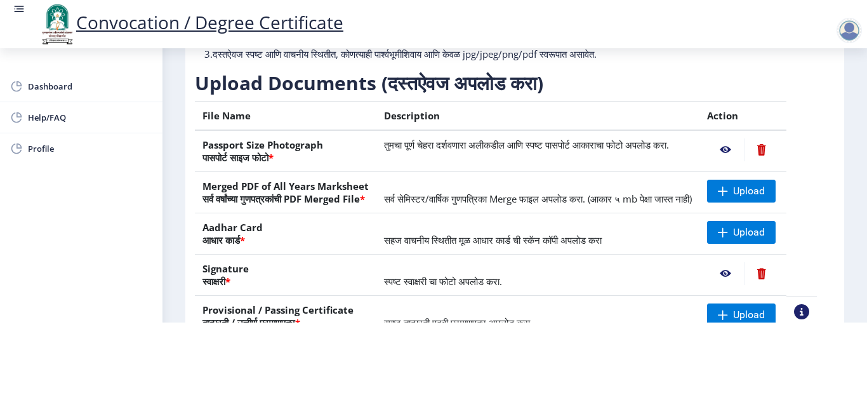
click at [744, 138] on nb-action at bounding box center [725, 149] width 37 height 23
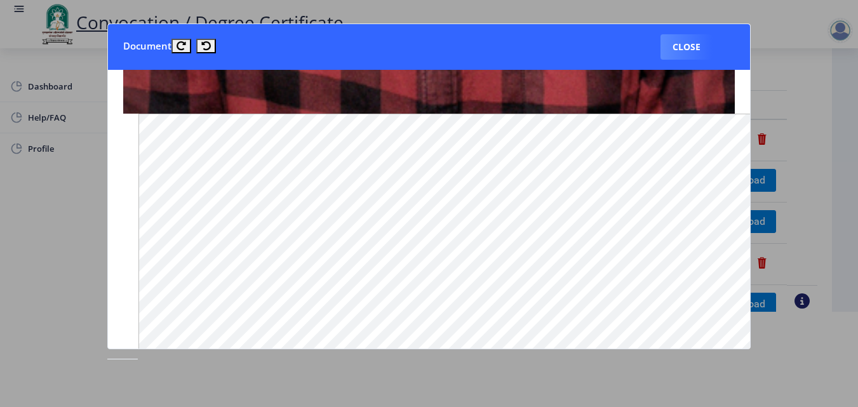
scroll to position [755, 0]
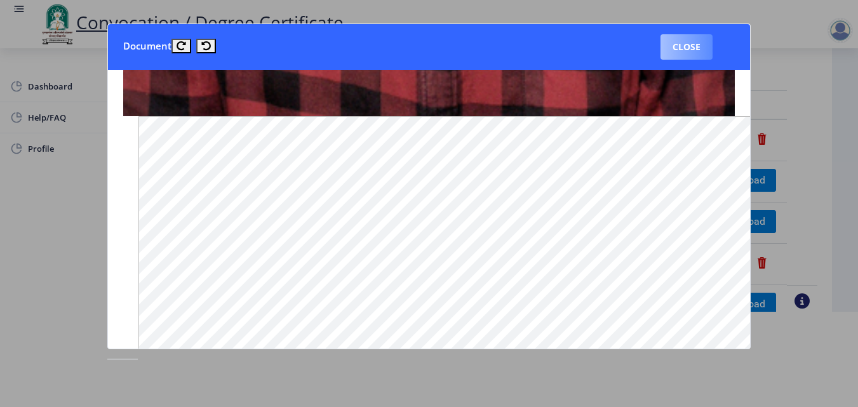
click at [692, 57] on button "Close" at bounding box center [686, 46] width 52 height 25
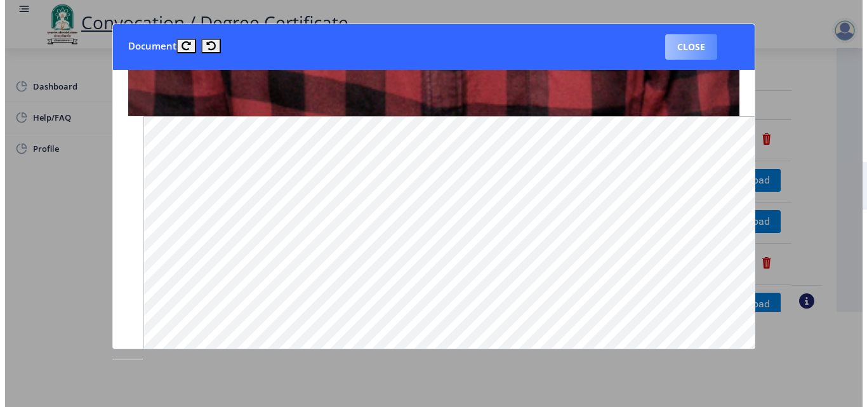
scroll to position [95, 0]
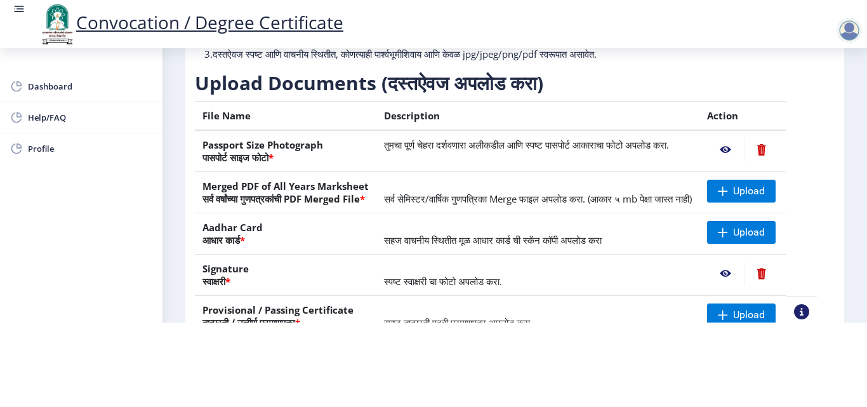
click at [738, 285] on nb-action at bounding box center [725, 273] width 37 height 23
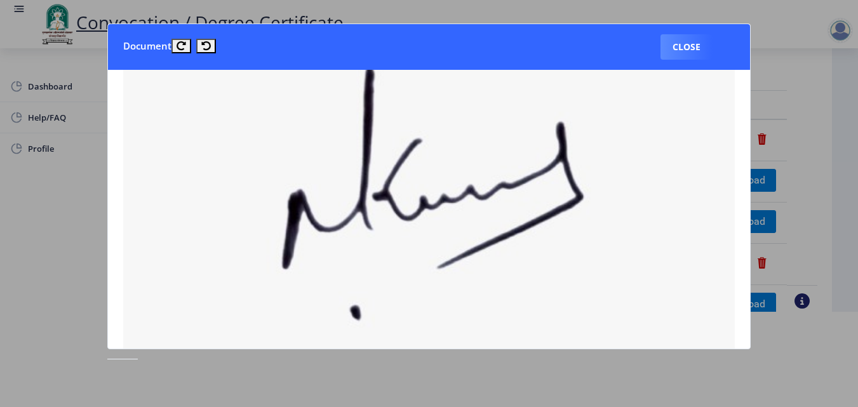
scroll to position [168, 0]
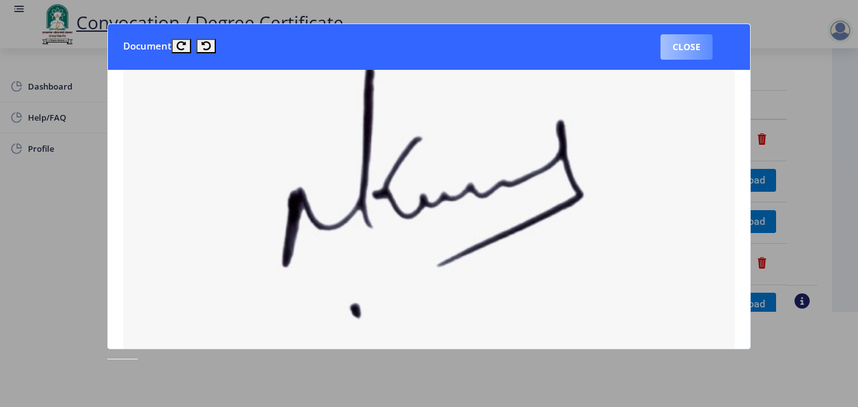
click at [695, 60] on button "Close" at bounding box center [686, 46] width 52 height 25
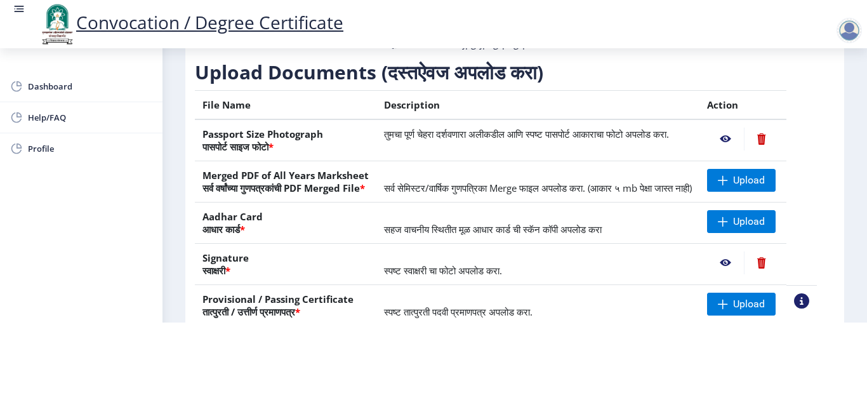
scroll to position [115, 0]
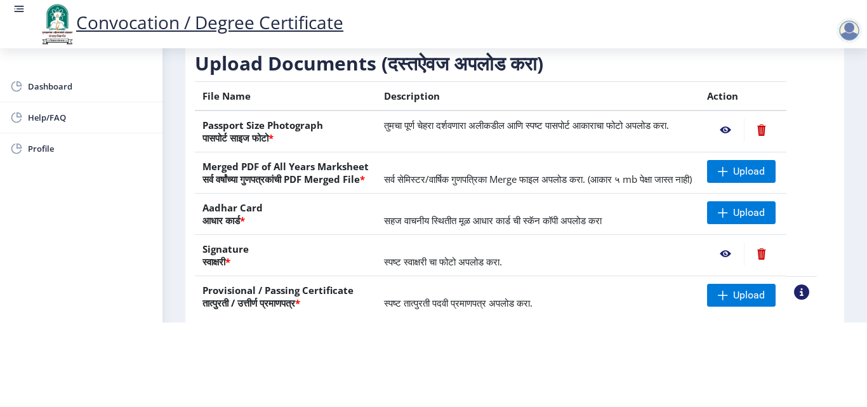
click at [773, 135] on nb-action at bounding box center [761, 130] width 35 height 23
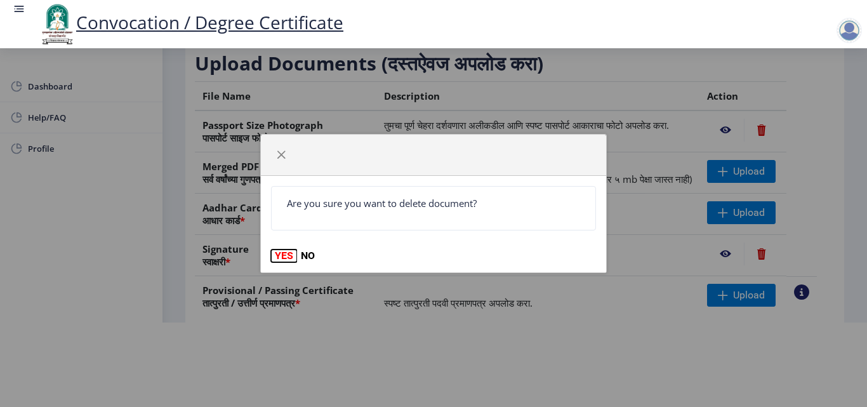
click at [283, 254] on button "YES" at bounding box center [284, 256] width 26 height 13
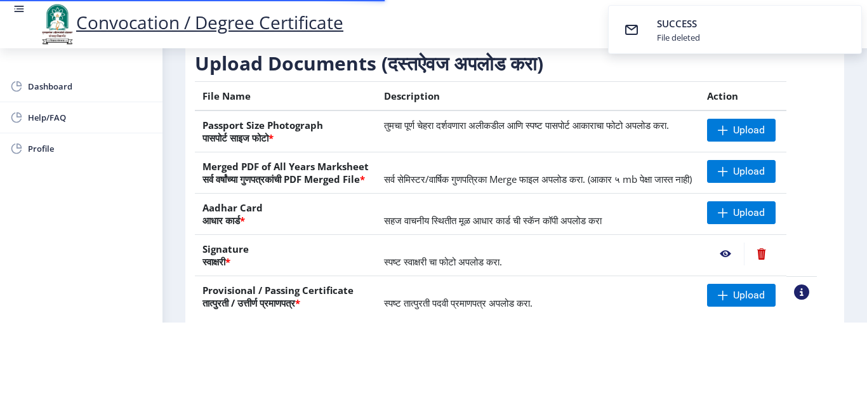
click at [777, 265] on nb-action at bounding box center [761, 254] width 35 height 23
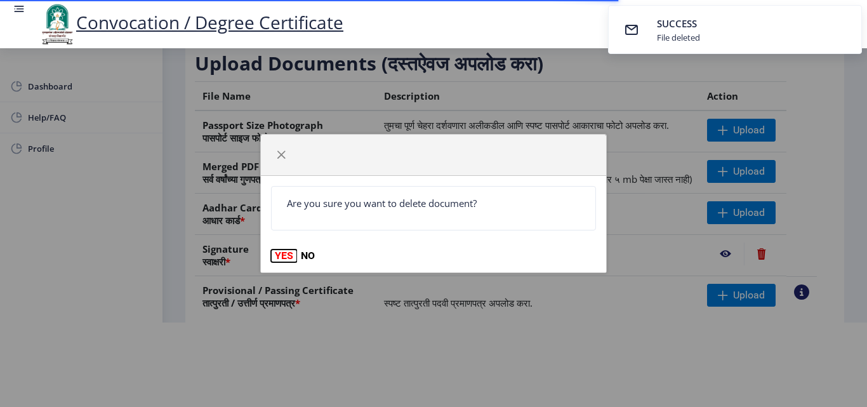
click at [283, 258] on button "YES" at bounding box center [284, 256] width 26 height 13
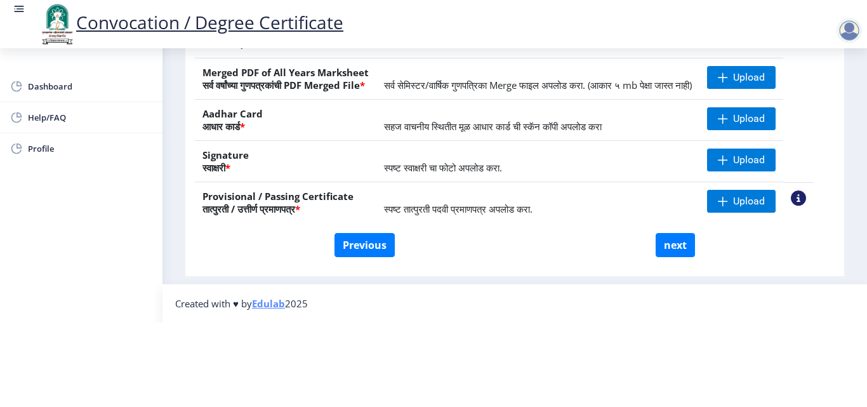
scroll to position [219, 0]
click at [806, 200] on nb-action at bounding box center [798, 197] width 15 height 15
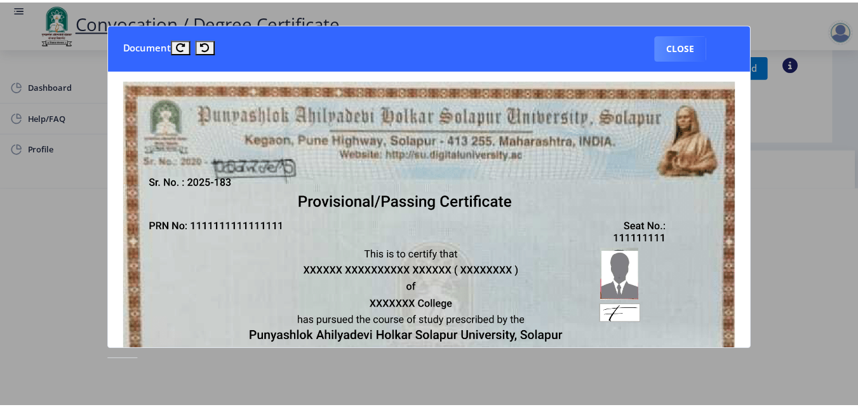
scroll to position [0, 0]
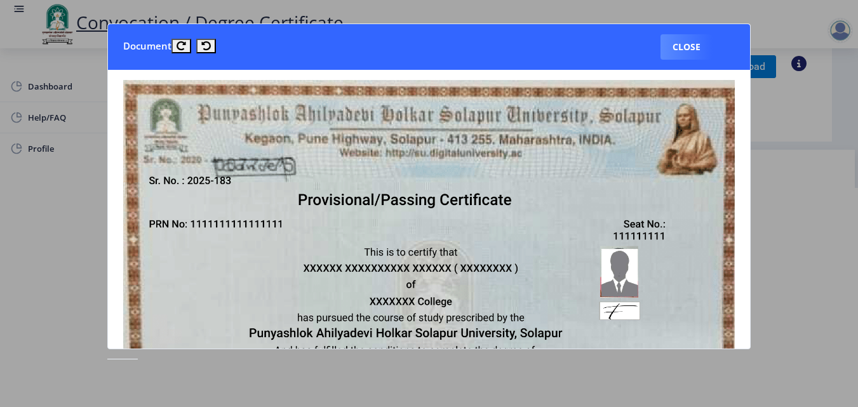
drag, startPoint x: 754, startPoint y: 123, endPoint x: 752, endPoint y: 133, distance: 10.2
click at [750, 133] on nb-card "Document Close" at bounding box center [428, 186] width 643 height 326
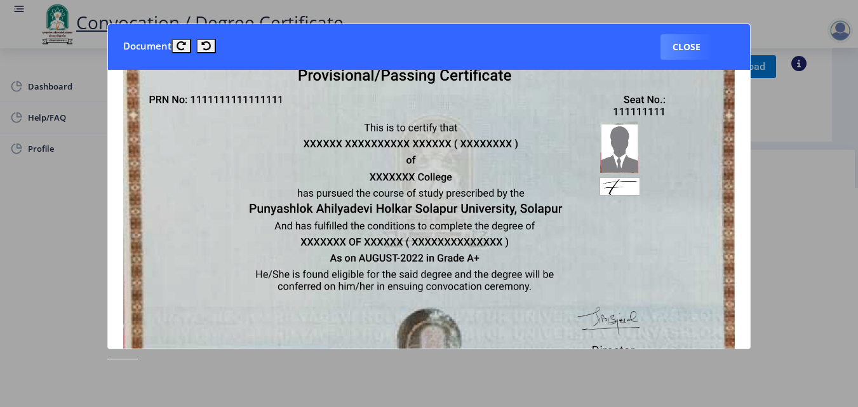
scroll to position [160, 0]
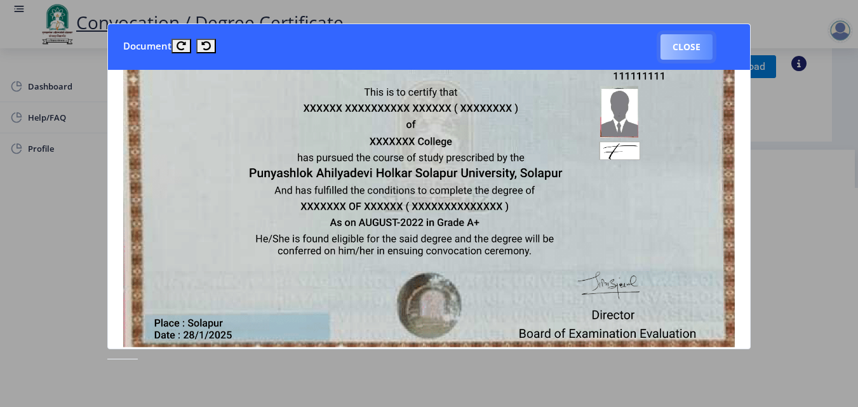
click at [683, 46] on button "Close" at bounding box center [686, 46] width 52 height 25
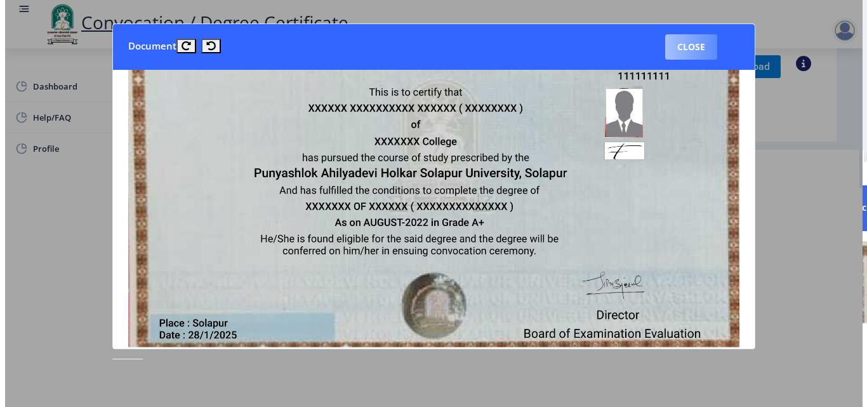
scroll to position [110, 0]
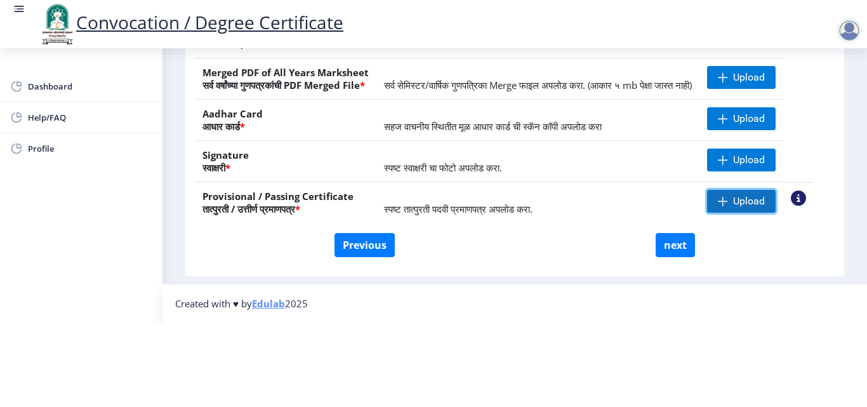
click at [728, 196] on span at bounding box center [723, 201] width 10 height 10
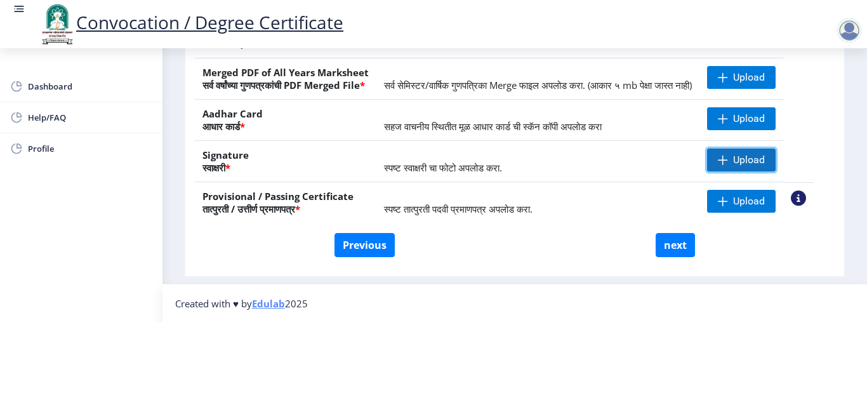
click at [748, 149] on span "Upload" at bounding box center [741, 160] width 69 height 23
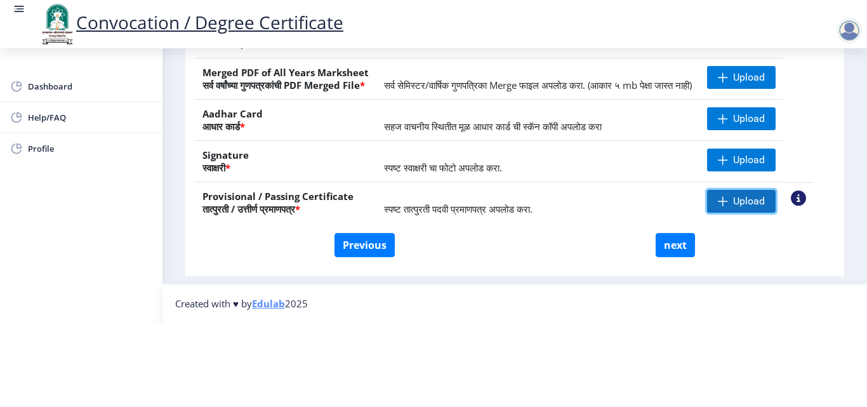
click at [761, 195] on span "Upload" at bounding box center [749, 201] width 32 height 13
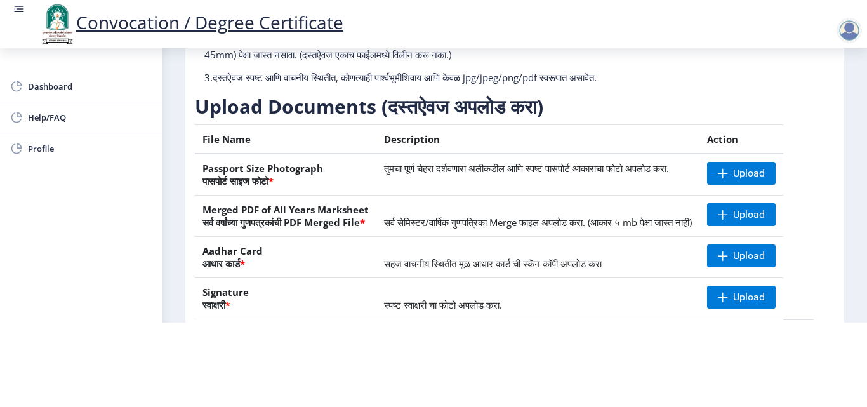
scroll to position [234, 0]
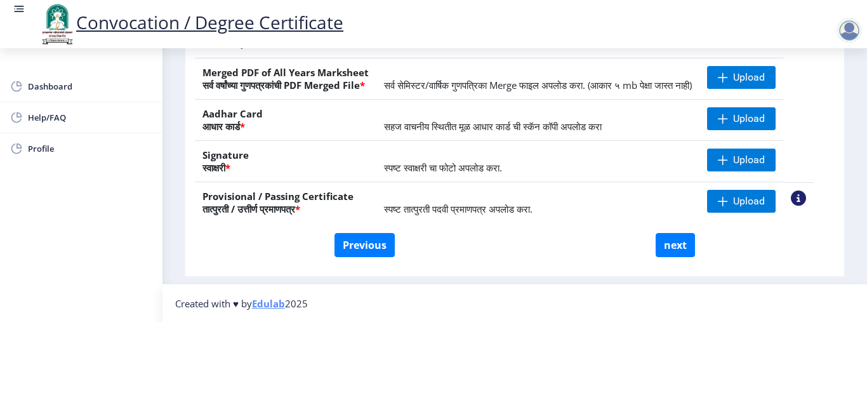
click at [806, 190] on nb-action at bounding box center [798, 197] width 15 height 15
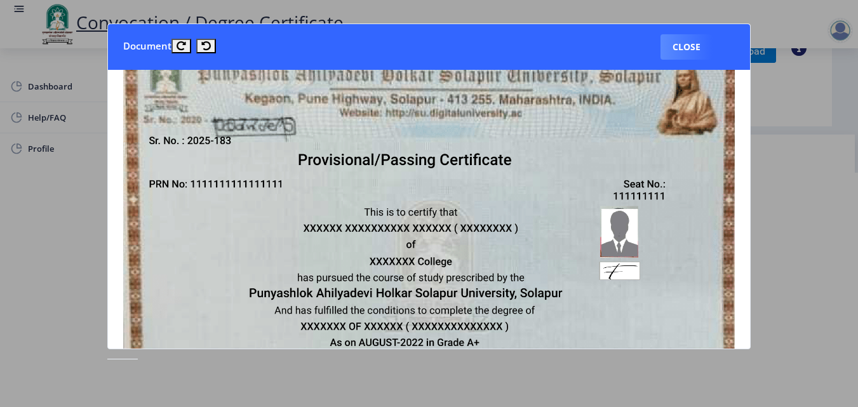
scroll to position [31, 0]
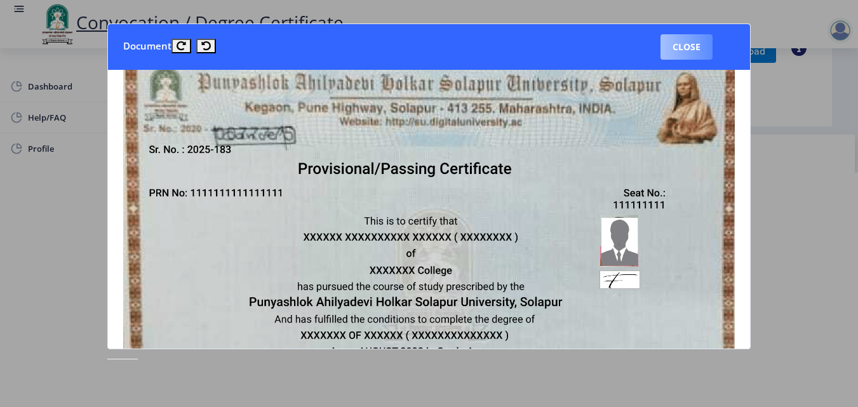
click at [697, 44] on button "Close" at bounding box center [686, 46] width 52 height 25
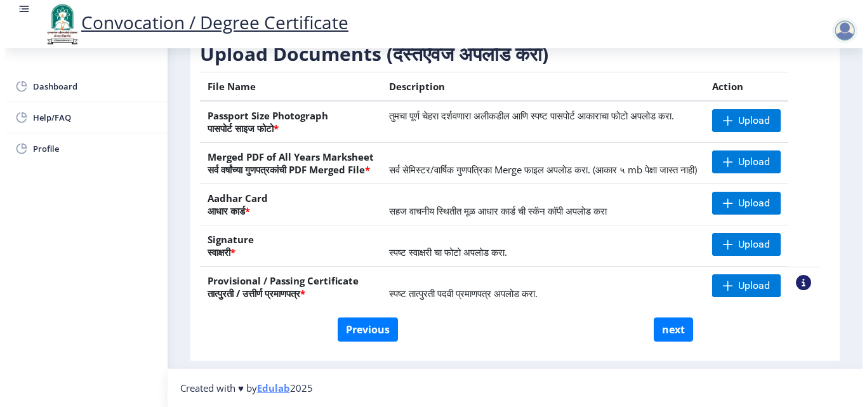
scroll to position [110, 0]
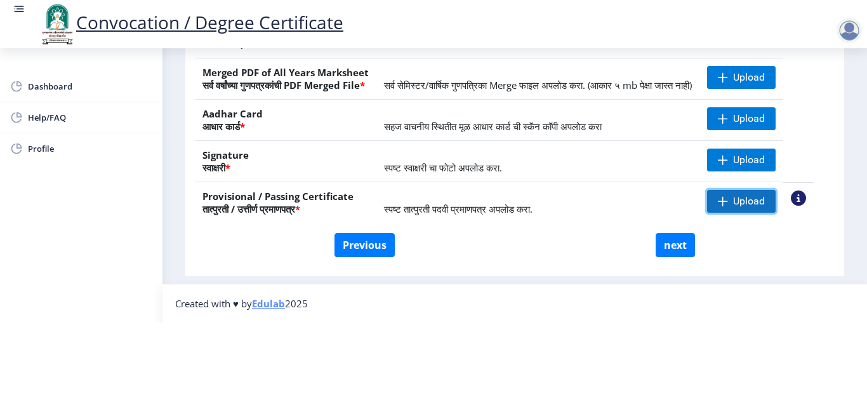
click at [728, 196] on span at bounding box center [723, 201] width 10 height 10
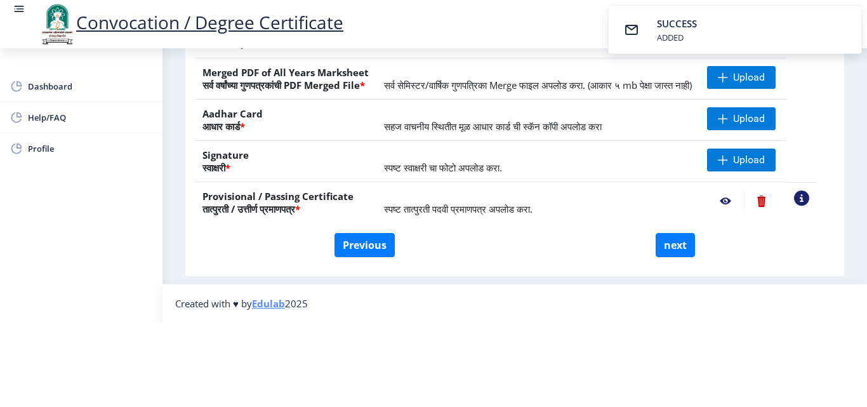
click at [740, 190] on nb-action at bounding box center [725, 201] width 37 height 23
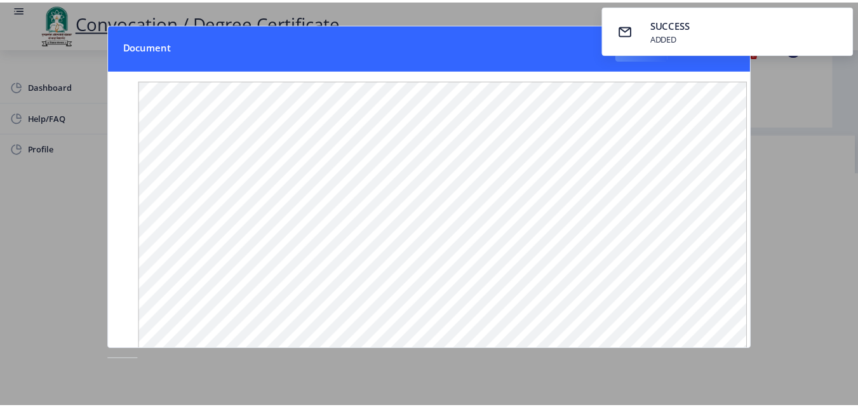
scroll to position [0, 0]
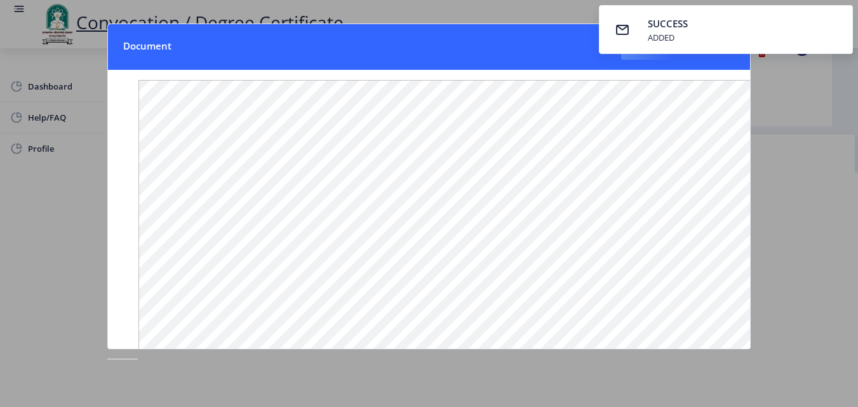
click at [573, 45] on nb-card-header "Document Close" at bounding box center [429, 47] width 642 height 46
click at [647, 57] on nb-toastr-container "SUCCESS ADDED" at bounding box center [726, 29] width 264 height 59
click at [552, 44] on nb-card-header "Document Close" at bounding box center [429, 47] width 642 height 46
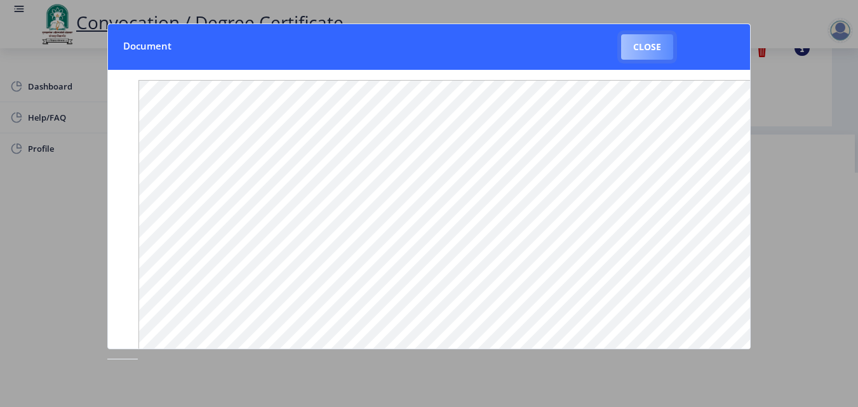
click at [653, 51] on button "Close" at bounding box center [647, 46] width 52 height 25
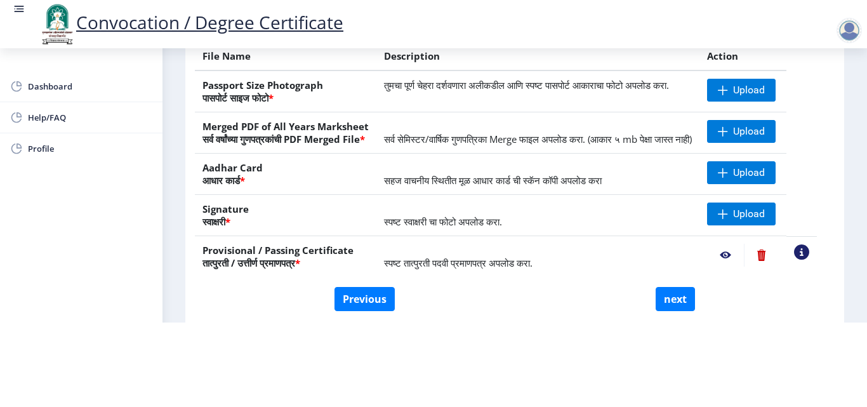
scroll to position [156, 0]
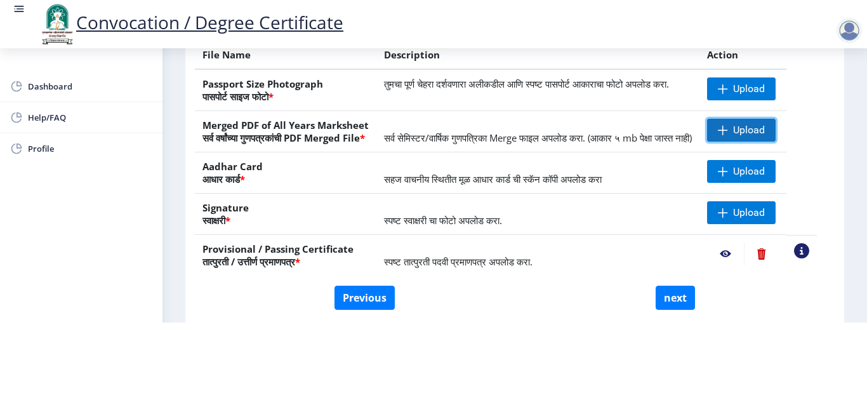
click at [750, 124] on span "Upload" at bounding box center [749, 130] width 32 height 13
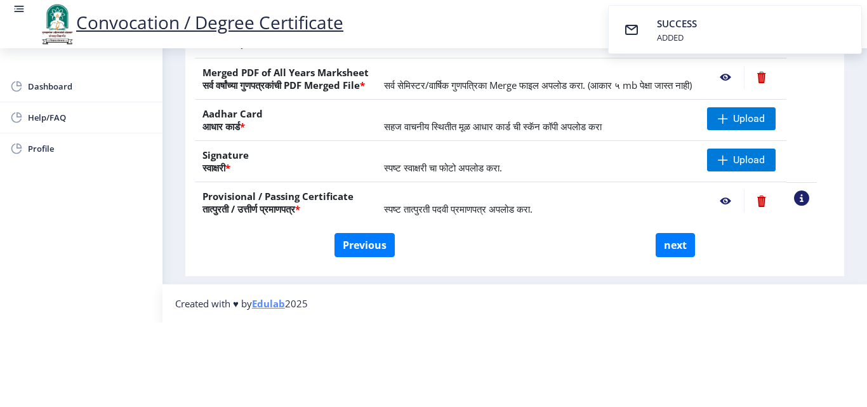
scroll to position [234, 0]
click at [742, 190] on nb-action at bounding box center [725, 201] width 37 height 23
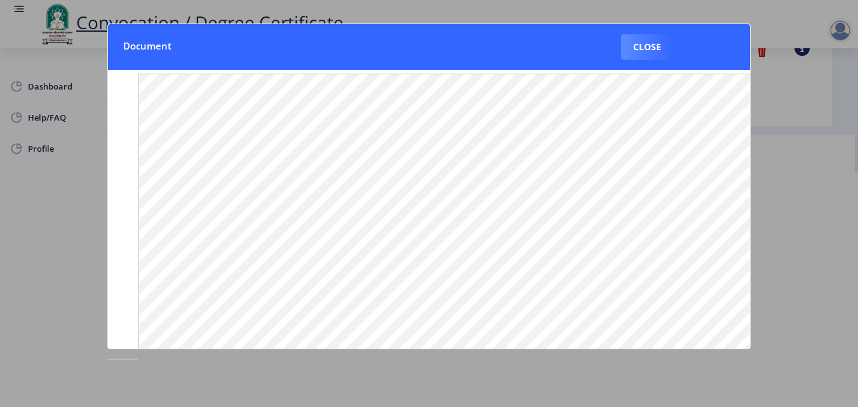
scroll to position [0, 0]
click at [642, 51] on button "Close" at bounding box center [647, 46] width 52 height 25
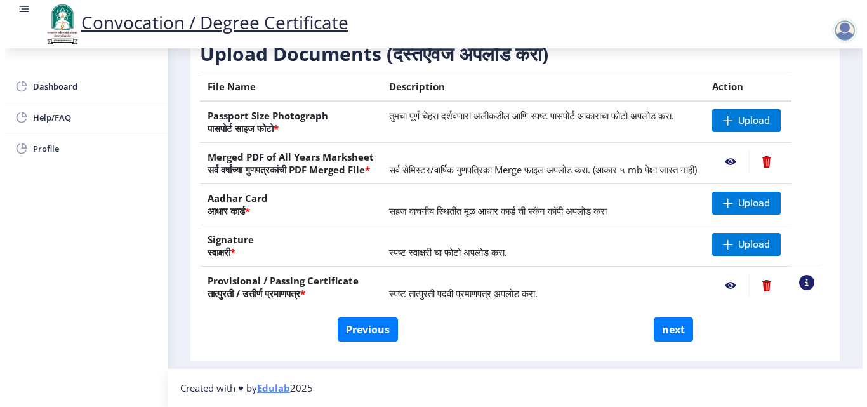
scroll to position [110, 0]
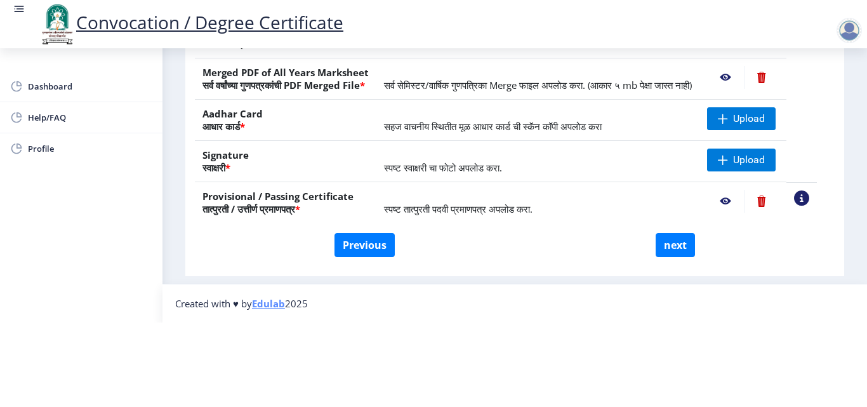
click at [774, 190] on nb-action at bounding box center [761, 201] width 35 height 23
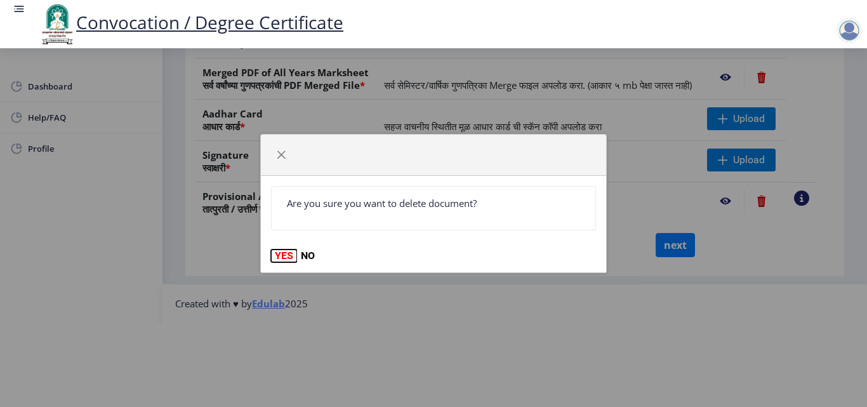
click at [281, 258] on button "YES" at bounding box center [284, 256] width 26 height 13
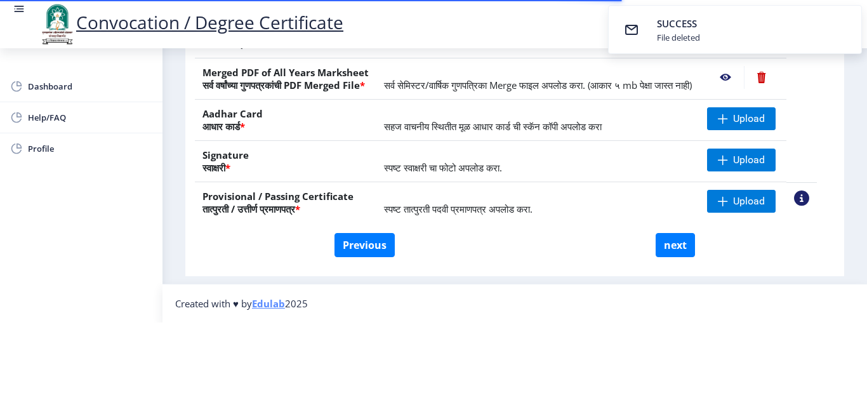
click at [810, 190] on nb-action at bounding box center [801, 197] width 15 height 15
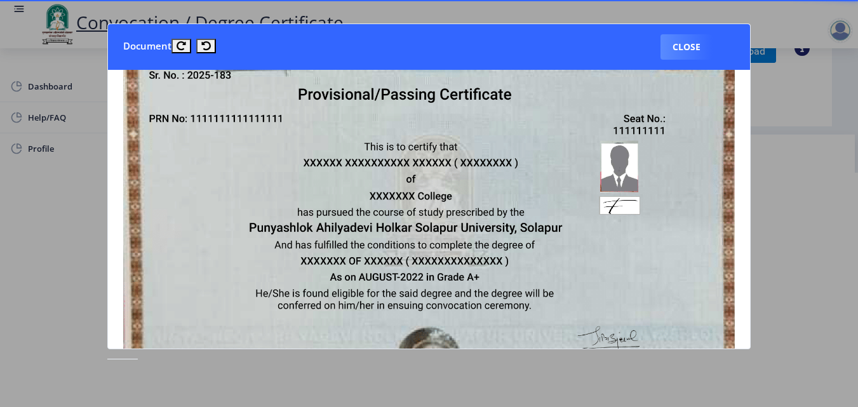
scroll to position [81, 0]
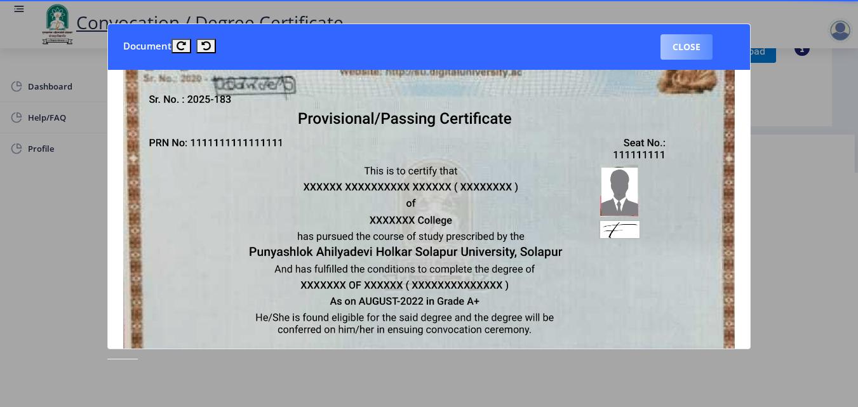
click at [690, 56] on button "Close" at bounding box center [686, 46] width 52 height 25
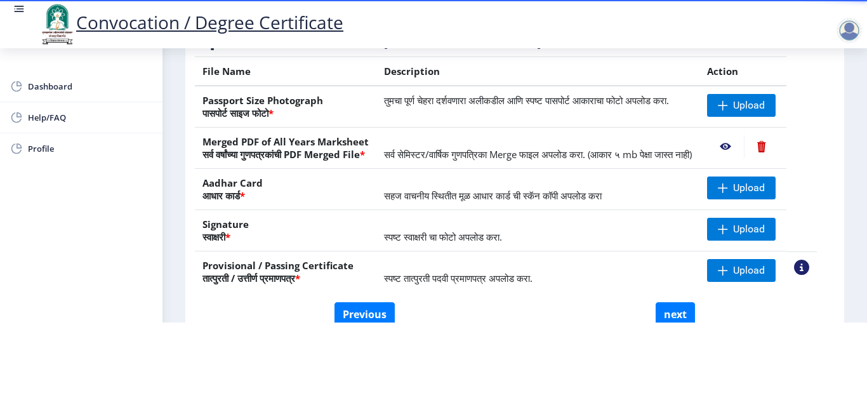
scroll to position [138, 0]
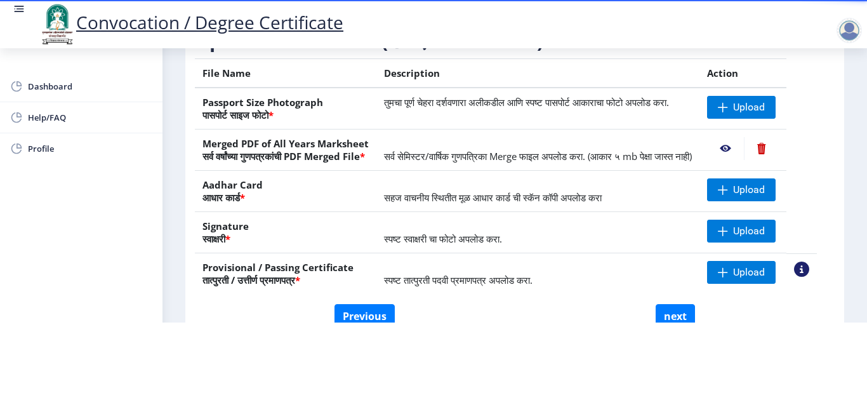
click at [740, 137] on nb-action at bounding box center [725, 148] width 37 height 23
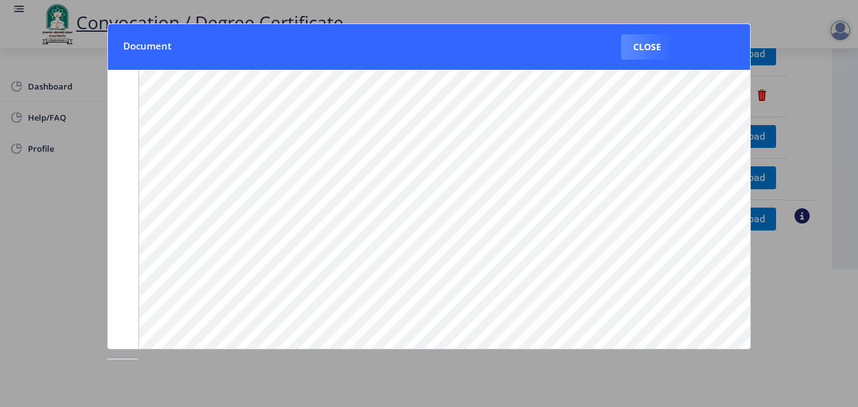
scroll to position [0, 0]
click at [643, 58] on button "Close" at bounding box center [647, 46] width 52 height 25
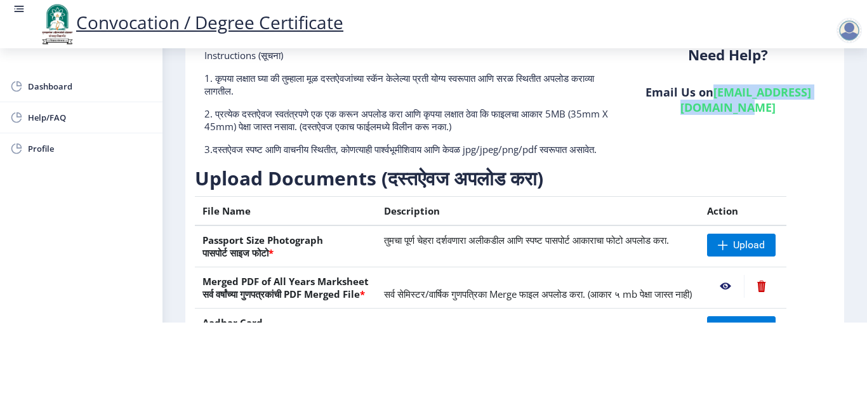
drag, startPoint x: 858, startPoint y: 100, endPoint x: 865, endPoint y: 73, distance: 28.3
click at [865, 73] on div "Convocation / Degree Certificate Dashboard Help/FAQ Profile First step 2 Second…" at bounding box center [433, 119] width 867 height 407
click at [766, 139] on div "Need Help? Email Us on su.sfc@studentscenter.in" at bounding box center [728, 107] width 213 height 117
drag, startPoint x: 790, startPoint y: 124, endPoint x: 867, endPoint y: 142, distance: 78.4
click at [867, 142] on div "Convocation / Degree Certificate Dashboard Help/FAQ Profile First step 2 Second…" at bounding box center [433, 119] width 867 height 407
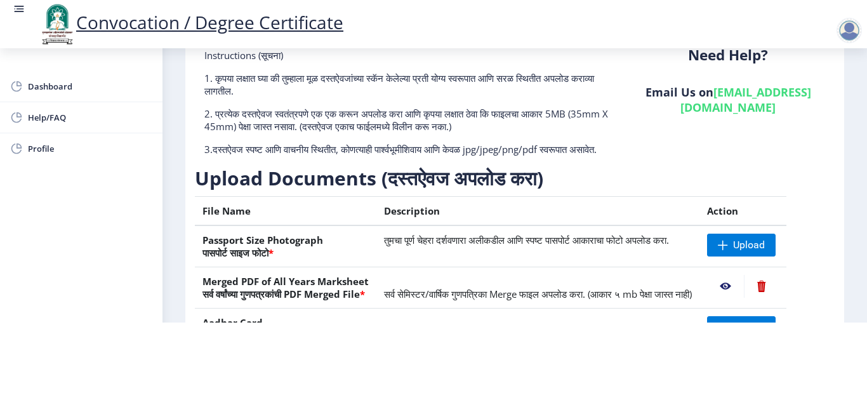
click at [389, 75] on div "Instructions (सूचना) 1. कृपया लक्षात घ्या की तुम्हाला मूळ दस्तऐवजांच्या स्कॅन क…" at bounding box center [408, 107] width 427 height 117
click at [777, 275] on nb-action at bounding box center [761, 286] width 35 height 23
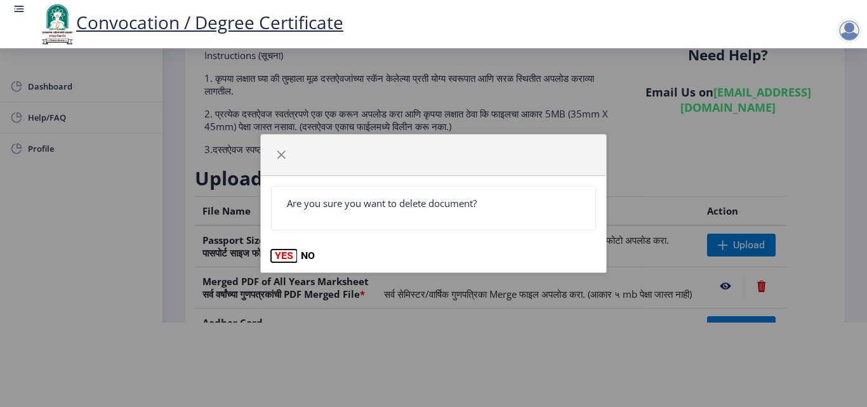
click at [286, 252] on button "YES" at bounding box center [284, 256] width 26 height 13
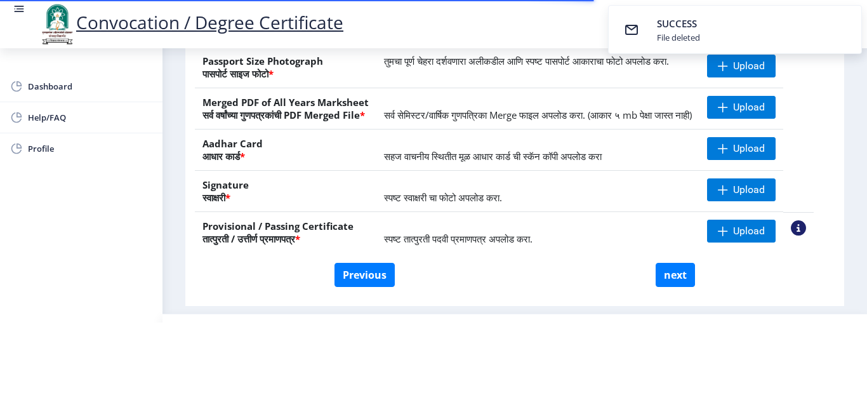
scroll to position [180, 0]
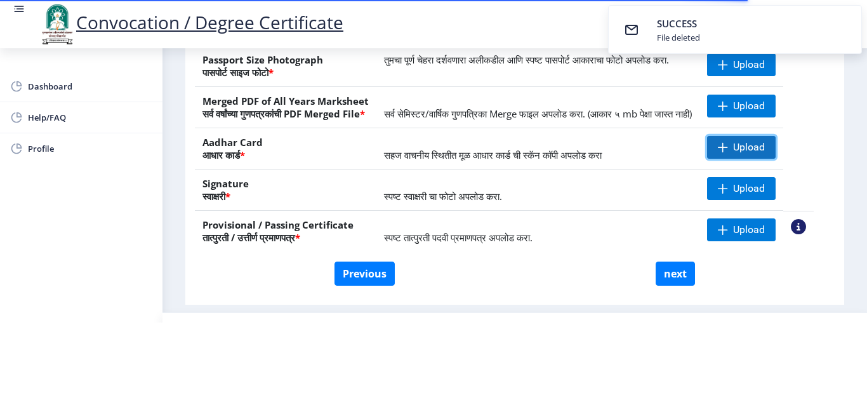
click at [747, 152] on span "Upload" at bounding box center [741, 147] width 69 height 23
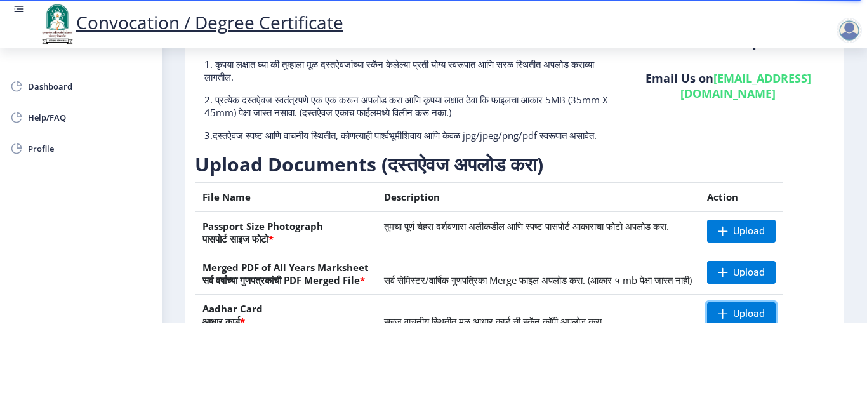
scroll to position [0, 0]
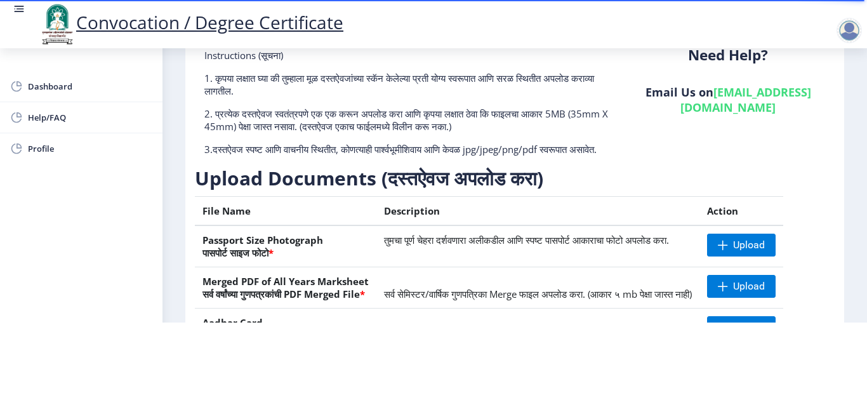
drag, startPoint x: 863, startPoint y: 121, endPoint x: 863, endPoint y: 86, distance: 35.6
click at [863, 86] on nb-layout-column "First step 2 Second step 3 Third step Instructions (सूचना) 1. कृपया लक्षात घ्या…" at bounding box center [515, 228] width 705 height 529
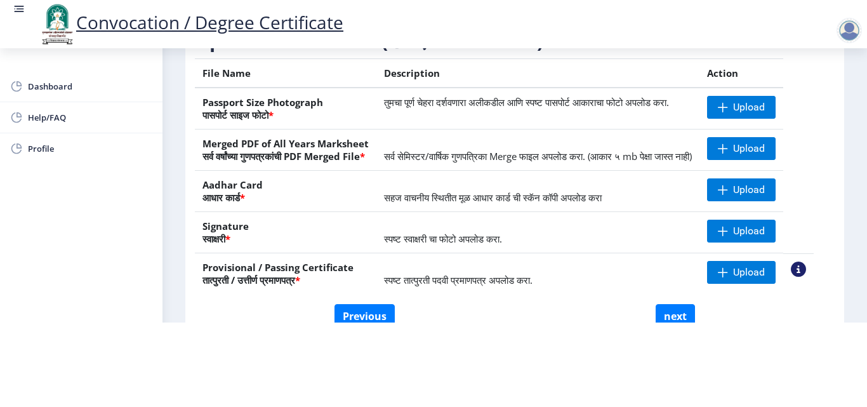
scroll to position [142, 0]
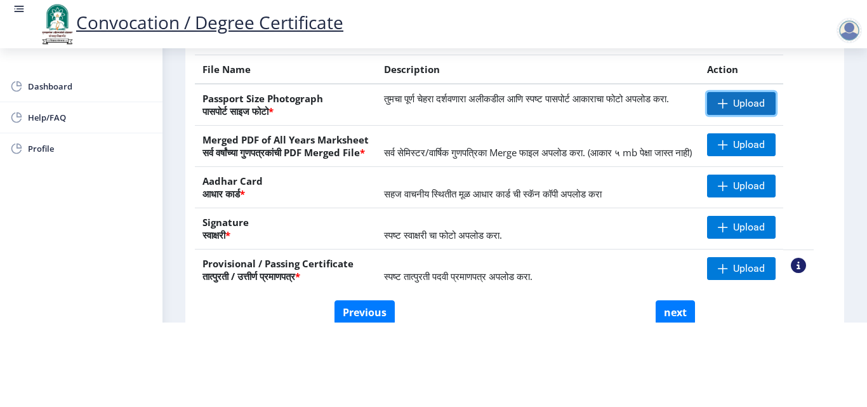
click at [757, 102] on span "Upload" at bounding box center [741, 103] width 69 height 23
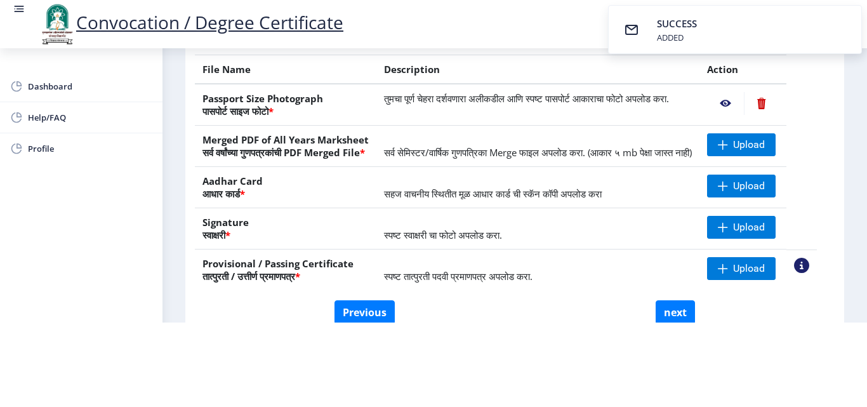
click at [741, 92] on nb-action at bounding box center [725, 103] width 37 height 23
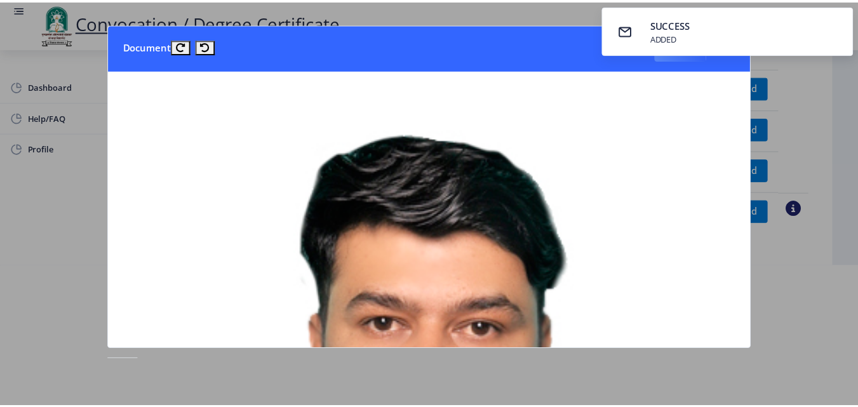
scroll to position [0, 0]
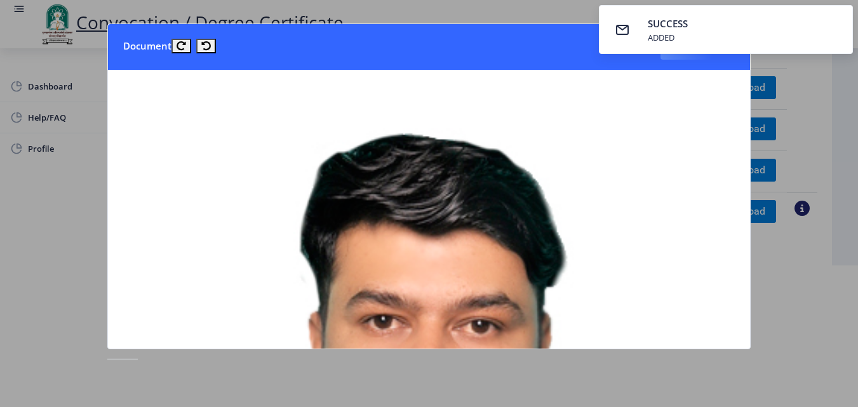
click at [681, 51] on nb-toast "SUCCESS ADDED" at bounding box center [726, 29] width 254 height 49
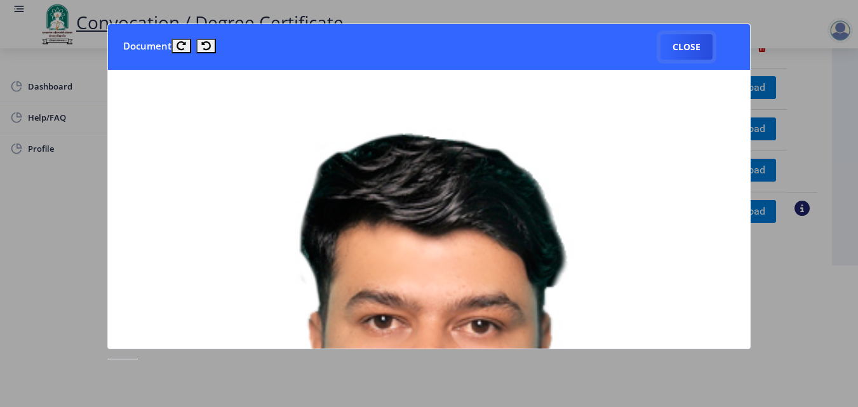
click at [681, 51] on button "Close" at bounding box center [686, 46] width 52 height 25
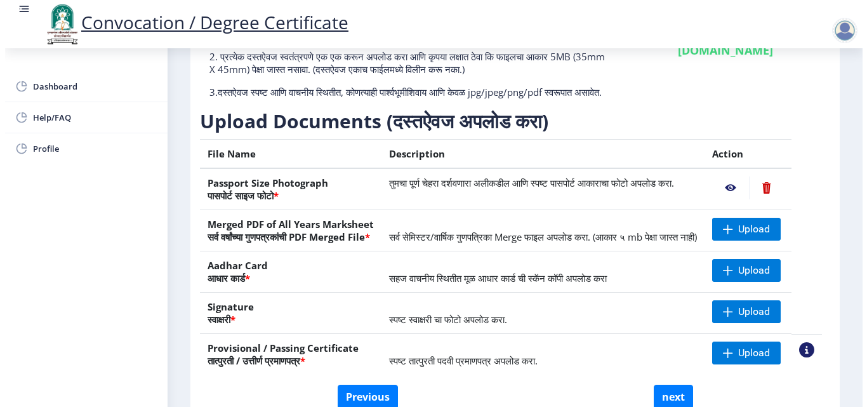
scroll to position [110, 0]
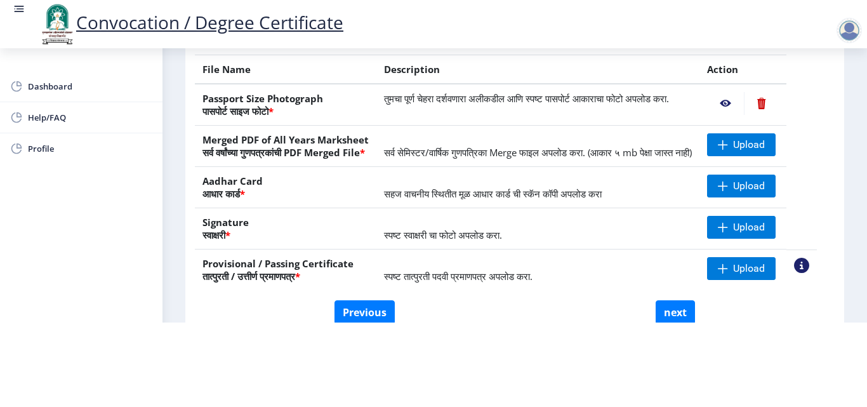
click at [743, 144] on td "Upload" at bounding box center [743, 146] width 87 height 41
click at [752, 138] on span "Upload" at bounding box center [749, 144] width 32 height 13
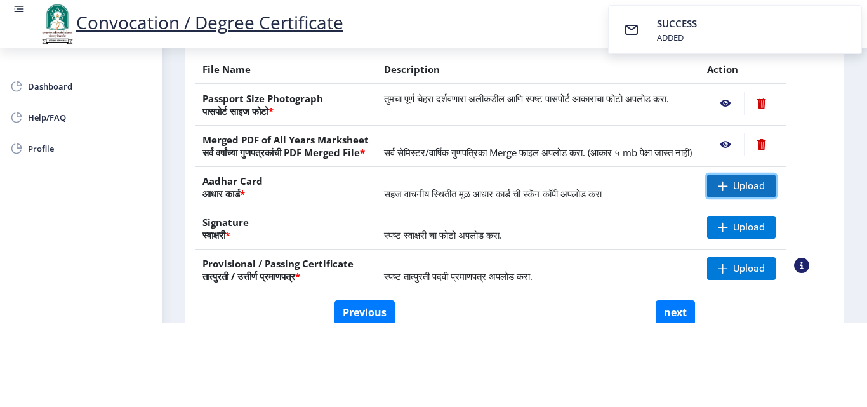
click at [747, 179] on span "Upload" at bounding box center [741, 186] width 69 height 23
click at [744, 187] on nb-action at bounding box center [725, 186] width 37 height 23
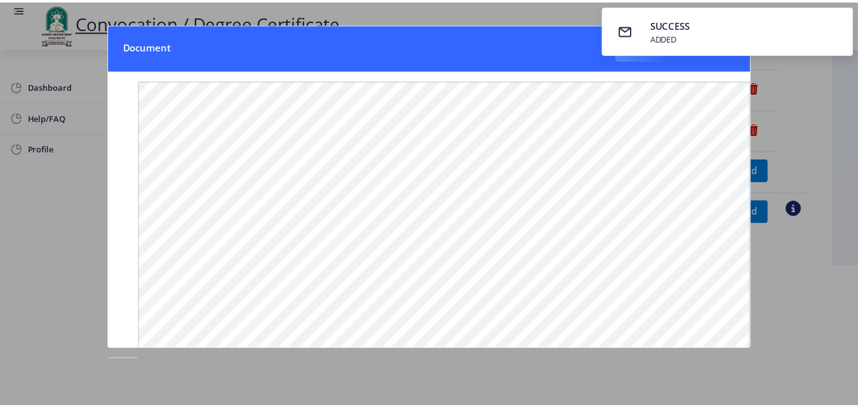
scroll to position [0, 0]
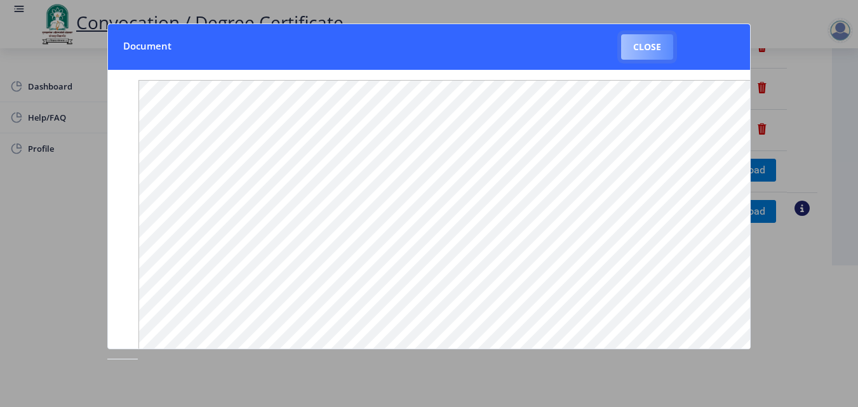
click at [644, 47] on button "Close" at bounding box center [647, 46] width 52 height 25
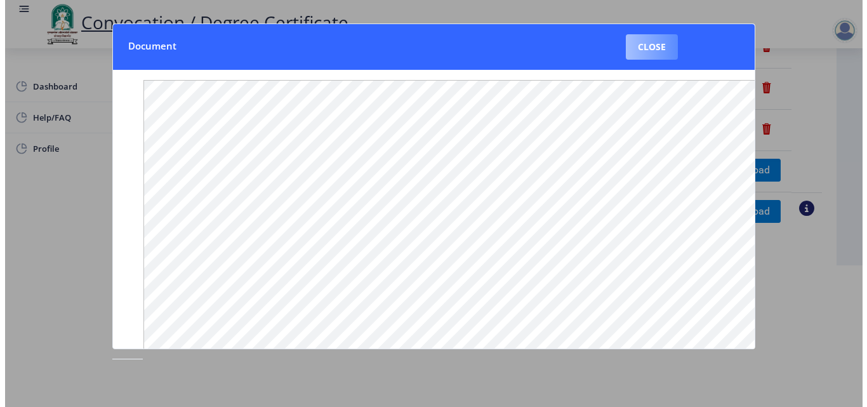
scroll to position [110, 0]
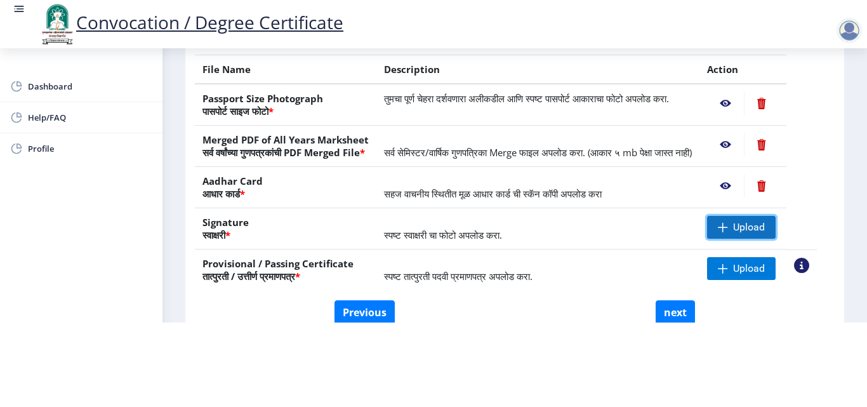
click at [764, 230] on span "Upload" at bounding box center [749, 227] width 32 height 13
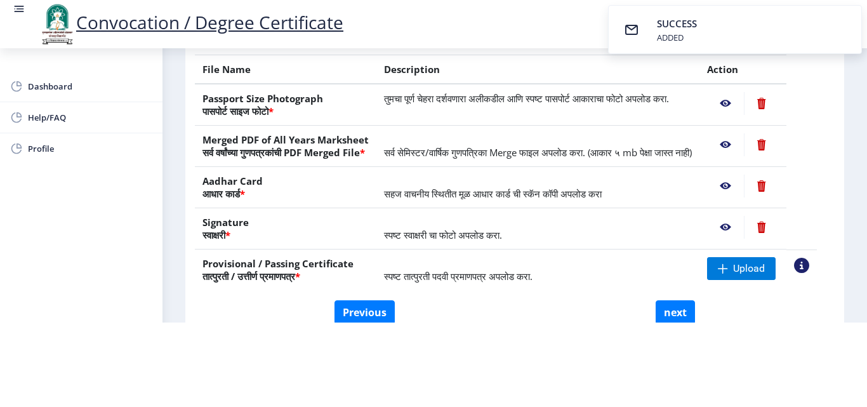
click at [744, 223] on nb-action at bounding box center [725, 227] width 37 height 23
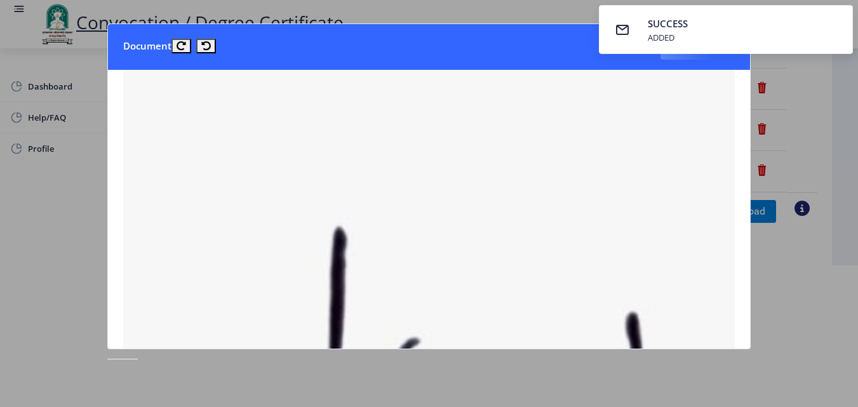
scroll to position [0, 0]
click at [683, 57] on nb-toastr-container "SUCCESS ADDED" at bounding box center [726, 29] width 264 height 59
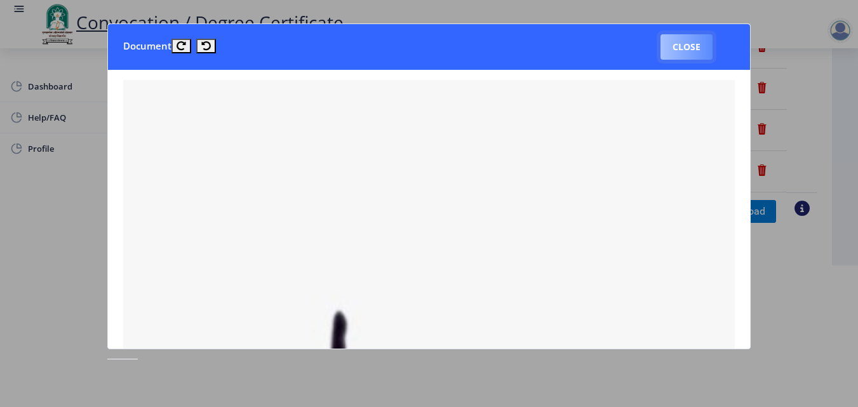
click at [684, 58] on button "Close" at bounding box center [686, 46] width 52 height 25
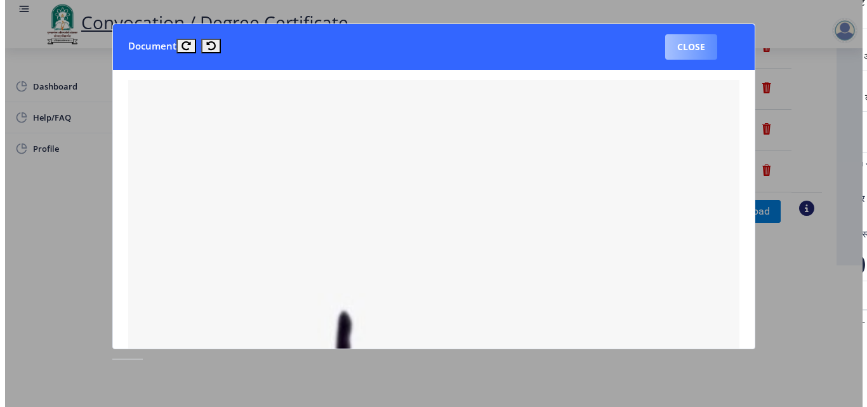
scroll to position [110, 0]
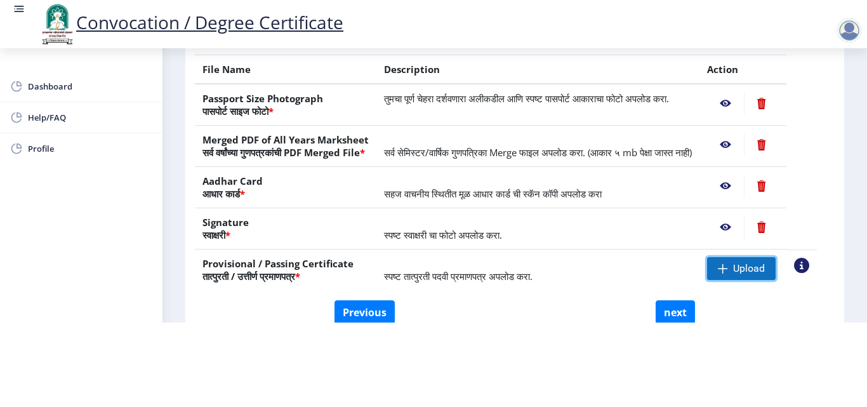
click at [750, 267] on span "Upload" at bounding box center [749, 268] width 32 height 13
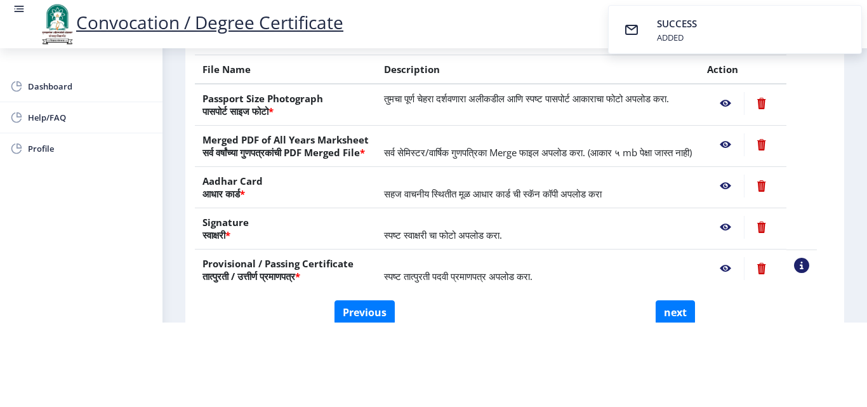
click at [740, 270] on nb-action at bounding box center [725, 268] width 37 height 23
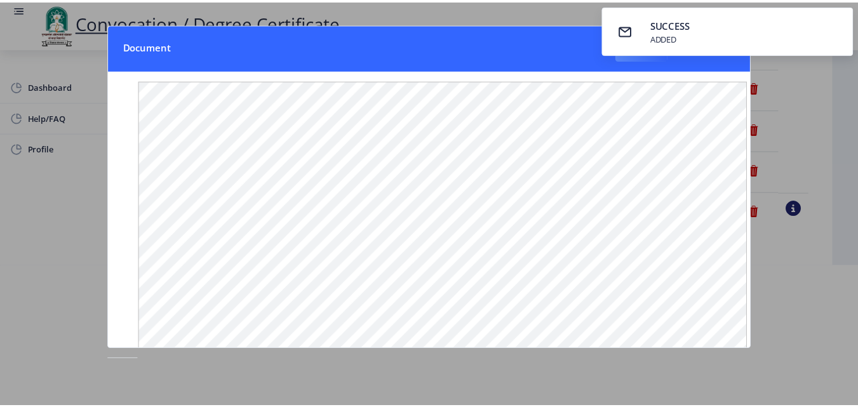
scroll to position [0, 0]
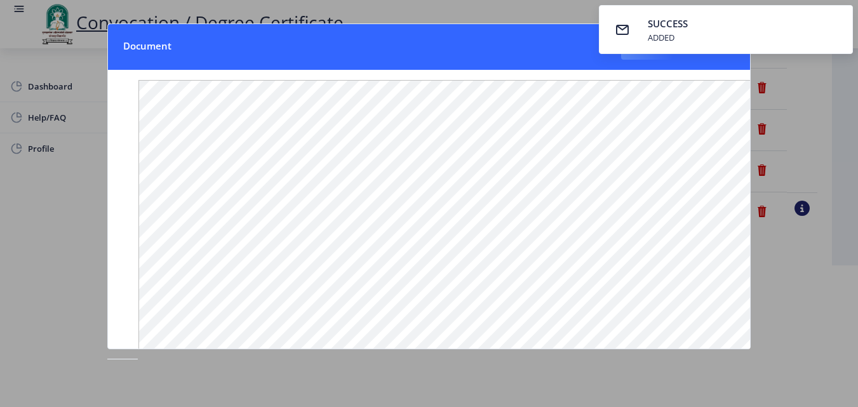
click at [648, 54] on nb-toastr-container "SUCCESS ADDED" at bounding box center [726, 29] width 264 height 59
click at [641, 60] on button "Close" at bounding box center [647, 46] width 52 height 25
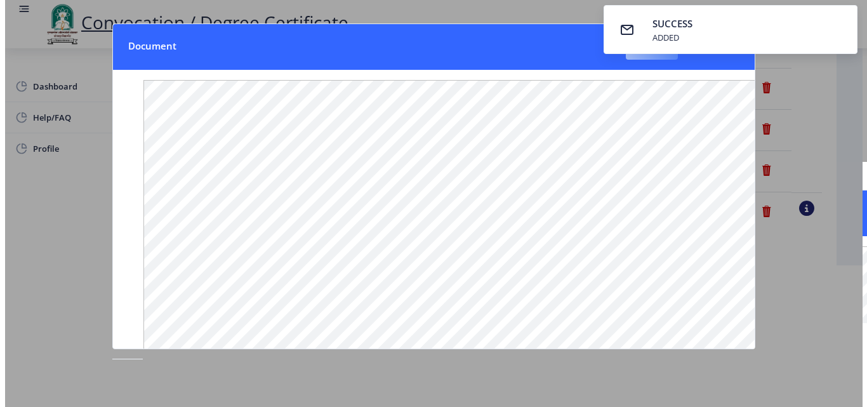
scroll to position [110, 0]
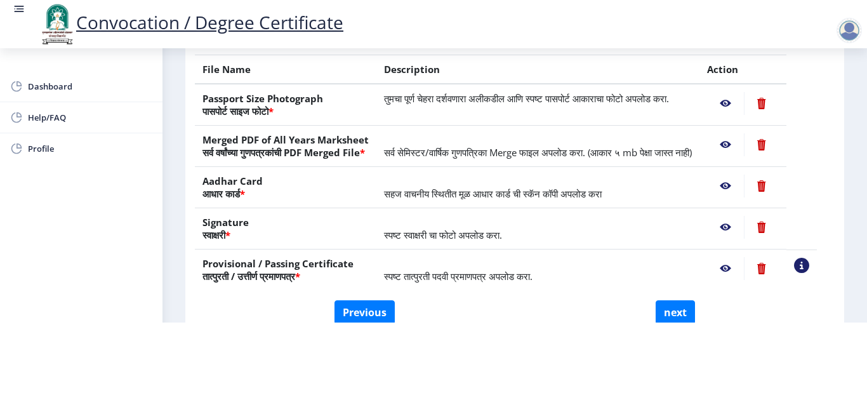
click at [624, 317] on html "Convocation / Degree Certificate Dashboard Help/FAQ Profile First step 2 Second…" at bounding box center [433, 119] width 867 height 407
click at [740, 94] on nb-action at bounding box center [725, 103] width 37 height 23
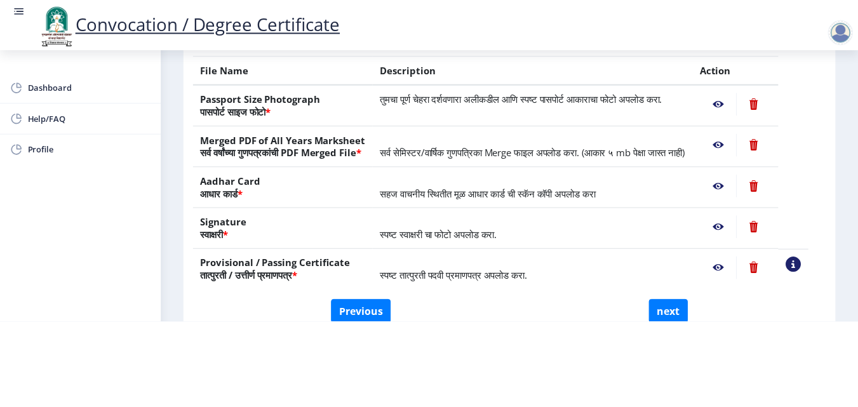
scroll to position [0, 0]
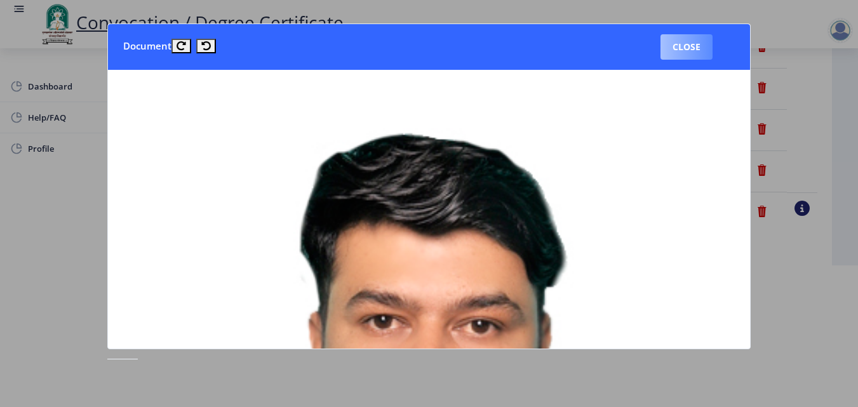
click at [687, 51] on button "Close" at bounding box center [686, 46] width 52 height 25
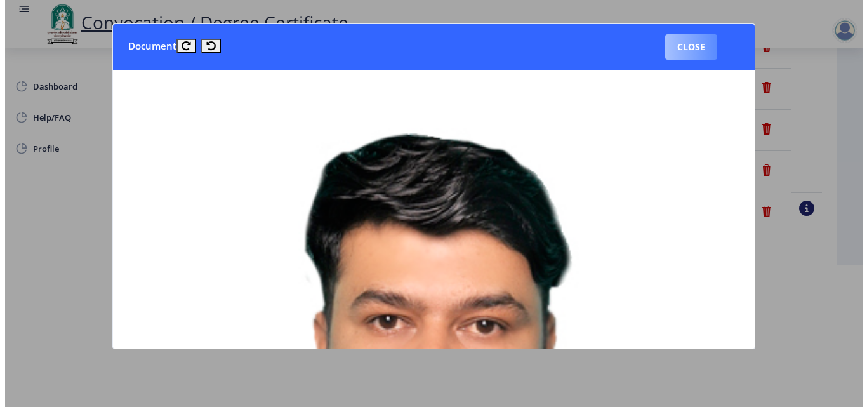
scroll to position [110, 0]
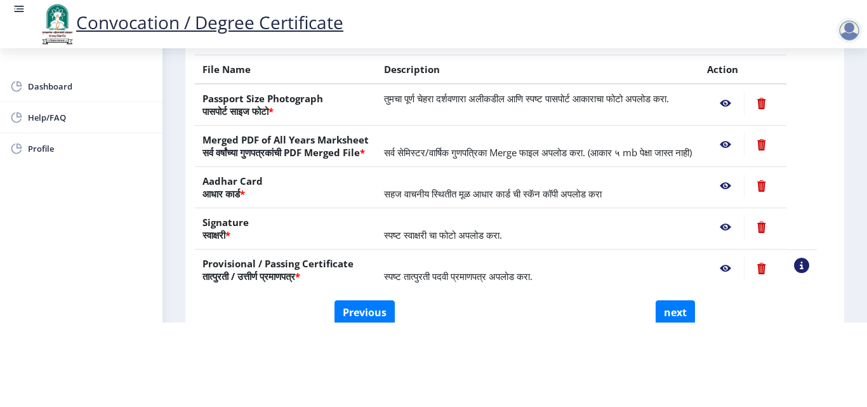
click at [744, 134] on nb-action at bounding box center [725, 144] width 37 height 23
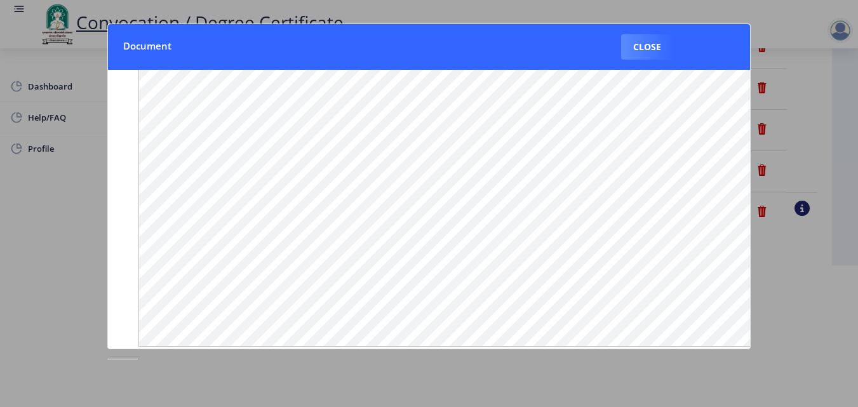
scroll to position [180, 0]
click at [656, 41] on button "Close" at bounding box center [647, 46] width 52 height 25
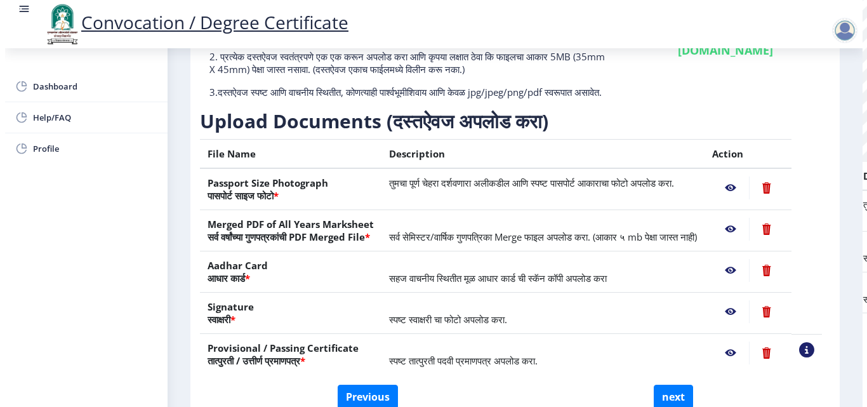
scroll to position [110, 0]
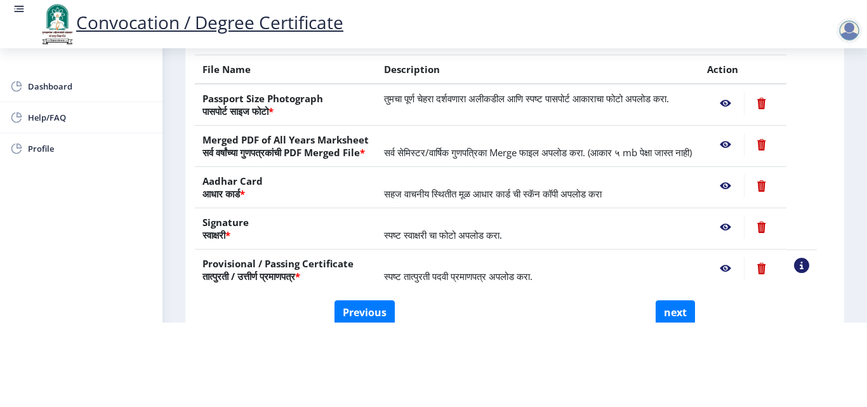
click at [736, 223] on nb-action at bounding box center [725, 227] width 37 height 23
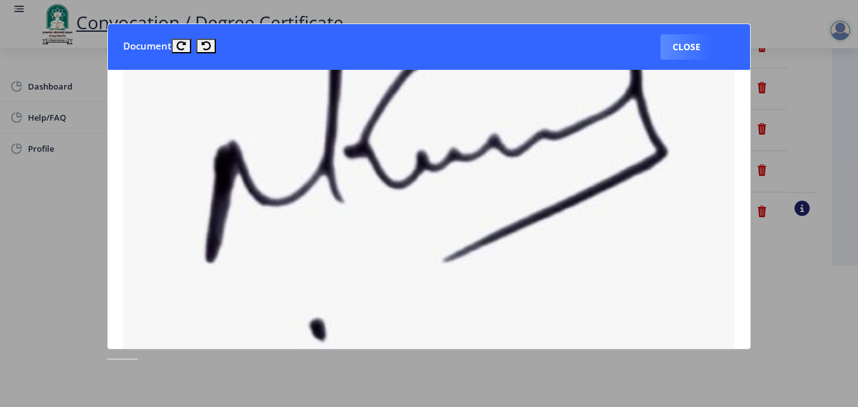
scroll to position [331, 0]
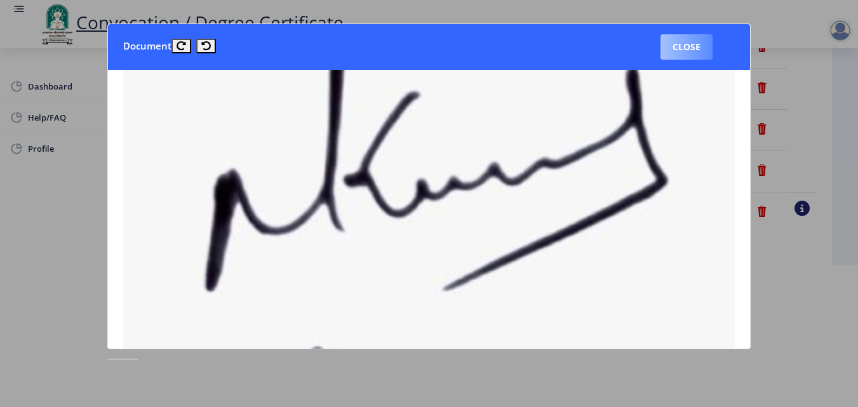
click at [680, 51] on button "Close" at bounding box center [686, 46] width 52 height 25
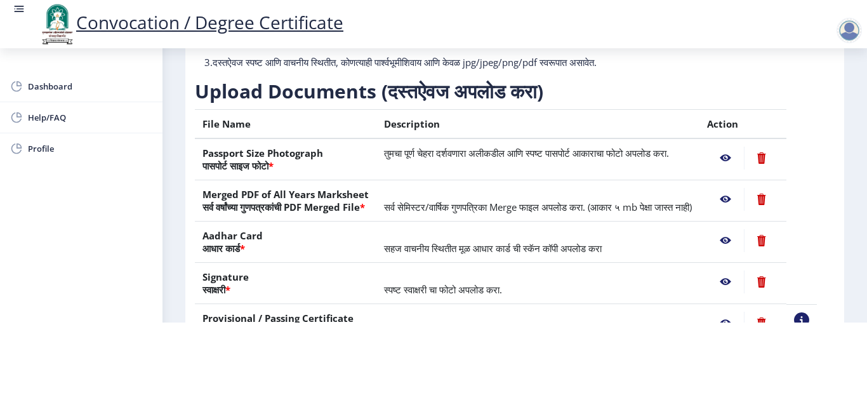
scroll to position [83, 0]
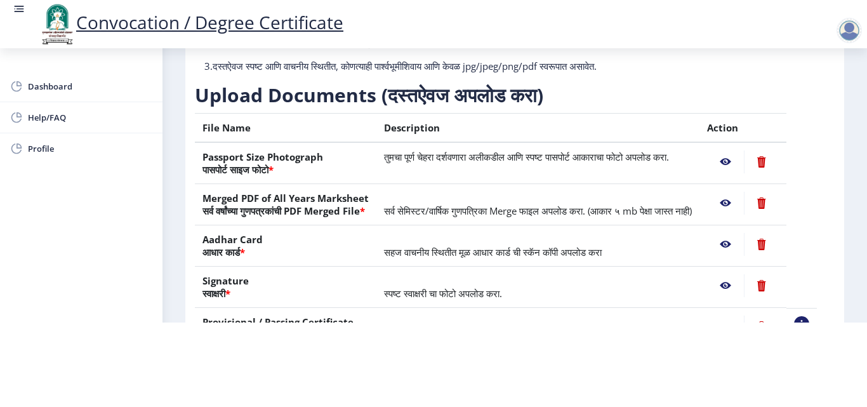
click at [770, 150] on nb-action at bounding box center [761, 161] width 35 height 23
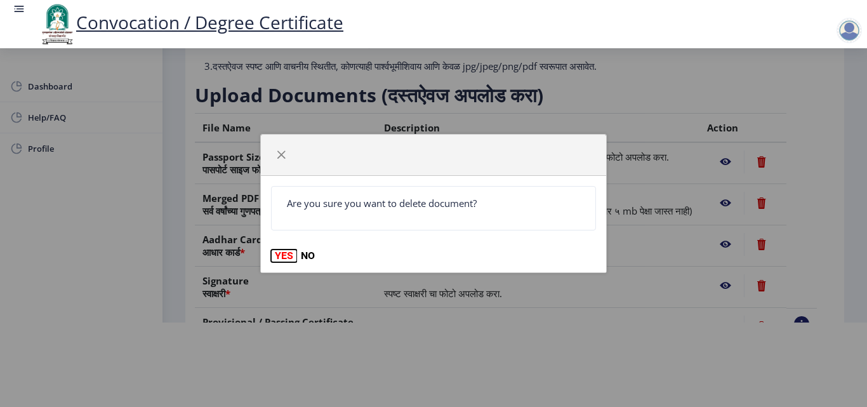
click at [276, 253] on button "YES" at bounding box center [284, 256] width 26 height 13
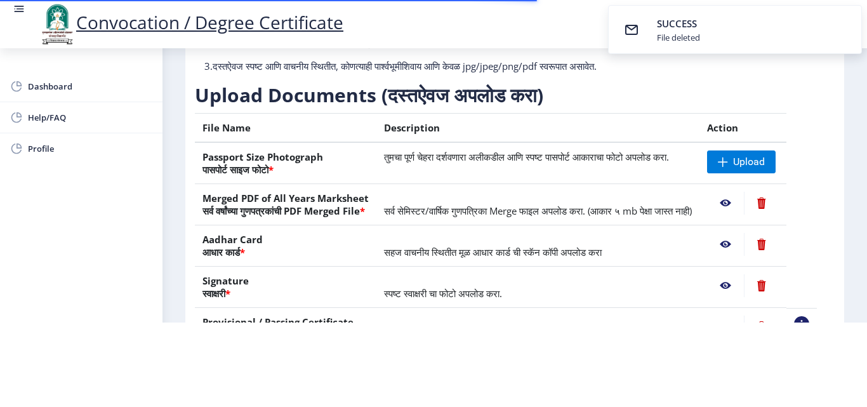
click at [779, 192] on nb-action at bounding box center [761, 203] width 35 height 23
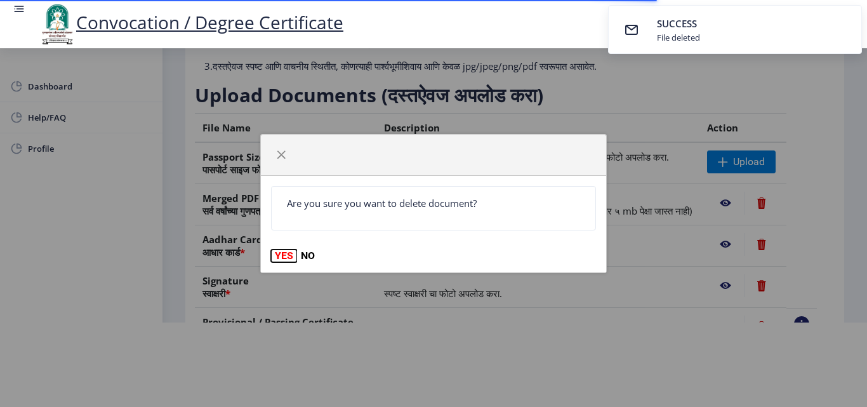
click at [279, 250] on button "YES" at bounding box center [284, 256] width 26 height 13
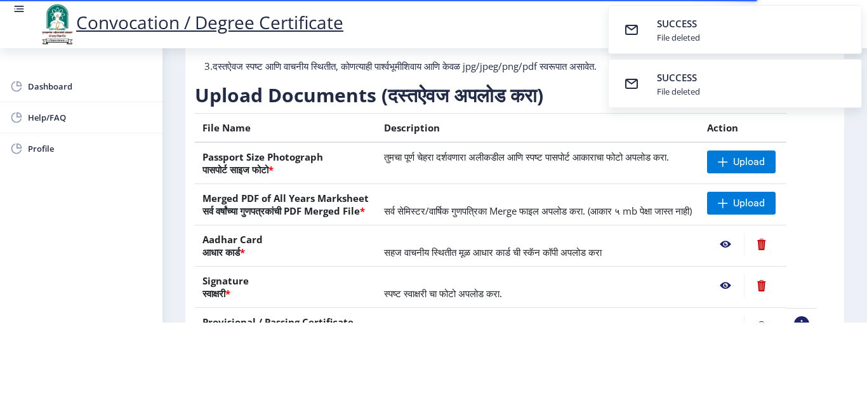
click at [779, 238] on nb-action at bounding box center [761, 244] width 35 height 23
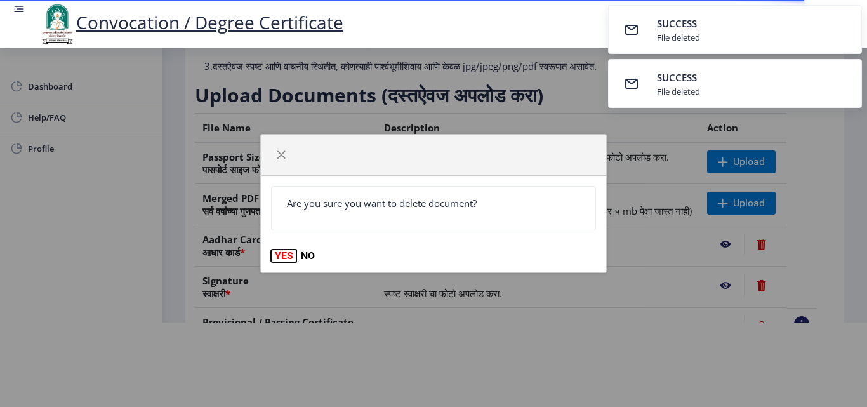
click at [290, 255] on button "YES" at bounding box center [284, 256] width 26 height 13
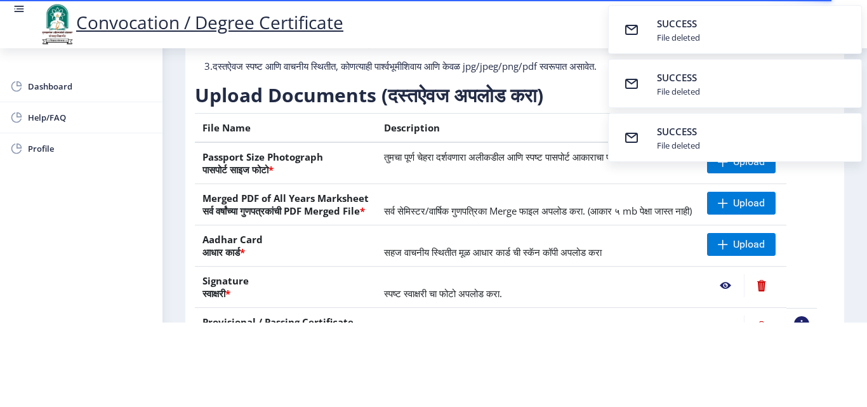
click at [773, 284] on nb-action at bounding box center [761, 285] width 35 height 23
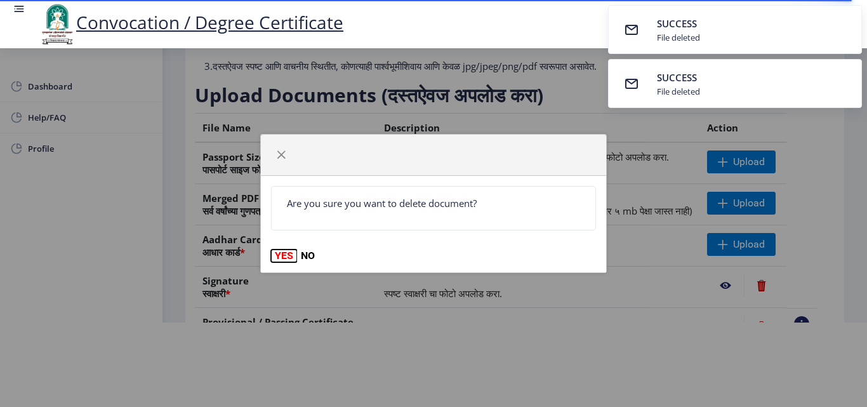
click at [279, 261] on button "YES" at bounding box center [284, 256] width 26 height 13
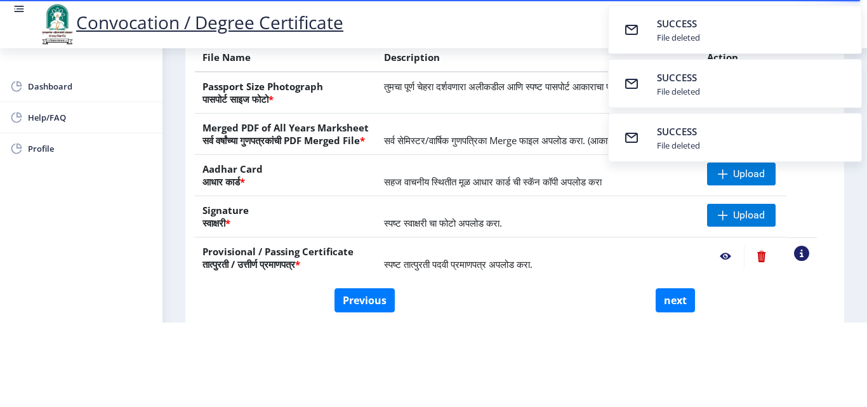
scroll to position [154, 0]
click at [779, 250] on nb-action at bounding box center [761, 255] width 35 height 23
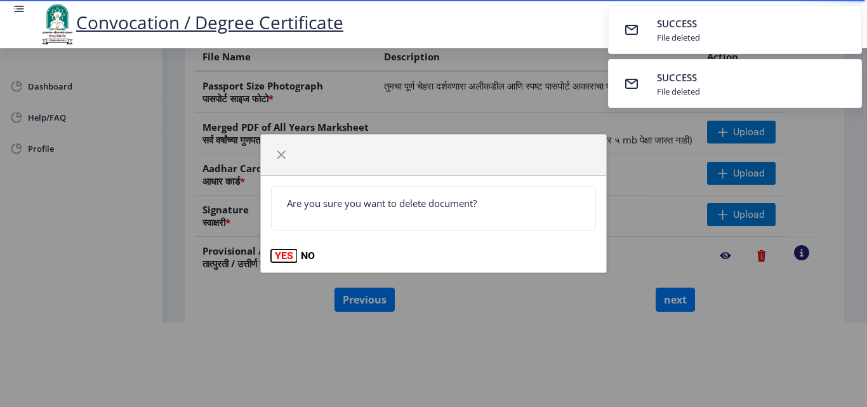
click at [276, 257] on button "YES" at bounding box center [284, 256] width 26 height 13
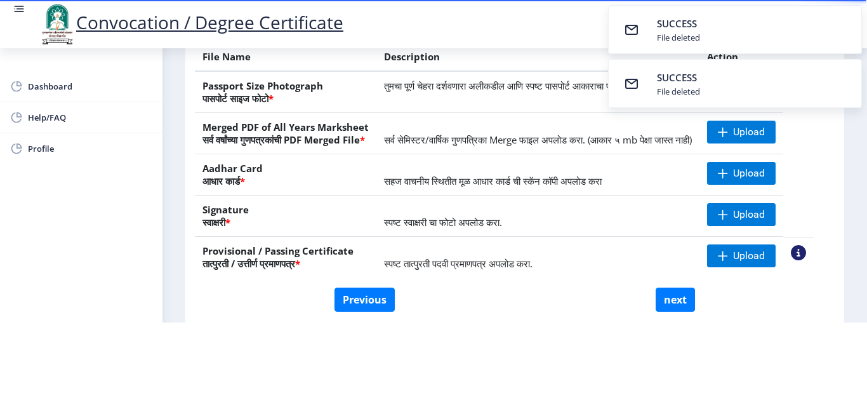
scroll to position [234, 0]
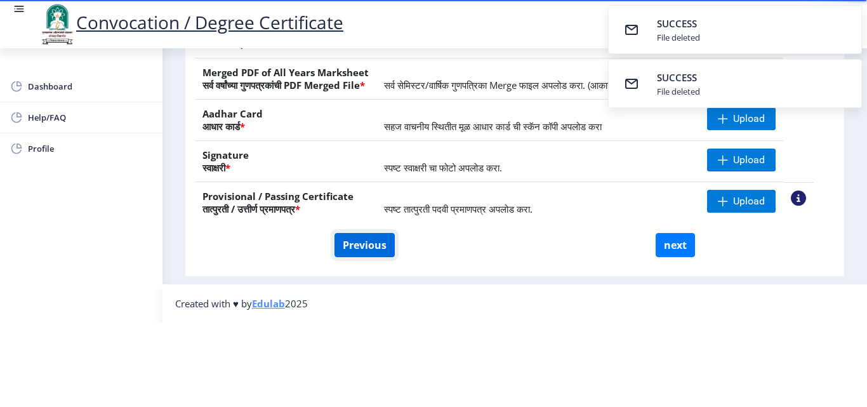
click at [372, 233] on button "Previous" at bounding box center [365, 245] width 60 height 24
select select "Regular"
select select "2018"
select select "May"
select select "Grade A"
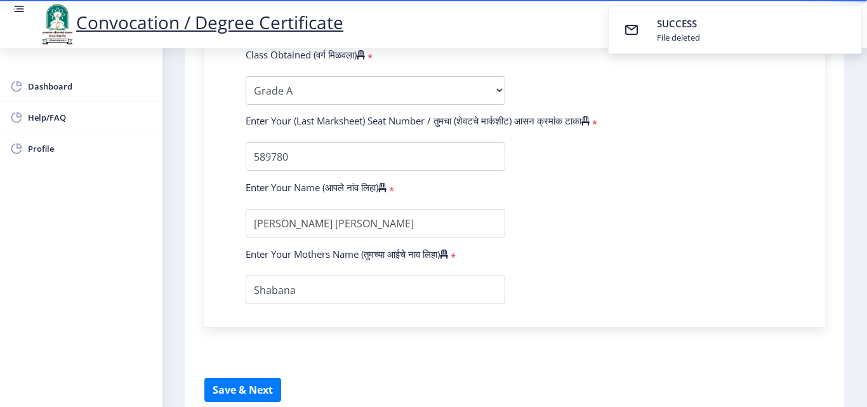
scroll to position [832, 0]
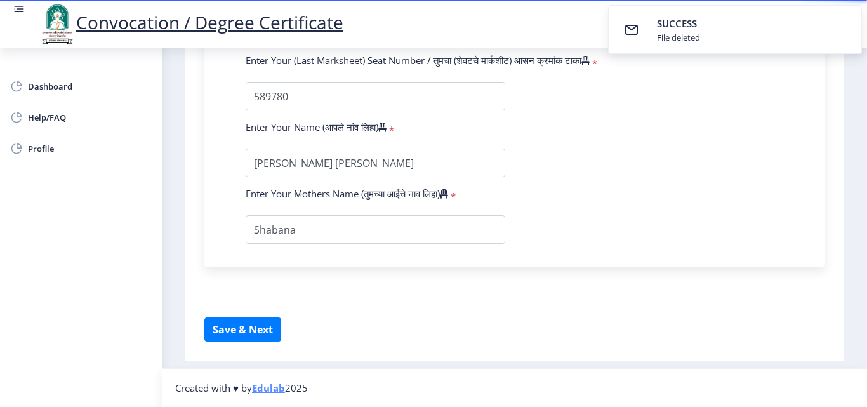
click at [858, 396] on nav "Created with ♥ by Edulab 2025" at bounding box center [515, 387] width 705 height 39
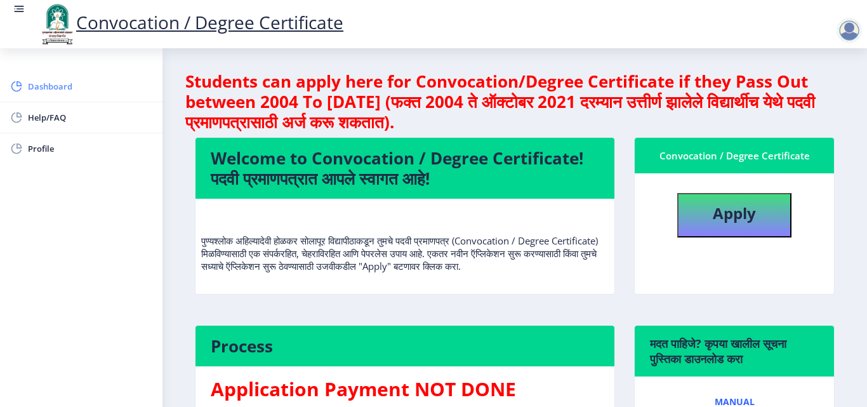
click at [63, 81] on span "Dashboard" at bounding box center [90, 86] width 124 height 15
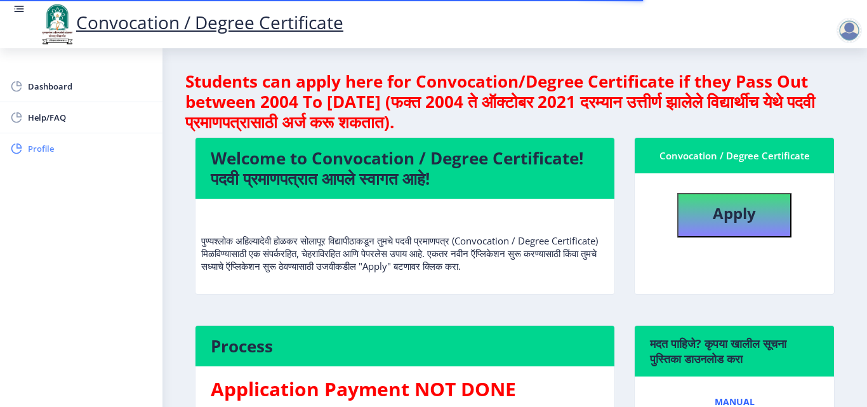
click at [32, 156] on link "Profile" at bounding box center [81, 148] width 163 height 30
select select
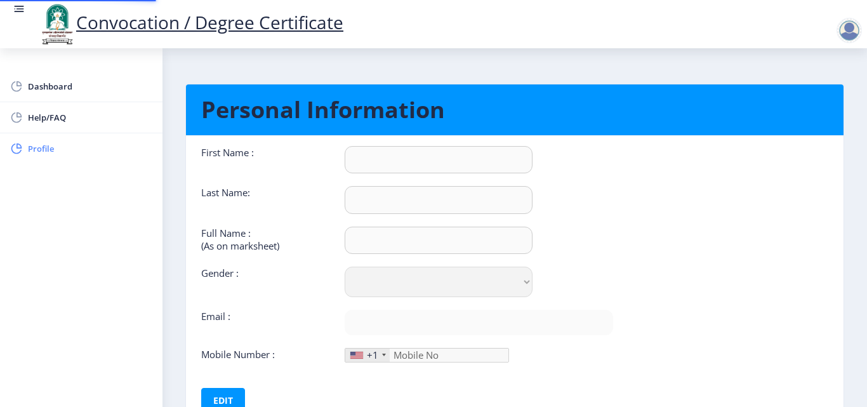
type input "[PERSON_NAME]"
type input "Khan"
type input "[PERSON_NAME] [PERSON_NAME]"
select select "[DEMOGRAPHIC_DATA]"
type input "[EMAIL_ADDRESS][DOMAIN_NAME]"
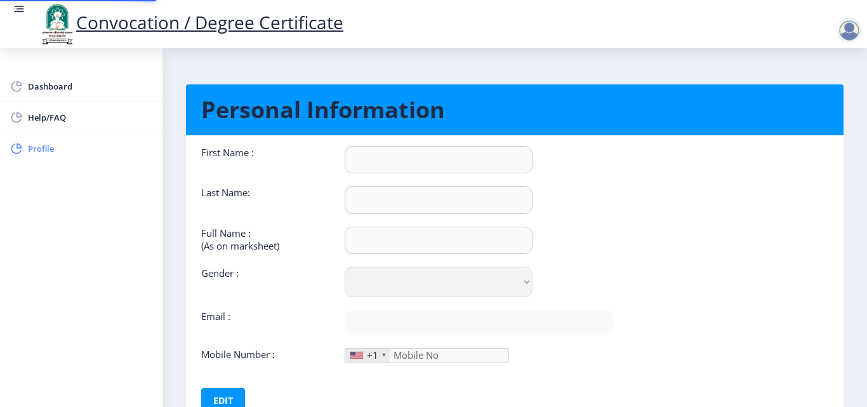
type input "9011585676"
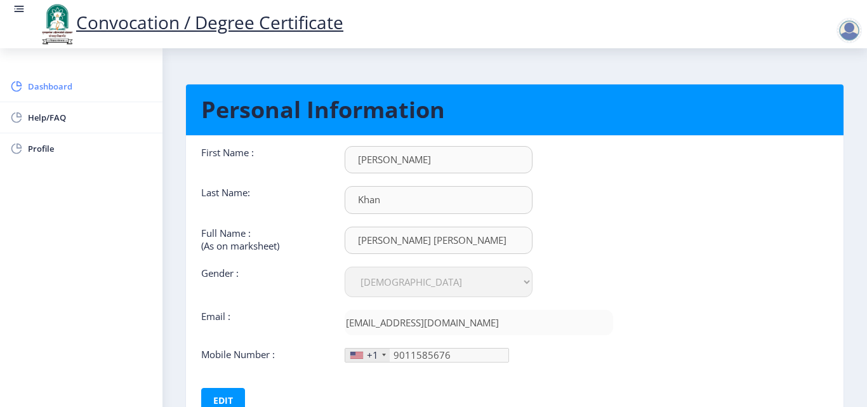
click at [47, 88] on span "Dashboard" at bounding box center [90, 86] width 124 height 15
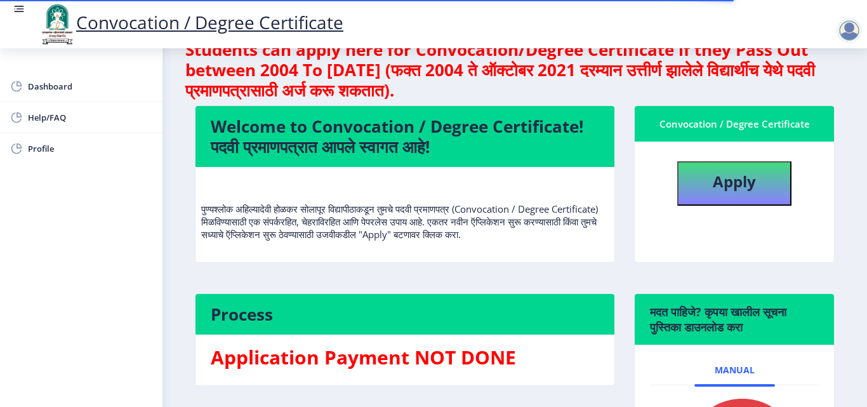
scroll to position [28, 0]
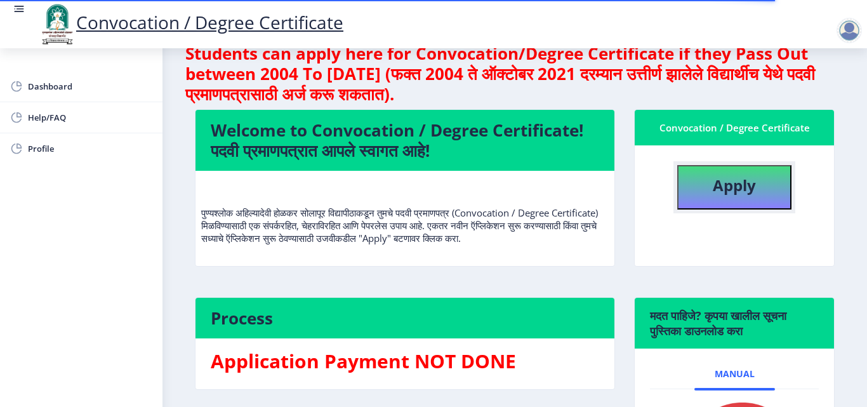
click at [744, 175] on b "Apply" at bounding box center [734, 185] width 43 height 21
select select
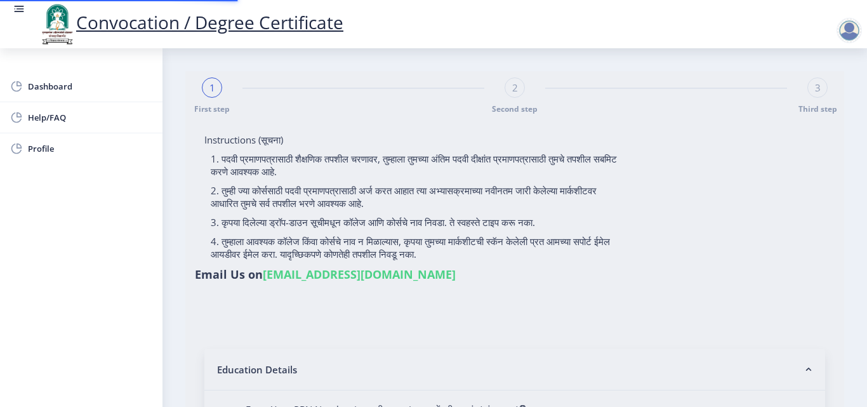
type input "2015032500206062"
select select "Regular"
select select "2018"
select select "May"
select select "Grade A"
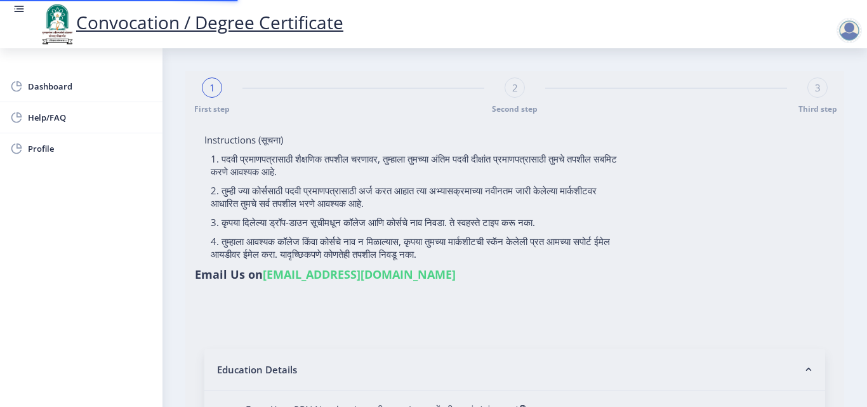
type input "589780"
type input "Shabana"
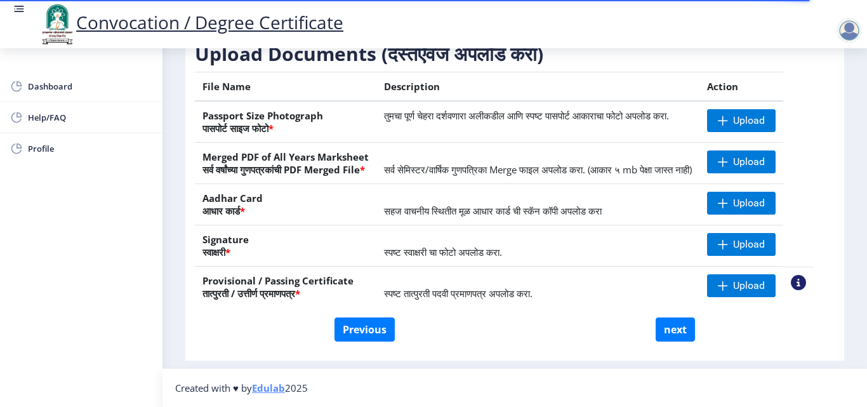
scroll to position [234, 0]
click at [361, 331] on button "Previous" at bounding box center [365, 329] width 60 height 24
select select "Regular"
select select "2018"
select select "May"
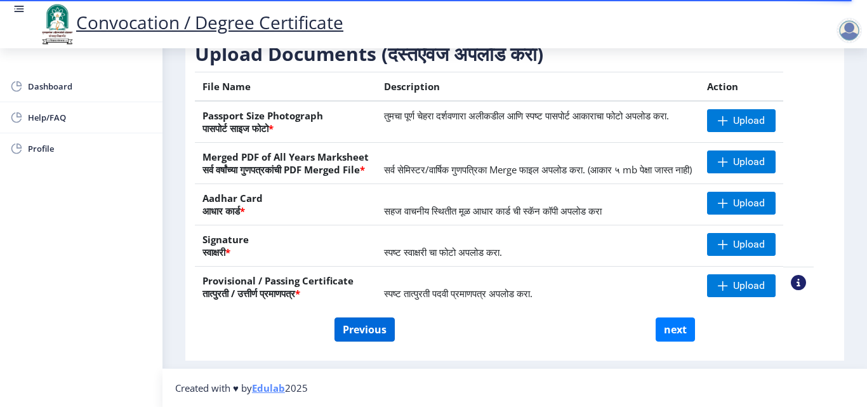
select select "Grade A"
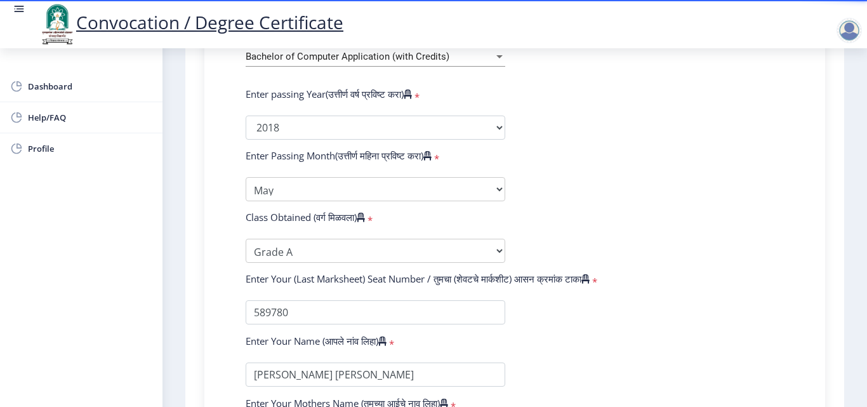
scroll to position [614, 0]
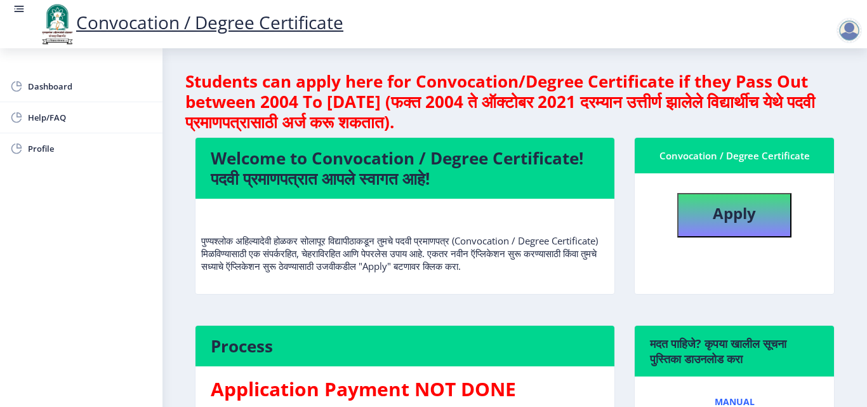
click at [857, 36] on div at bounding box center [849, 30] width 25 height 25
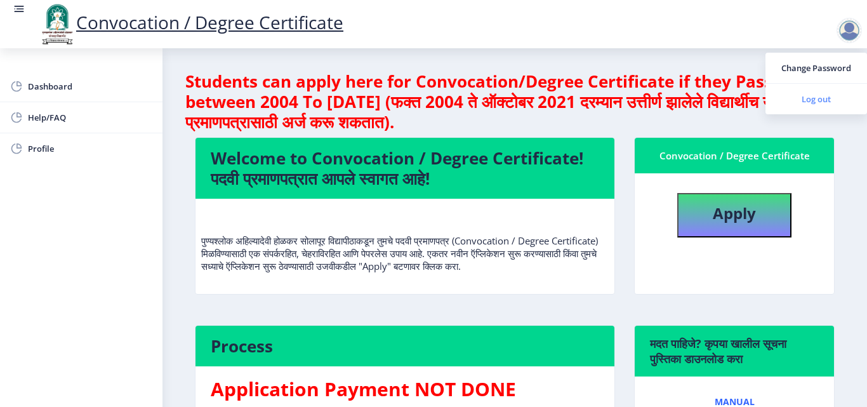
click at [827, 102] on span "Log out" at bounding box center [816, 98] width 81 height 15
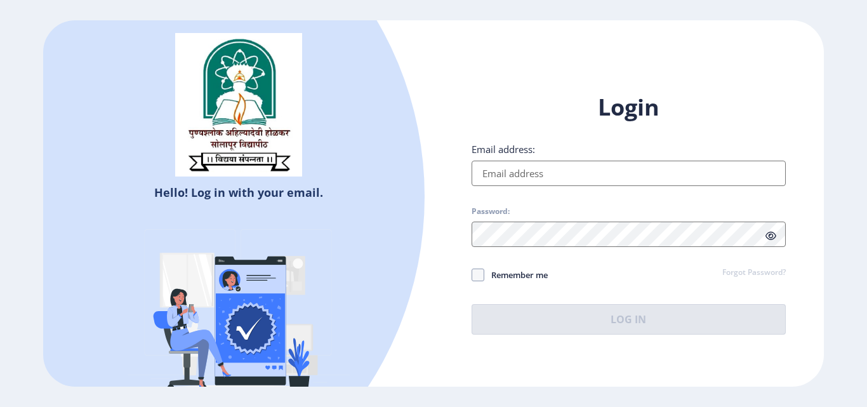
click at [629, 164] on input "Email address:" at bounding box center [629, 173] width 314 height 25
type input "[EMAIL_ADDRESS][DOMAIN_NAME]"
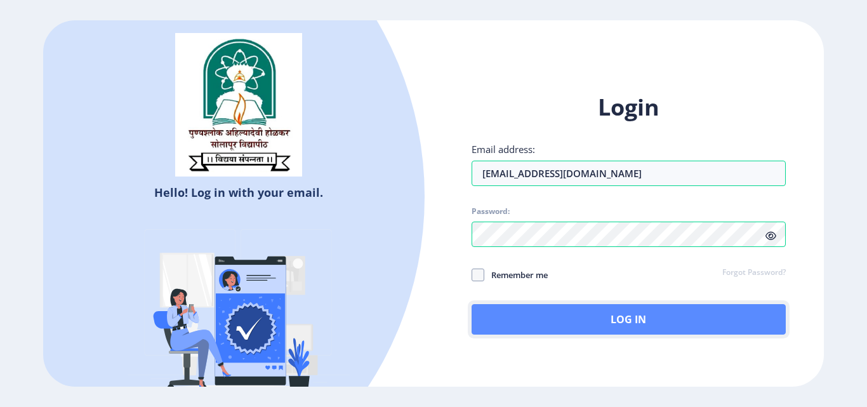
click at [595, 331] on button "Log In" at bounding box center [629, 319] width 314 height 30
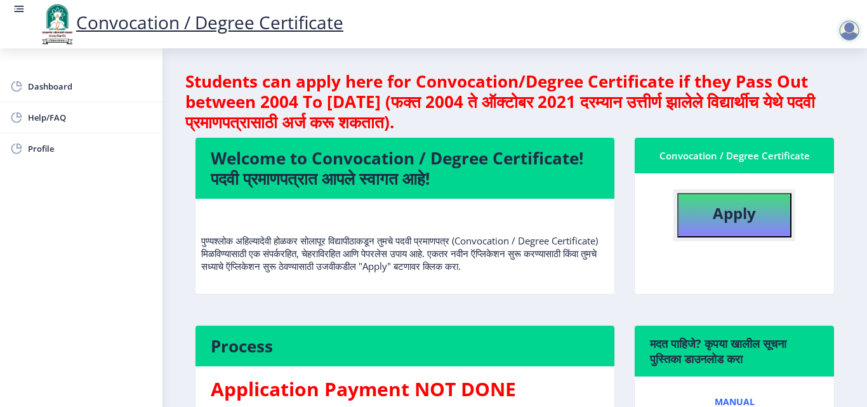
click at [740, 221] on b "Apply" at bounding box center [734, 213] width 43 height 21
select select
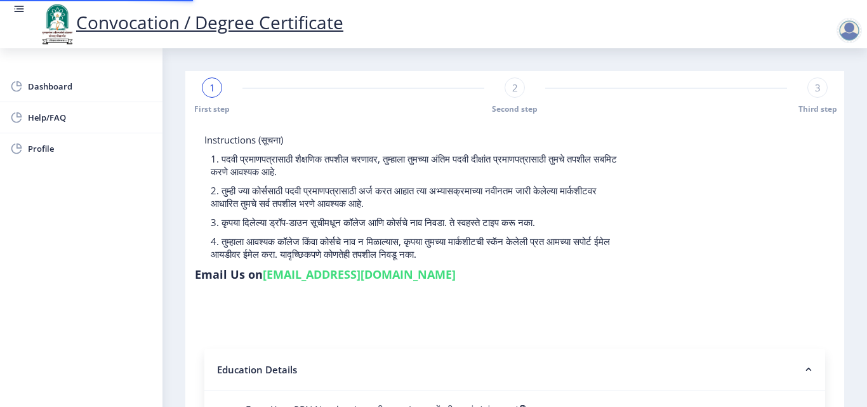
type input "2015032500206062"
select select "Regular"
select select "2018"
select select "May"
select select "Grade A"
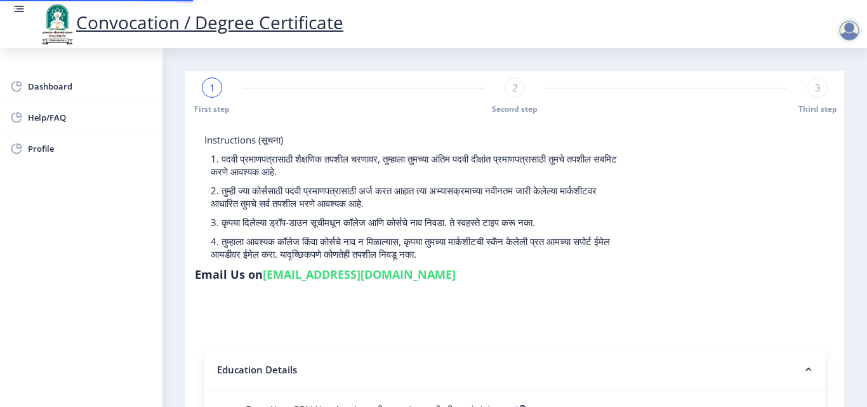
type input "589780"
type input "Shabana"
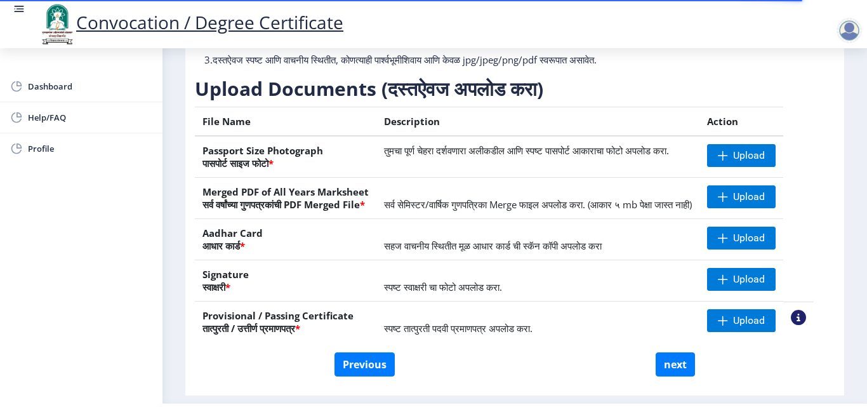
scroll to position [186, 0]
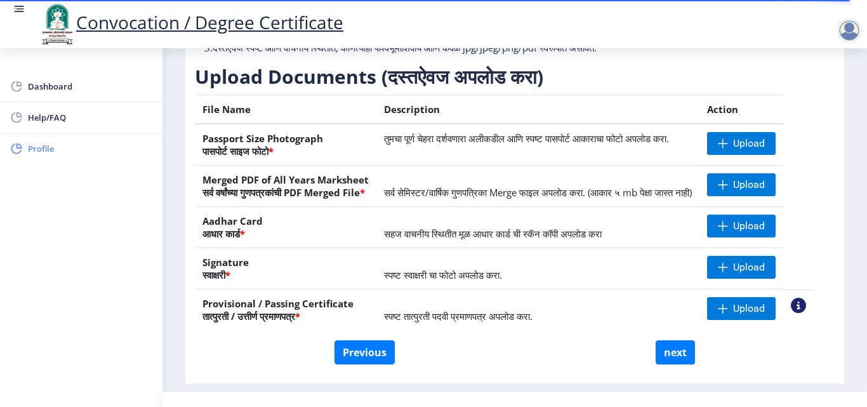
click at [53, 152] on span "Profile" at bounding box center [90, 148] width 124 height 15
select select
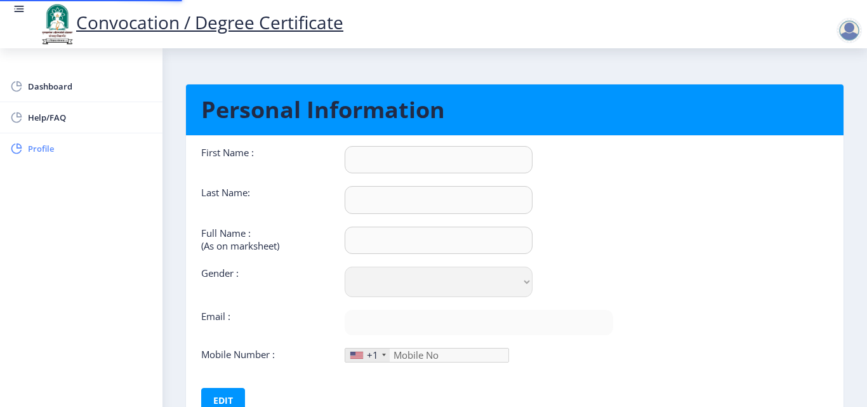
type input "[PERSON_NAME]"
type input "Khan"
type input "[PERSON_NAME] [PERSON_NAME]"
select select "[DEMOGRAPHIC_DATA]"
type input "[EMAIL_ADDRESS][DOMAIN_NAME]"
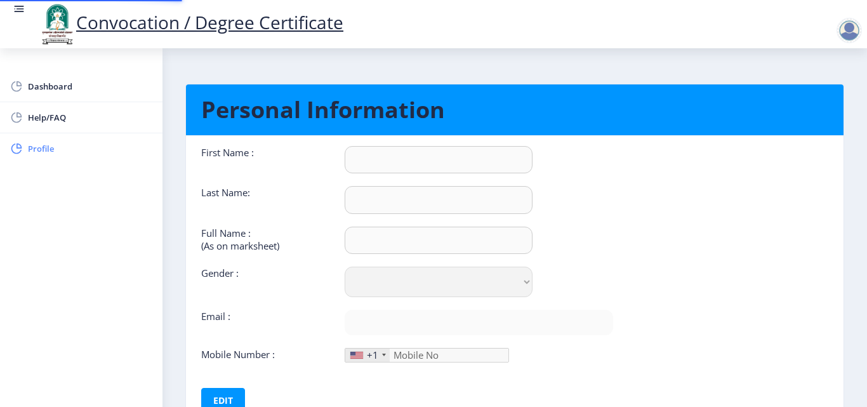
type input "9011585676"
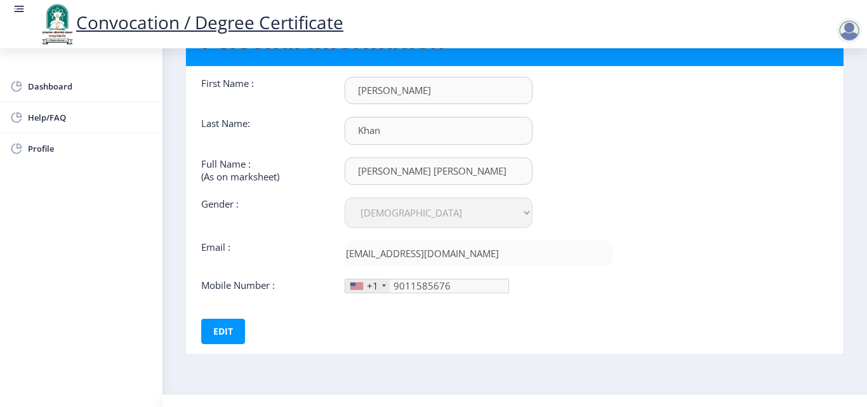
scroll to position [70, 0]
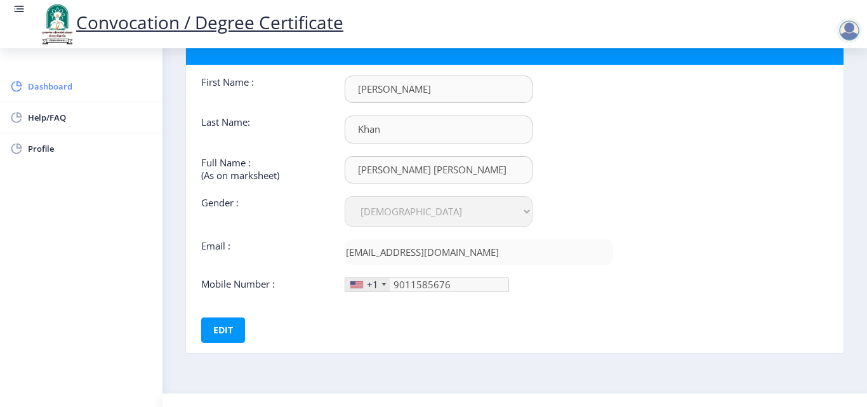
click at [58, 95] on link "Dashboard" at bounding box center [81, 86] width 163 height 30
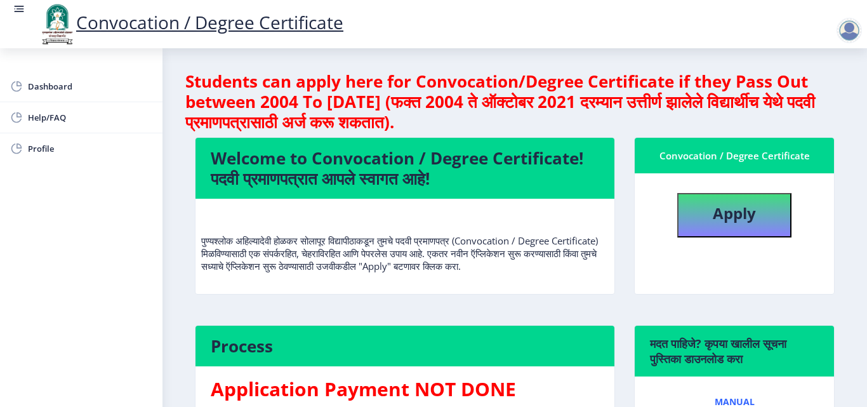
click at [850, 27] on div at bounding box center [849, 30] width 25 height 25
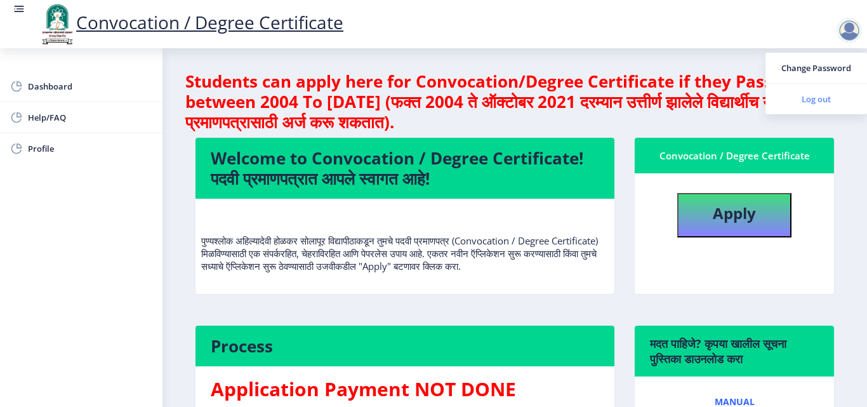
click at [820, 94] on span "Log out" at bounding box center [816, 98] width 81 height 15
